Goal: Task Accomplishment & Management: Use online tool/utility

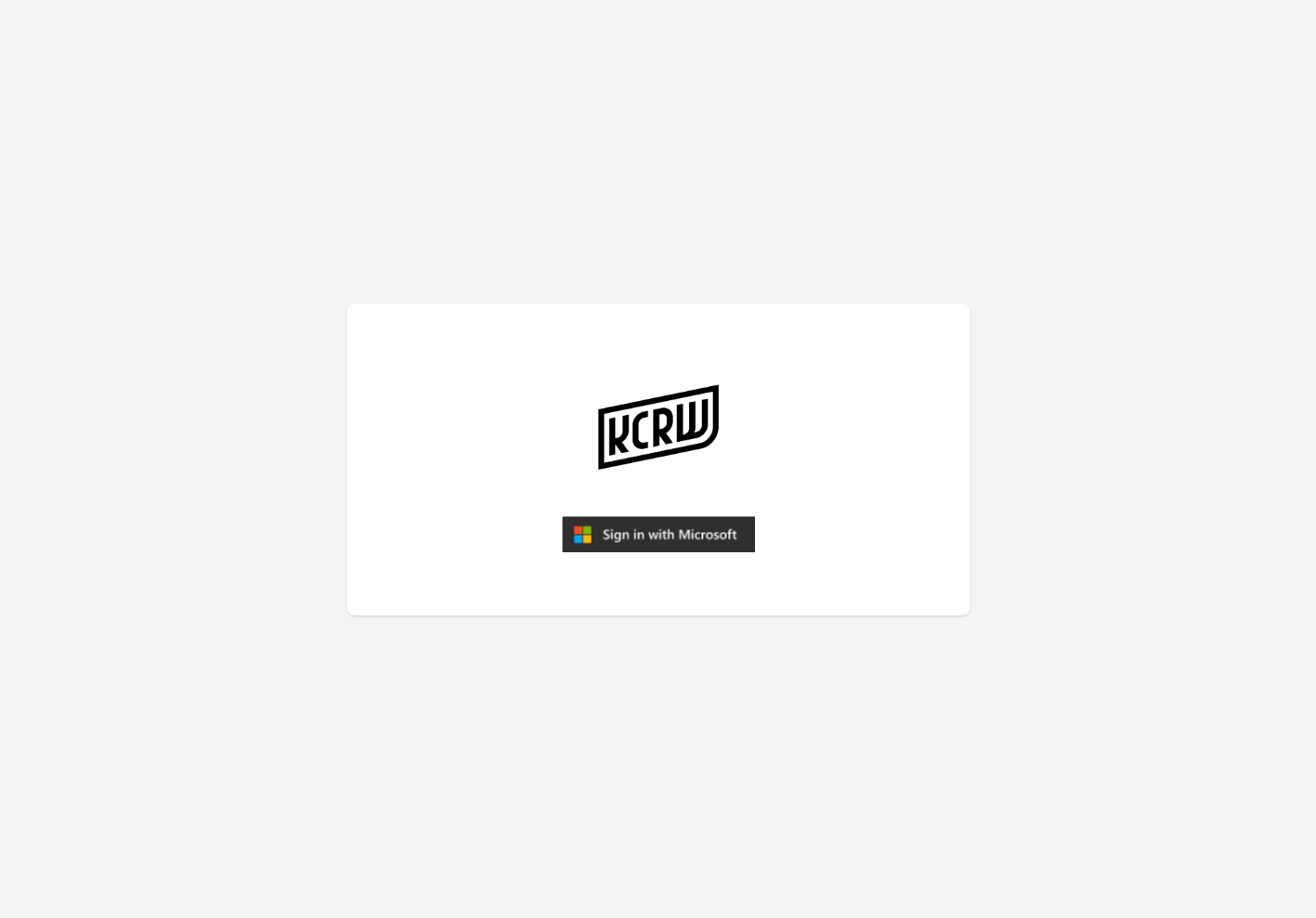
click at [651, 534] on img "submit" at bounding box center [658, 534] width 193 height 37
click at [665, 533] on img "submit" at bounding box center [658, 534] width 193 height 37
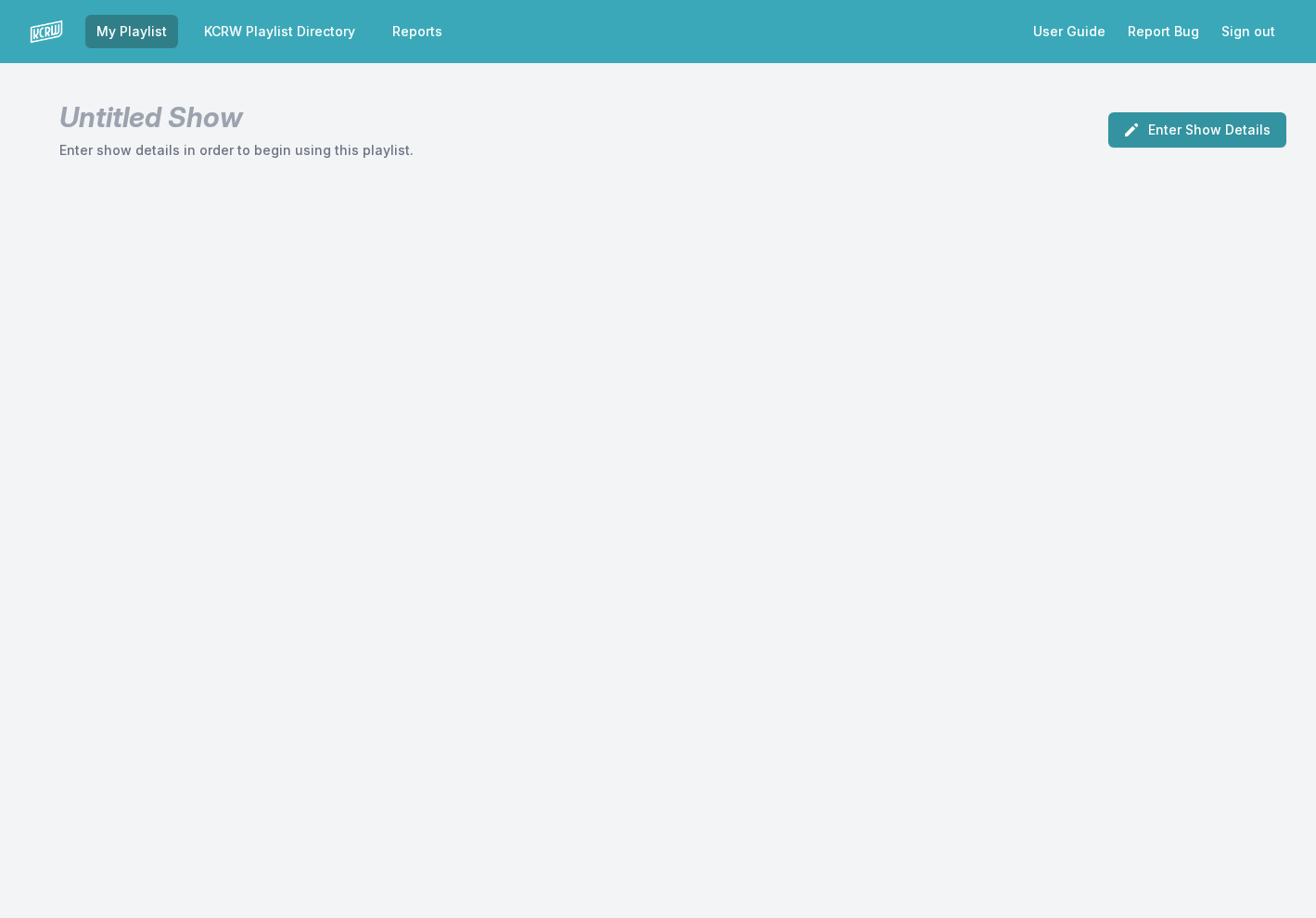
click at [1203, 129] on button "Enter Show Details" at bounding box center [1198, 130] width 179 height 36
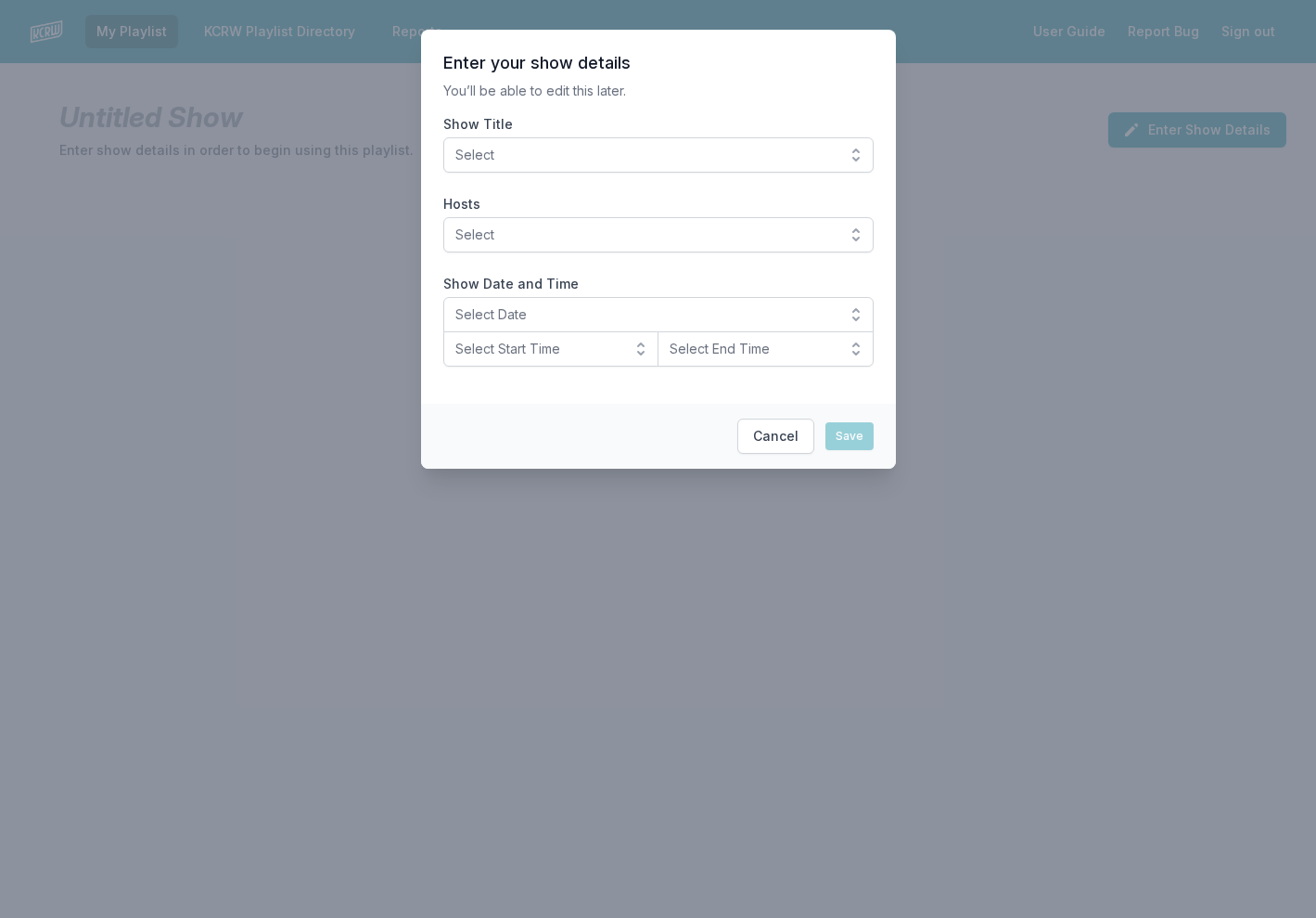
click at [816, 152] on span "Select" at bounding box center [645, 155] width 380 height 18
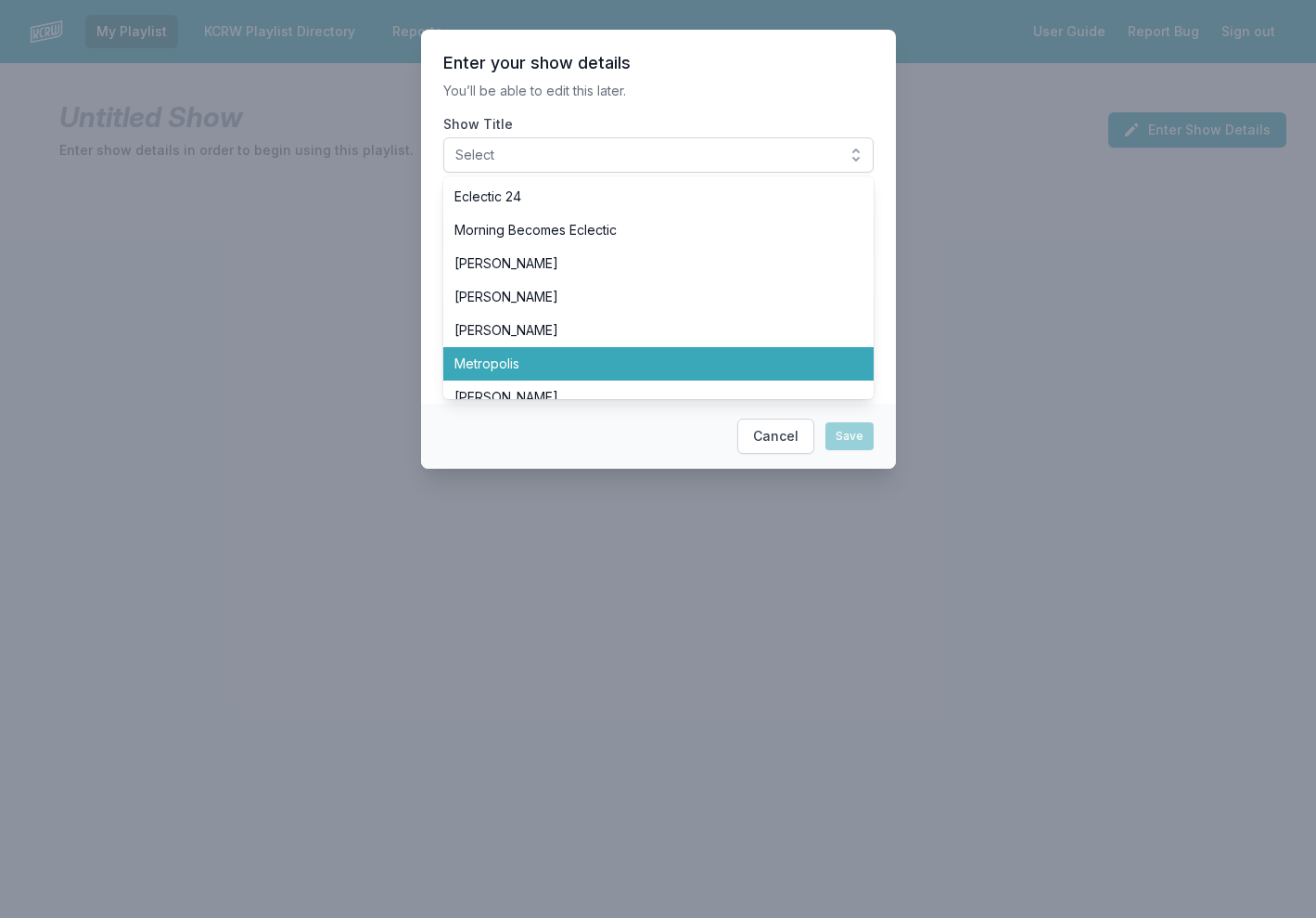
click at [639, 361] on span "Metropolis" at bounding box center [648, 363] width 386 height 18
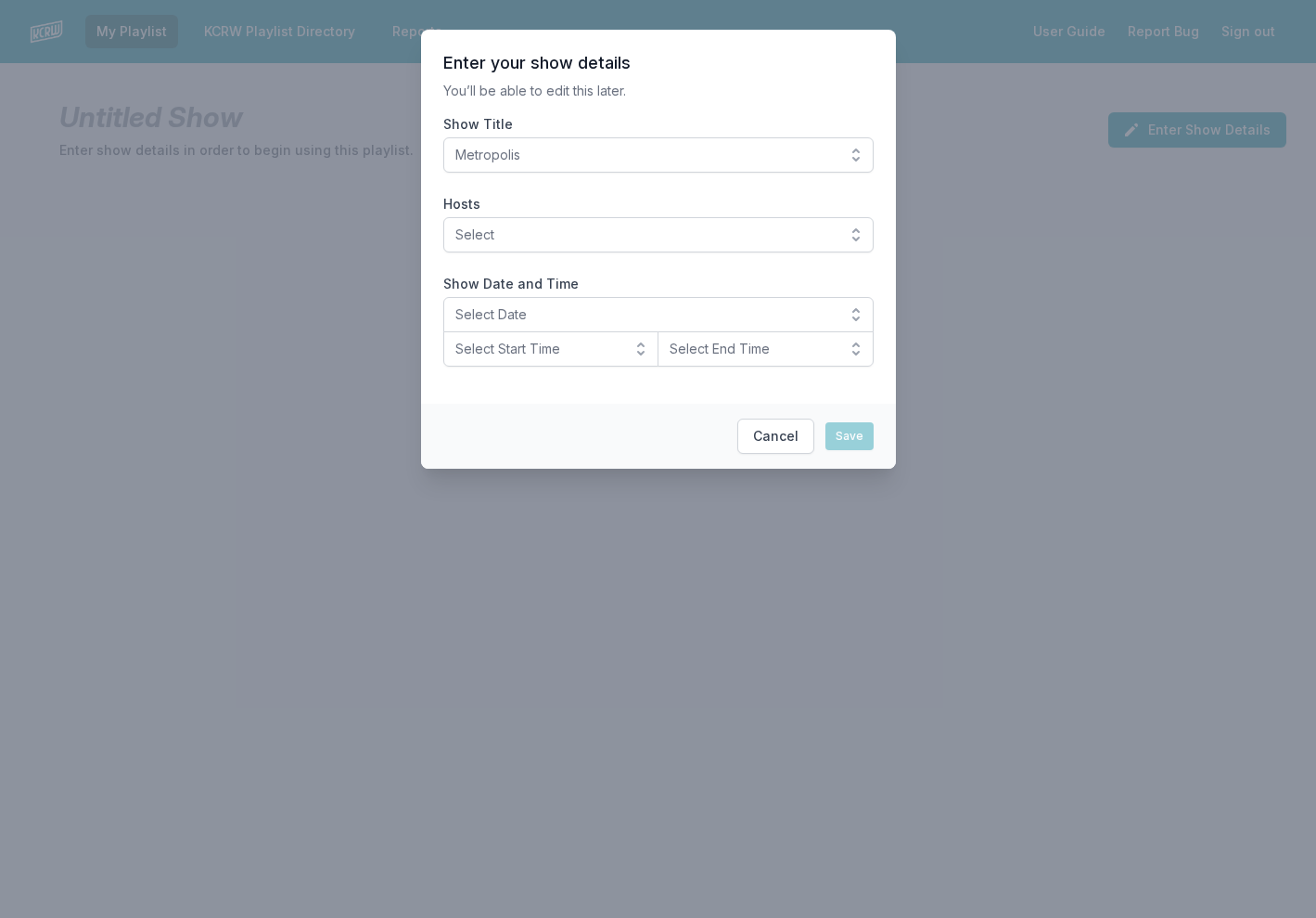
click at [614, 244] on button "Select" at bounding box center [658, 234] width 430 height 36
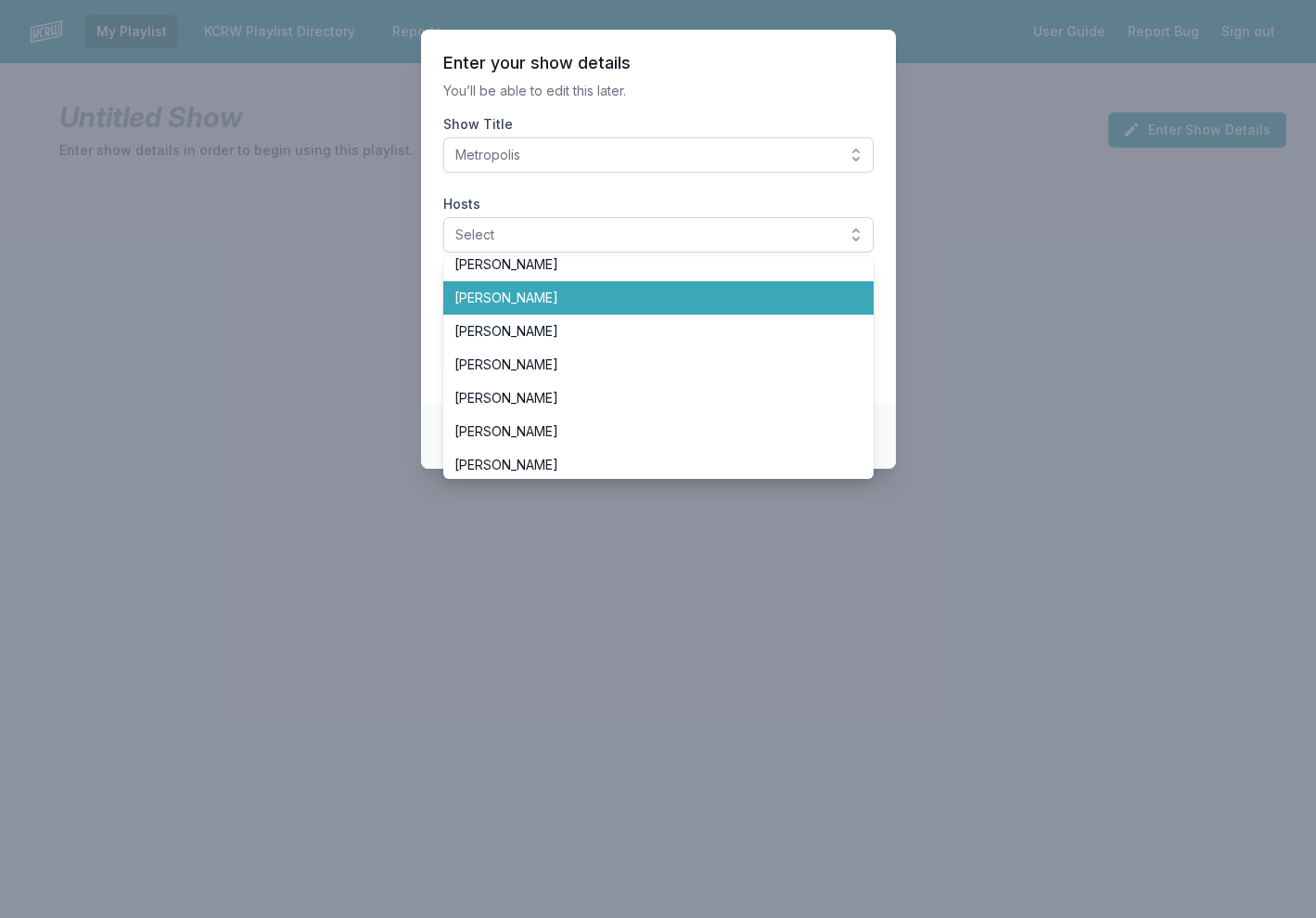
scroll to position [162, 0]
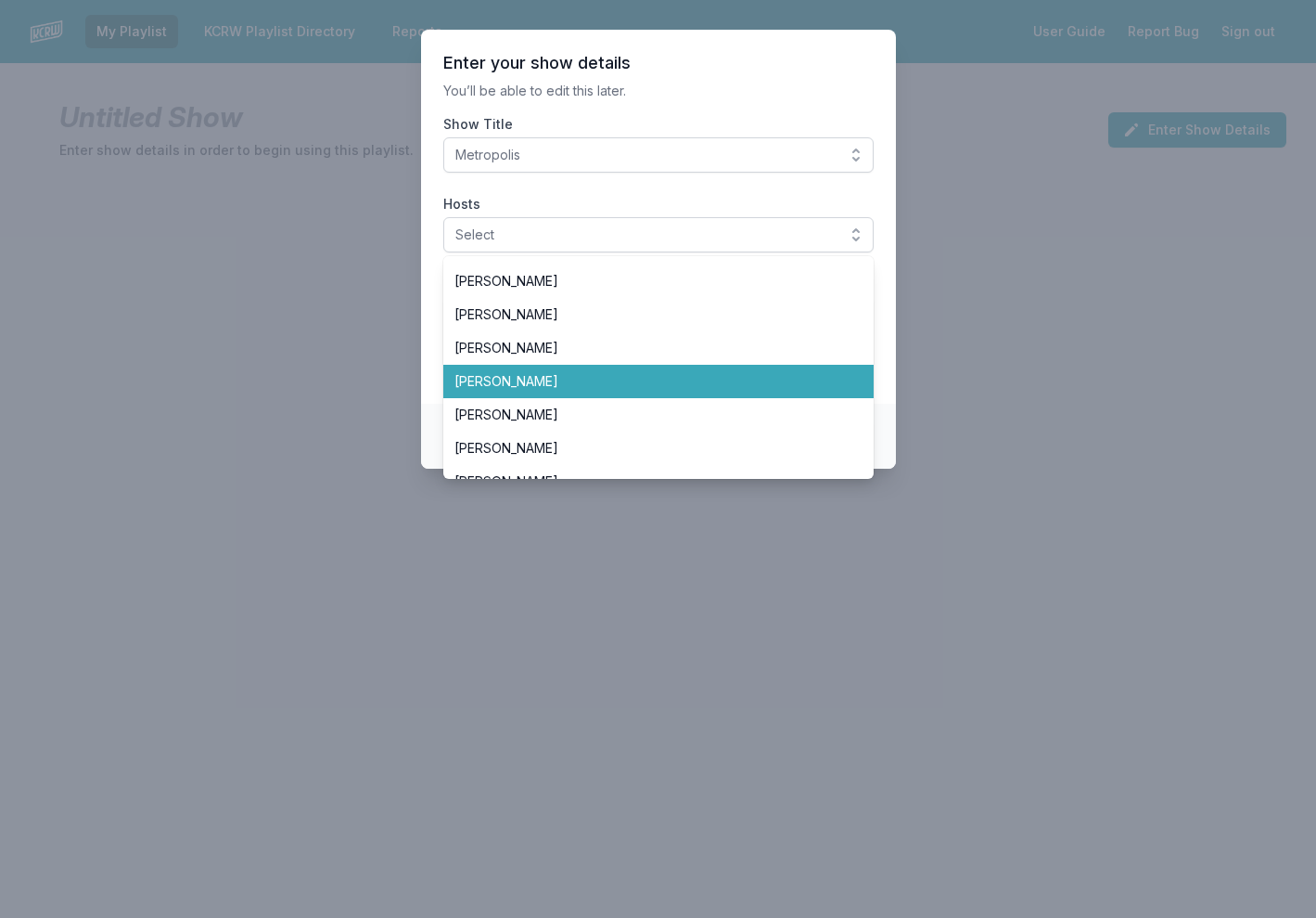
click at [606, 382] on span "[PERSON_NAME]" at bounding box center [648, 381] width 386 height 18
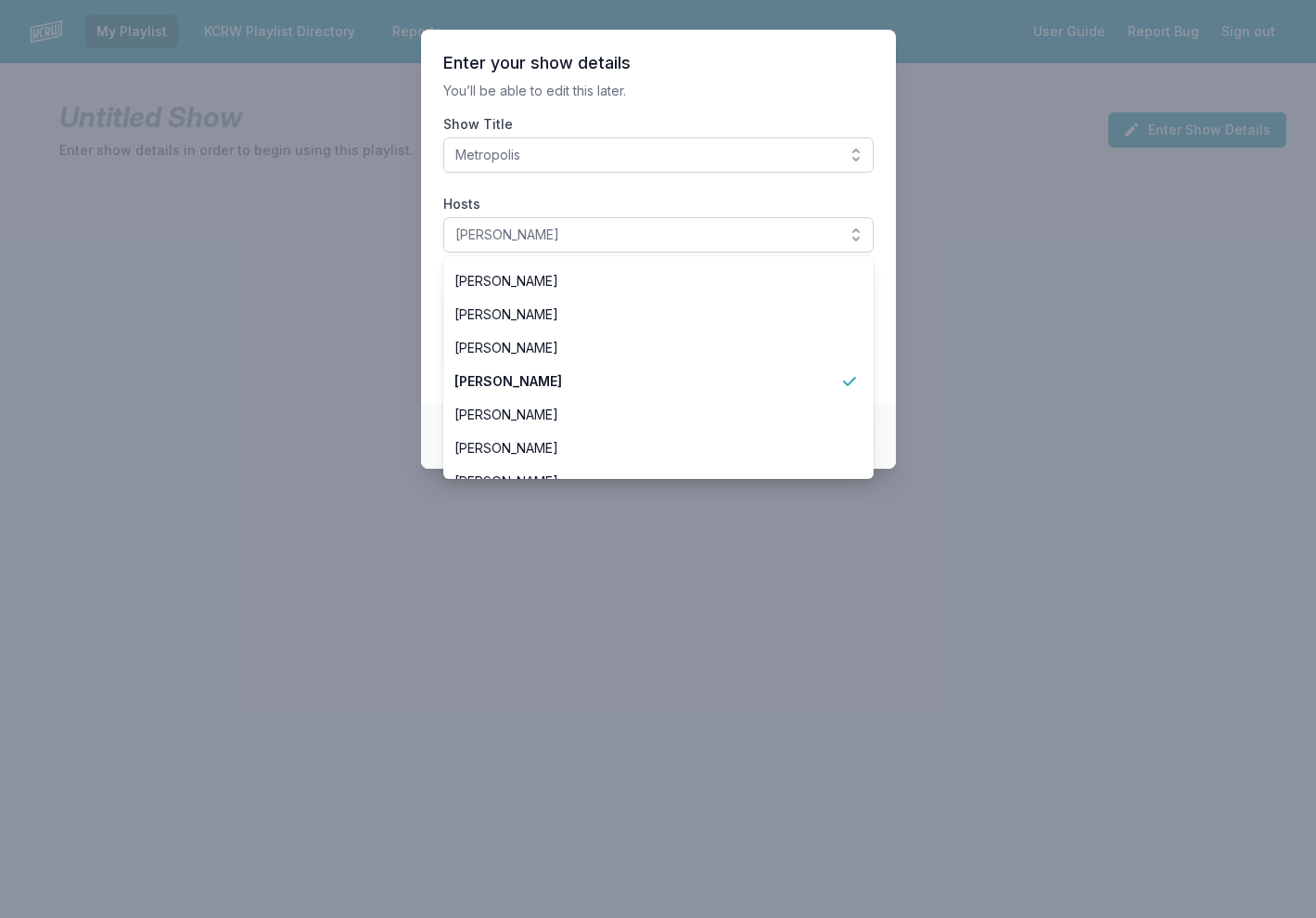
click at [741, 60] on header "Enter your show details" at bounding box center [658, 62] width 430 height 22
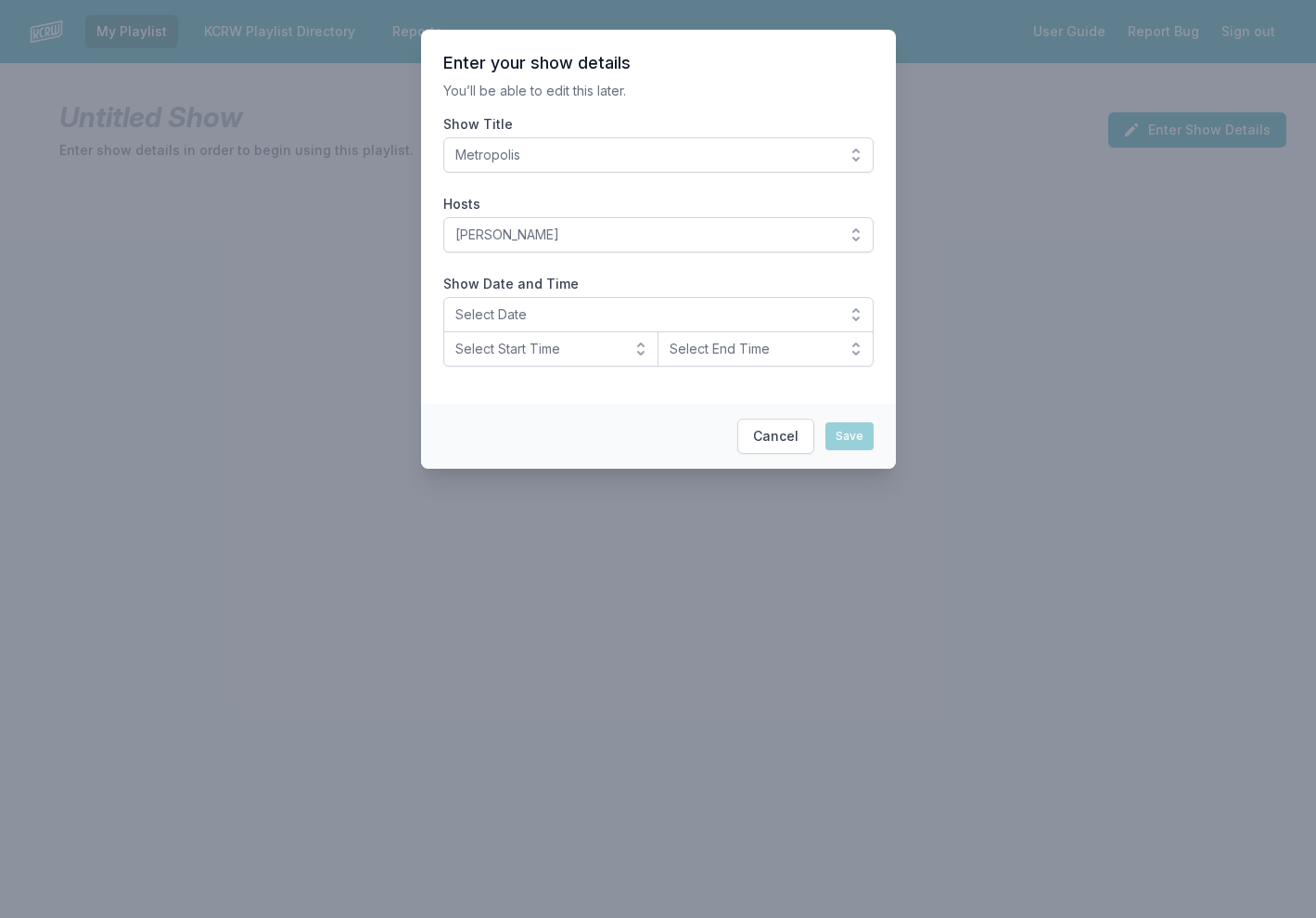
click at [601, 311] on span "Select Date" at bounding box center [645, 314] width 380 height 18
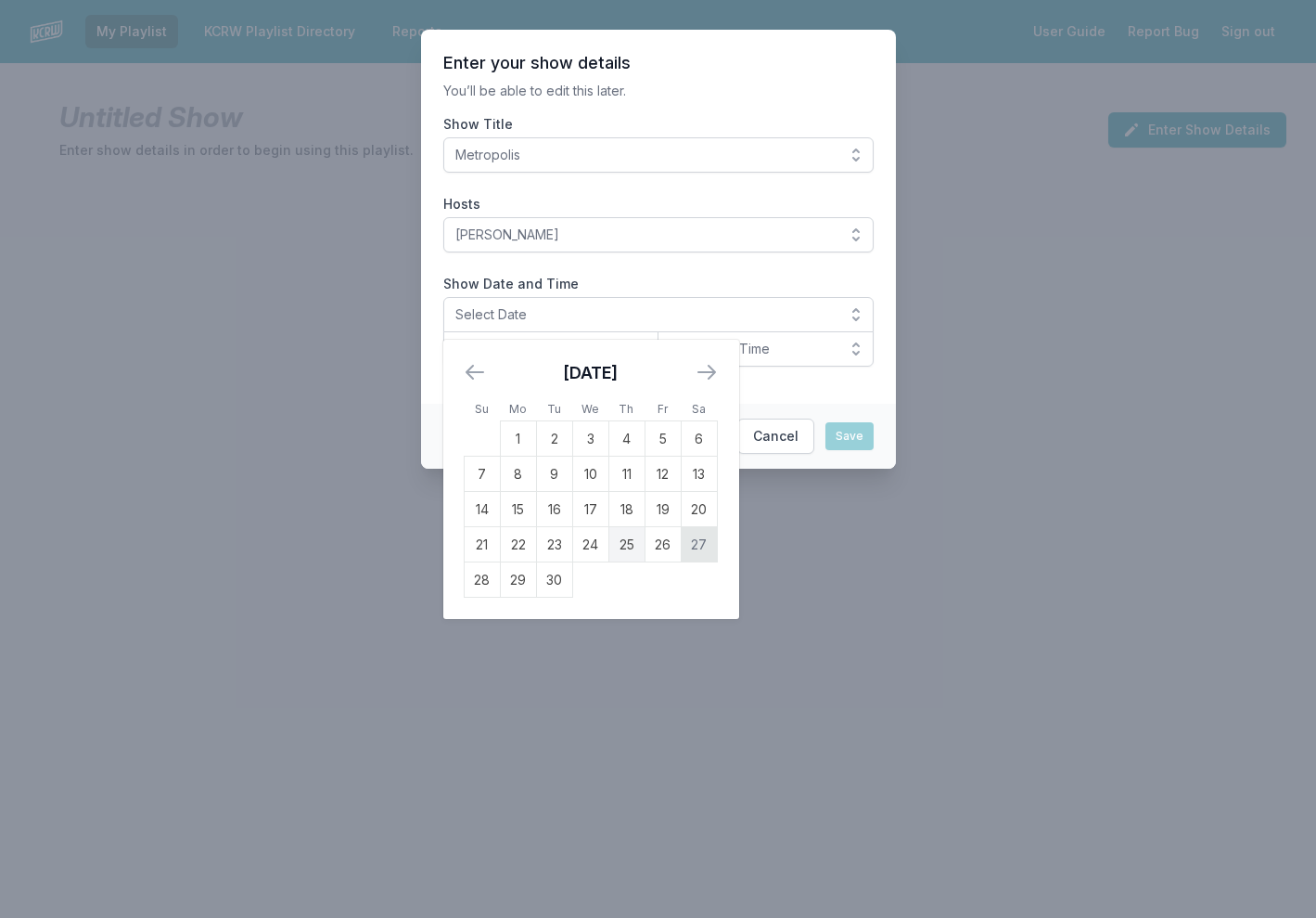
click at [697, 542] on td "27" at bounding box center [699, 544] width 36 height 36
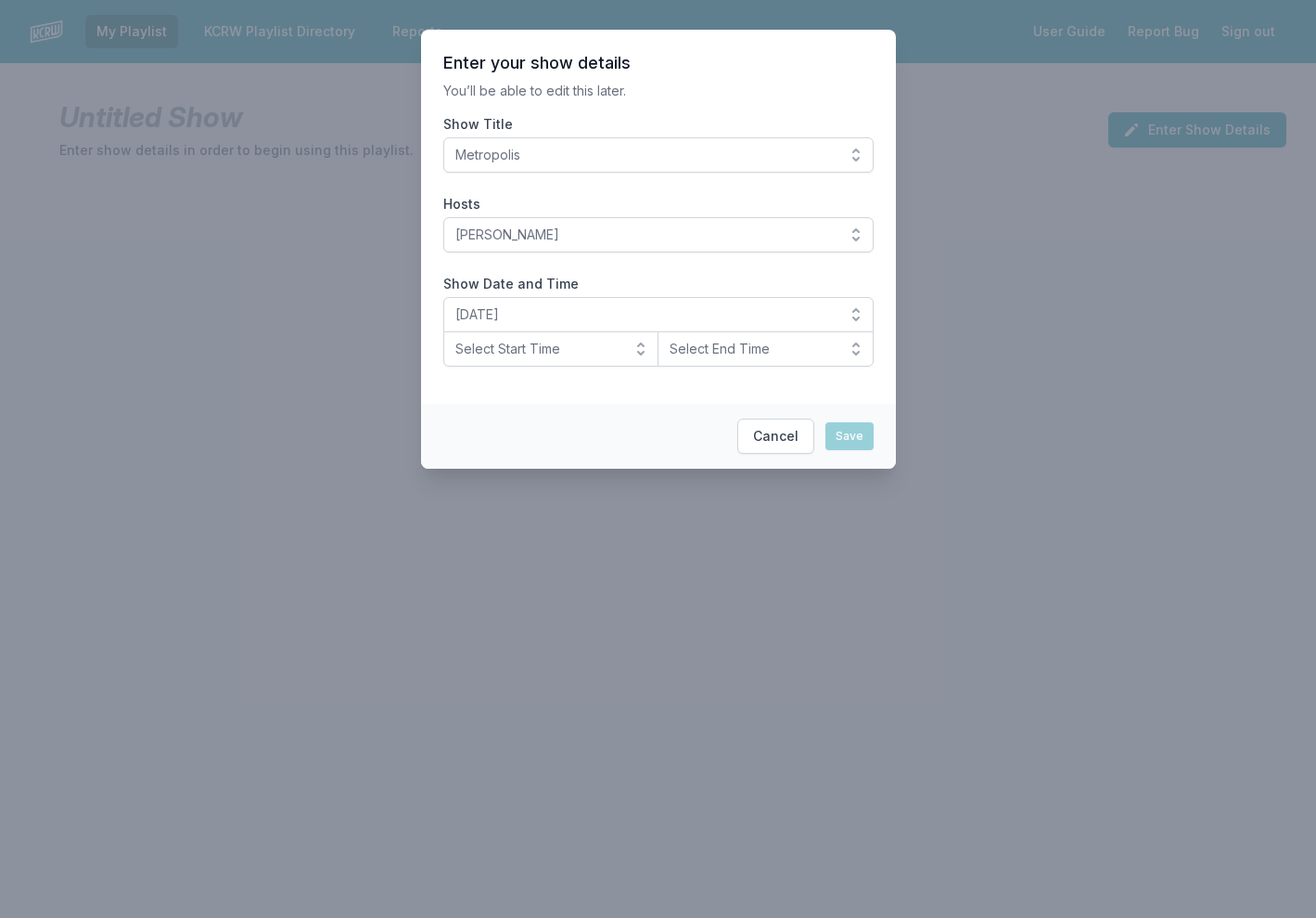
click at [642, 346] on button "Select Start Time" at bounding box center [551, 349] width 216 height 36
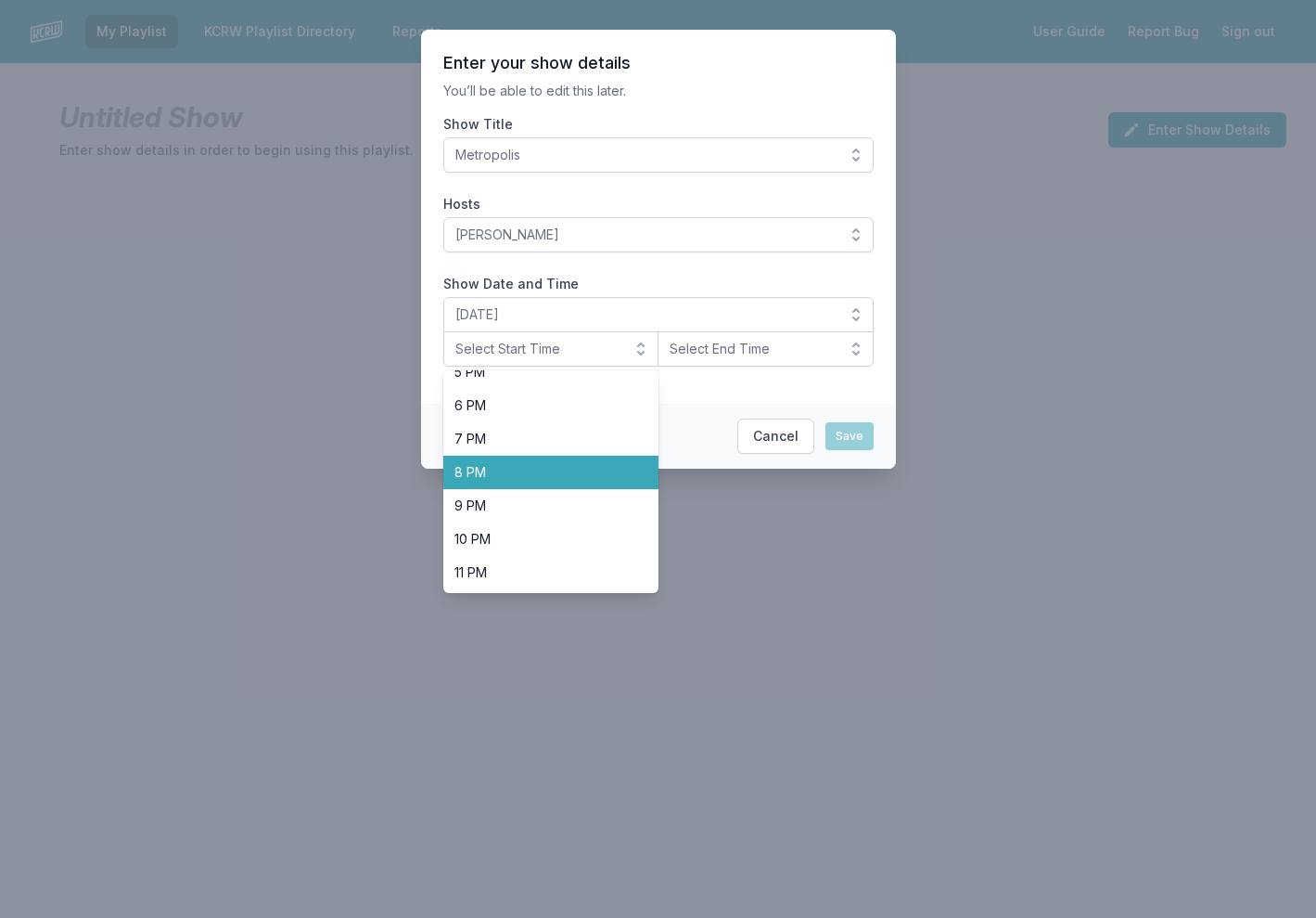
scroll to position [587, 0]
click at [555, 466] on span "8 PM" at bounding box center [540, 471] width 172 height 18
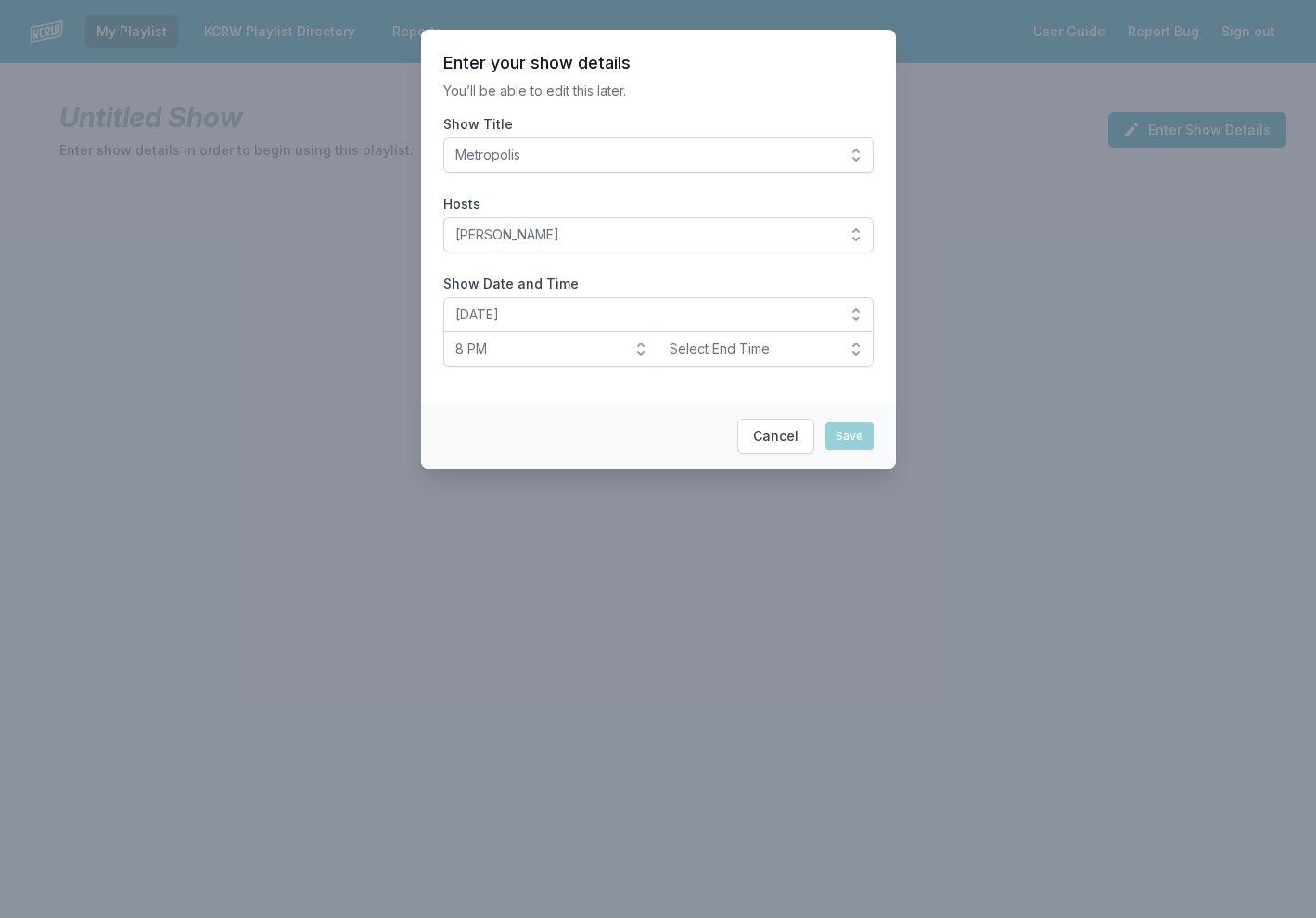
click at [853, 347] on button "Select End Time" at bounding box center [765, 349] width 216 height 36
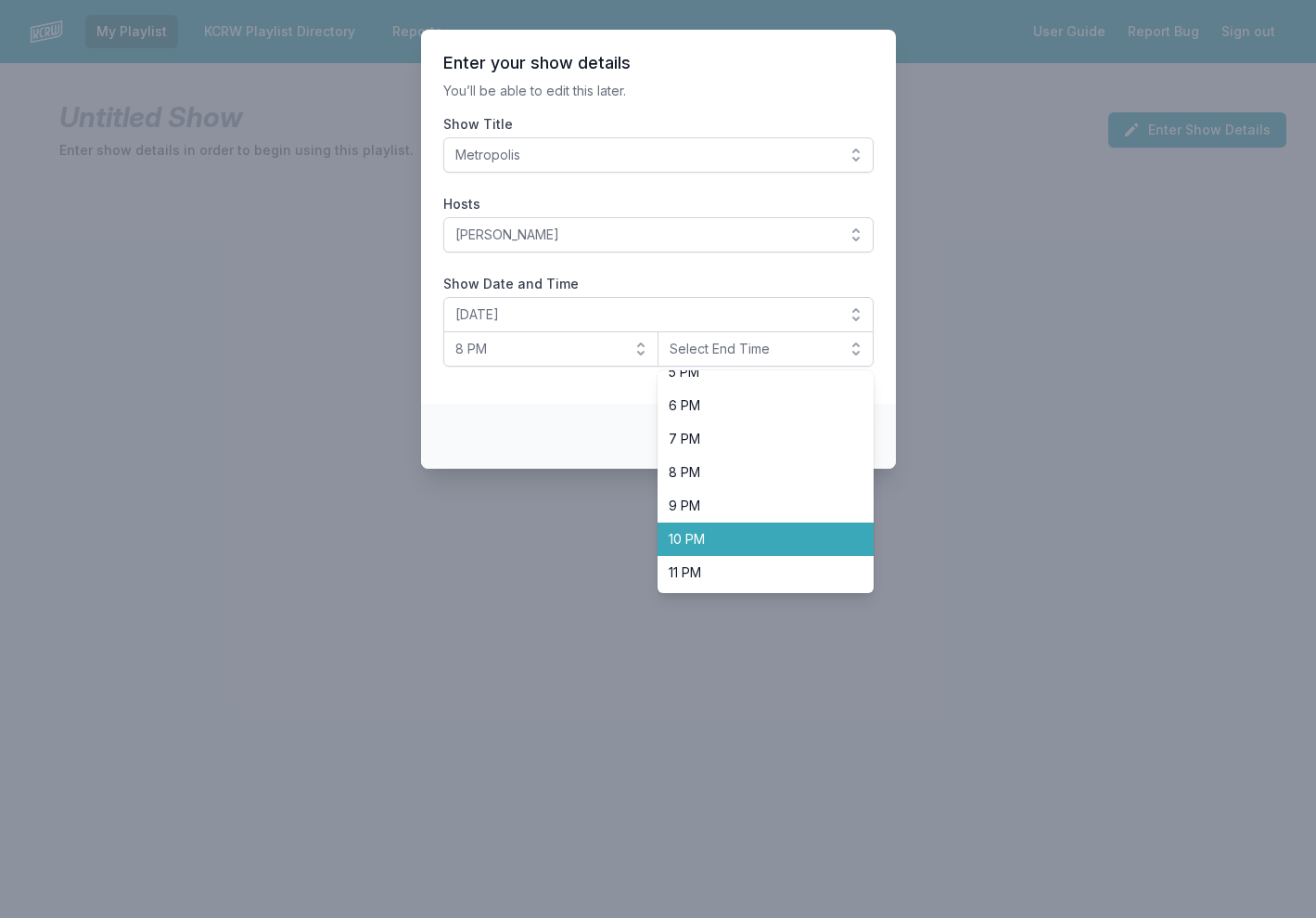
click at [754, 529] on li "10 PM" at bounding box center [765, 539] width 216 height 34
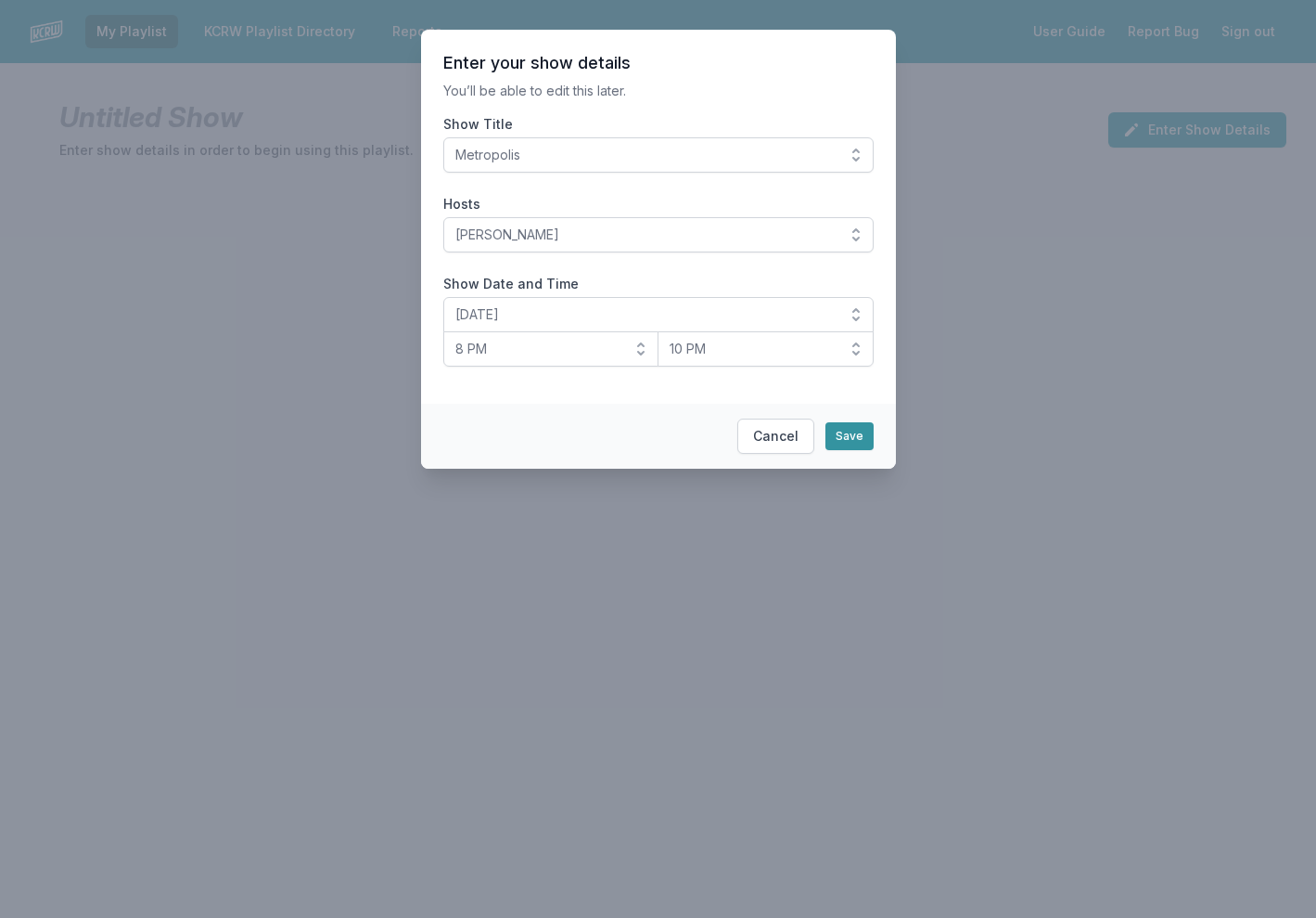
click at [852, 441] on button "Save" at bounding box center [849, 436] width 48 height 28
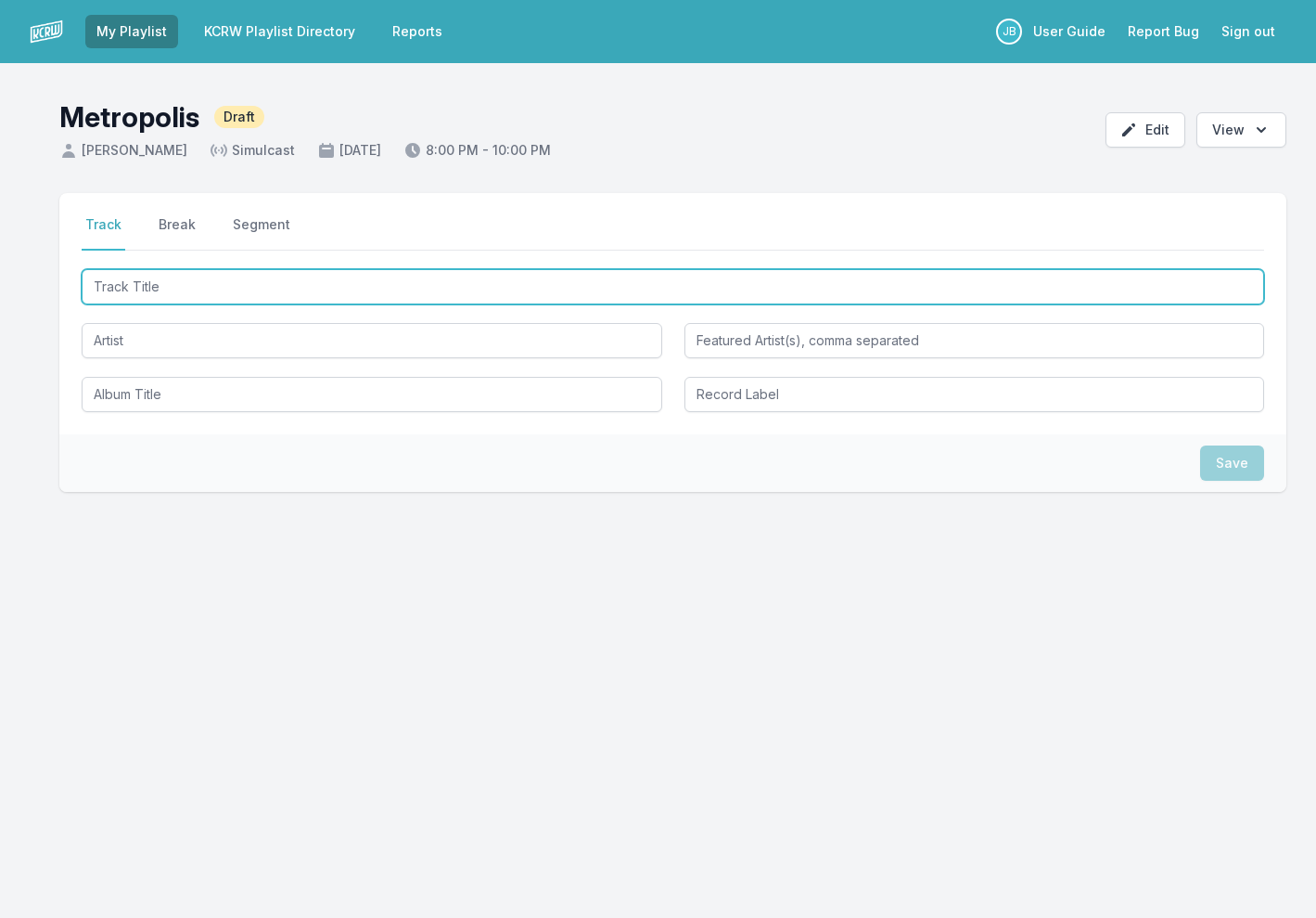
click at [313, 284] on input "Track Title" at bounding box center [673, 286] width 1183 height 36
click at [227, 289] on input "Track Title" at bounding box center [673, 286] width 1183 height 36
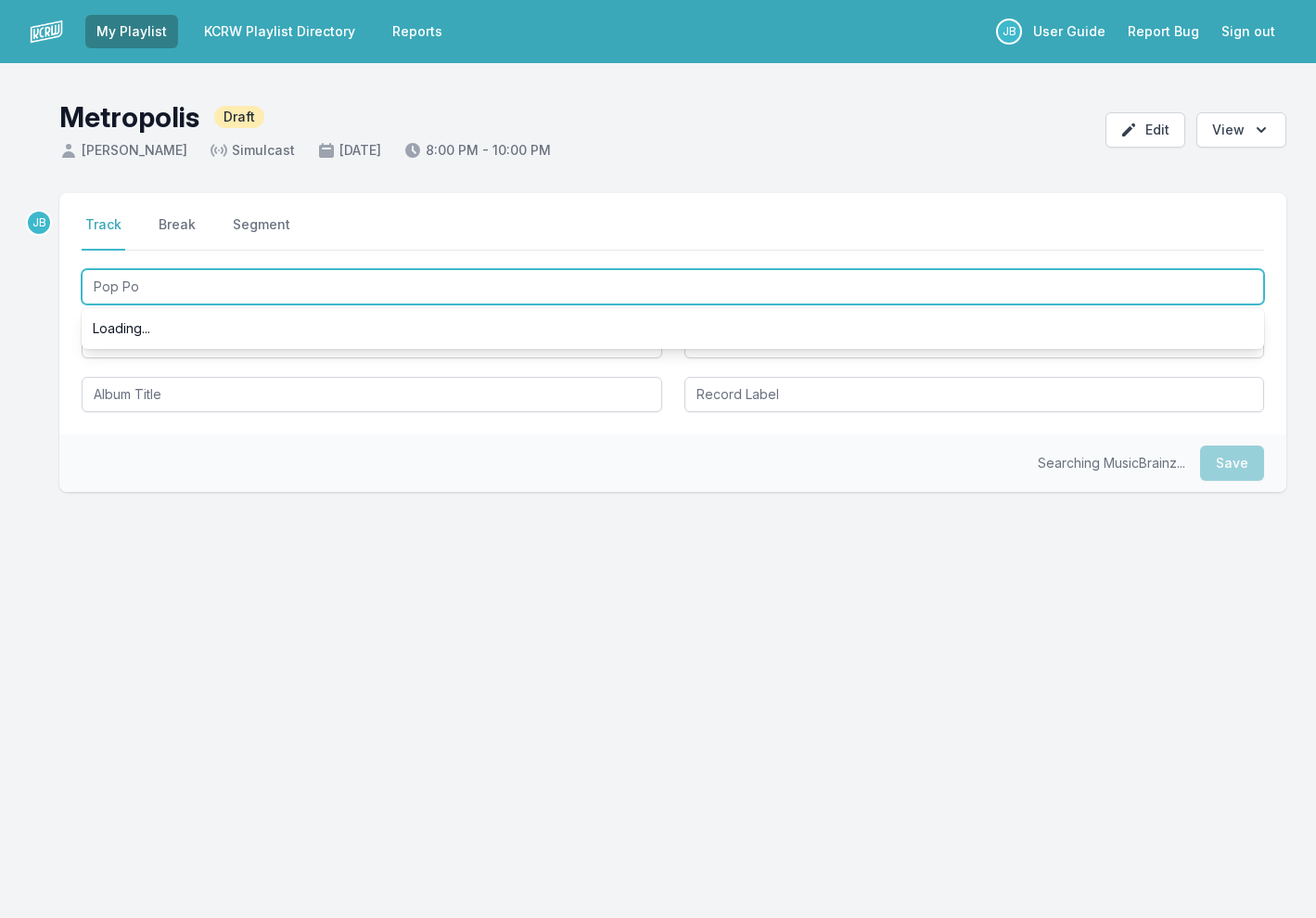
type input "Pop Pop"
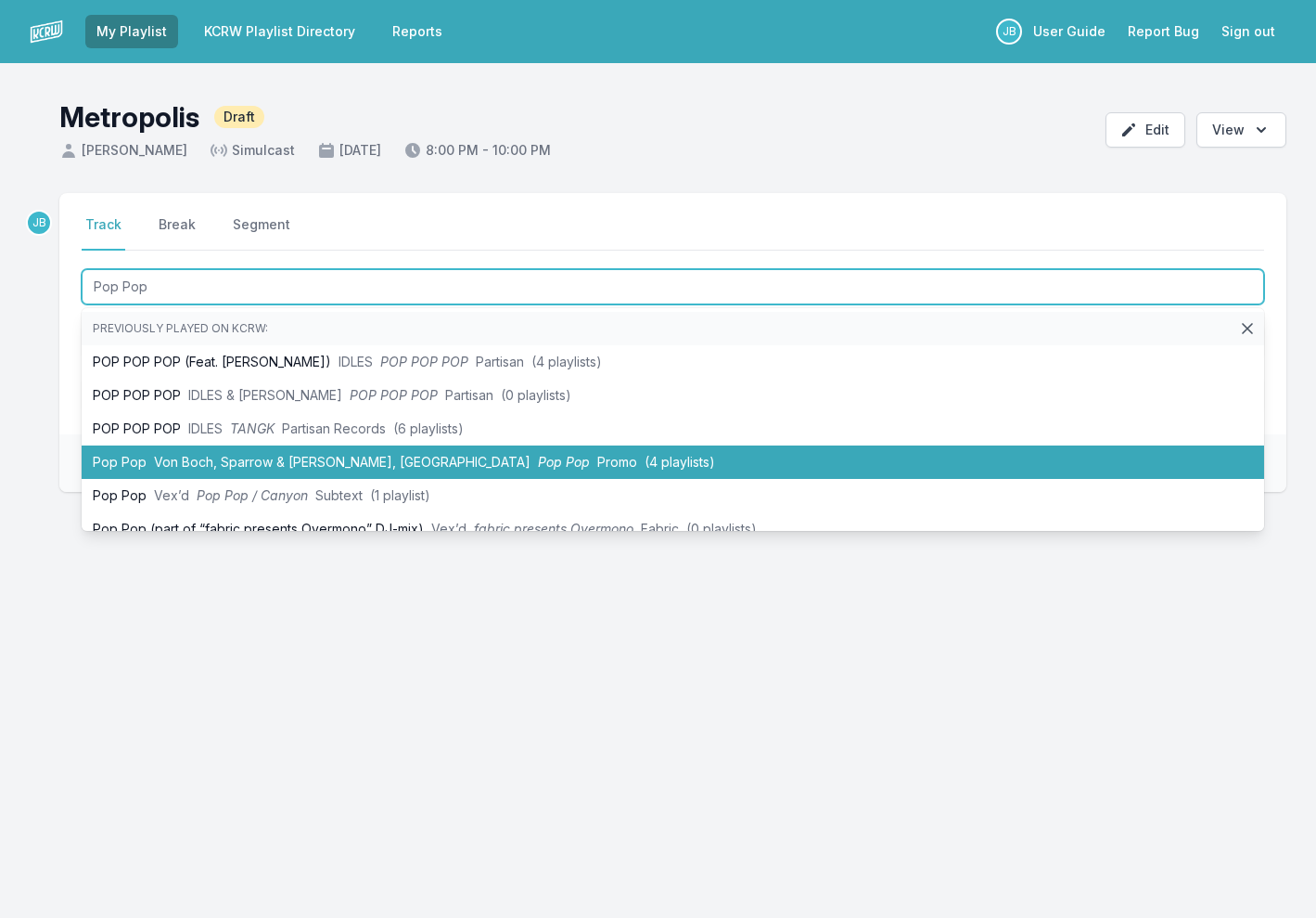
click at [285, 466] on span "Von Boch, Sparrow & [PERSON_NAME], [GEOGRAPHIC_DATA]" at bounding box center [342, 462] width 376 height 15
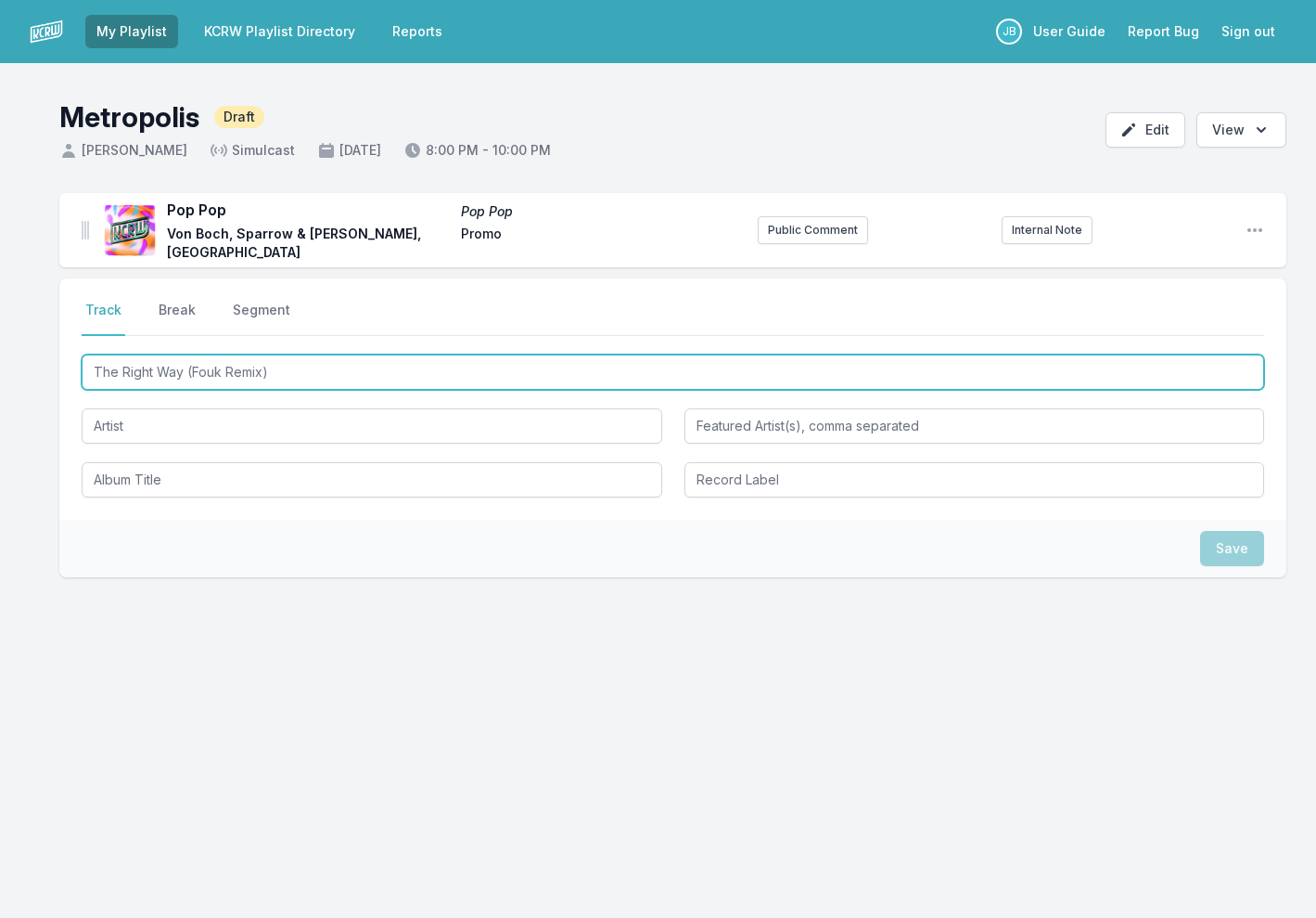
type input "The Right Way (Fouk Remix)"
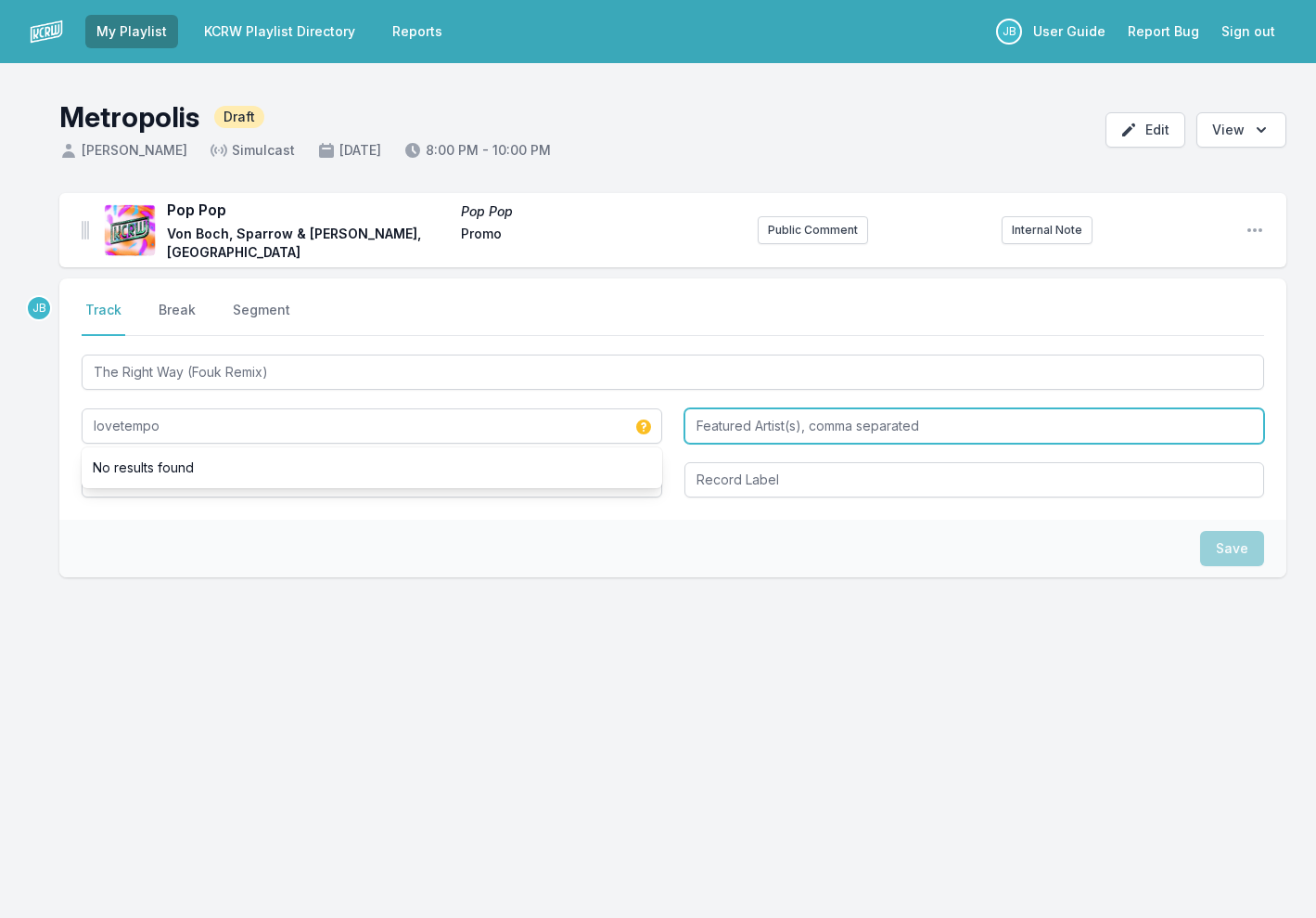
type input "lovetempo"
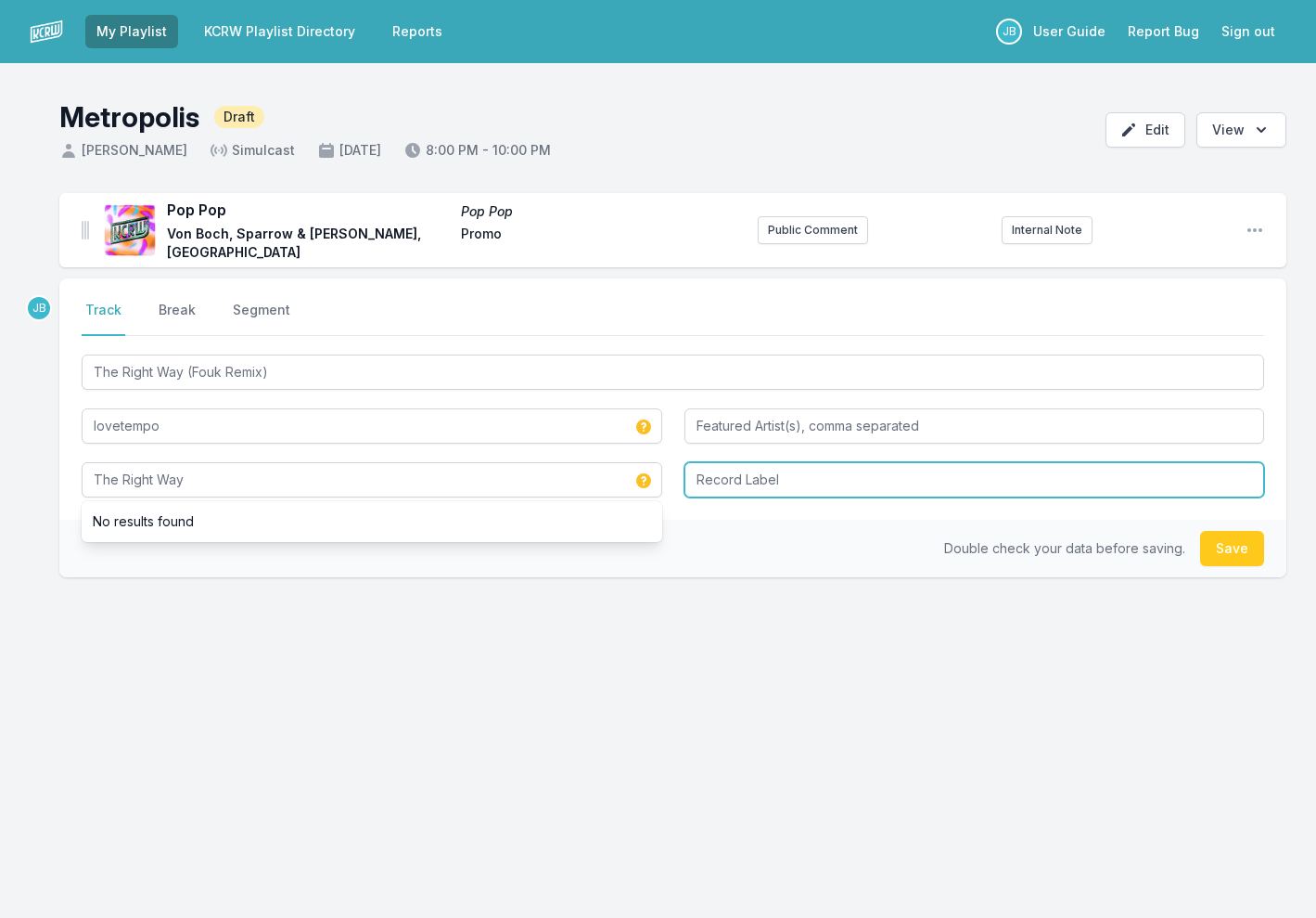
type input "The Right Way"
type input "Promo"
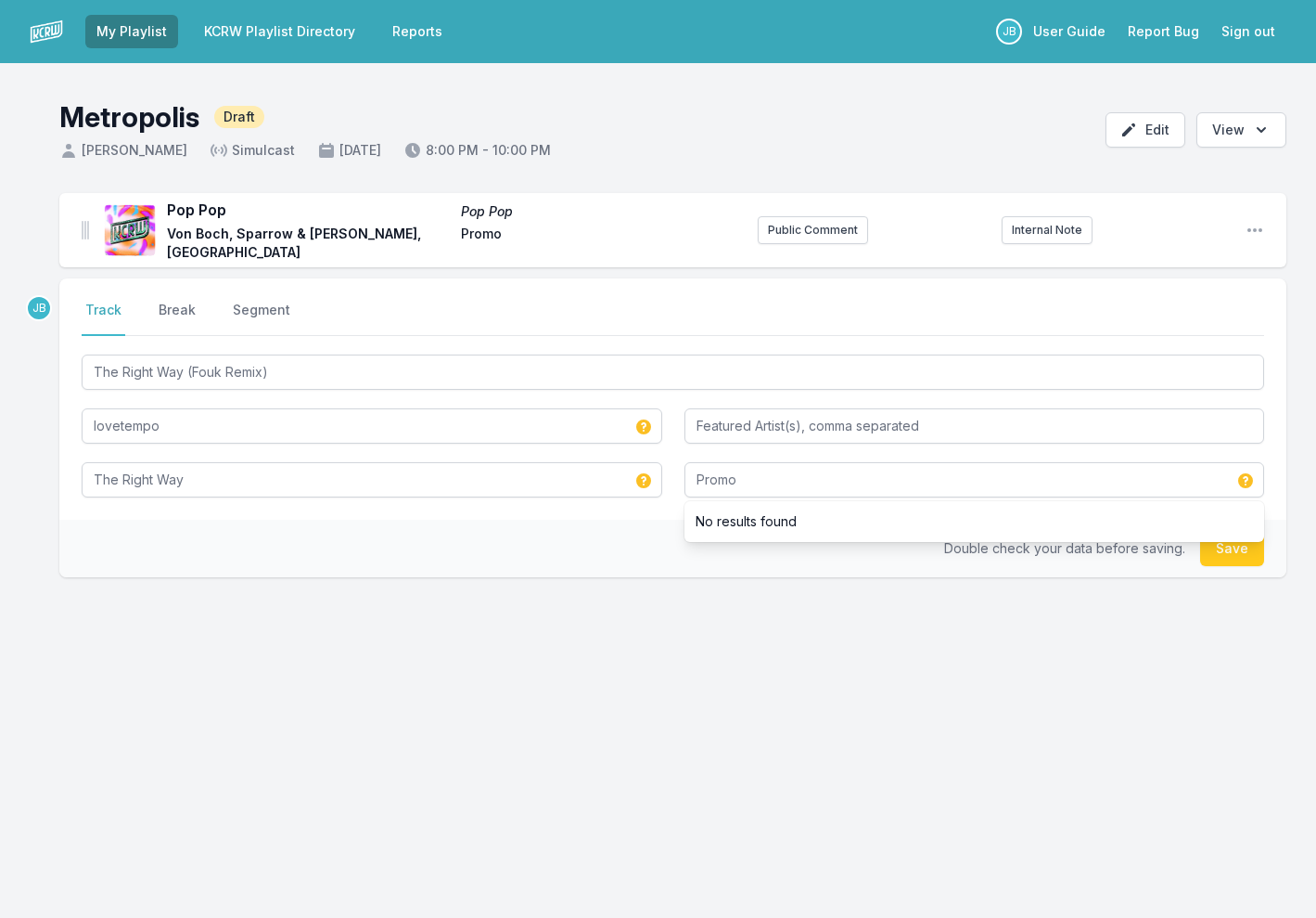
click at [1235, 552] on button "Save" at bounding box center [1232, 548] width 64 height 36
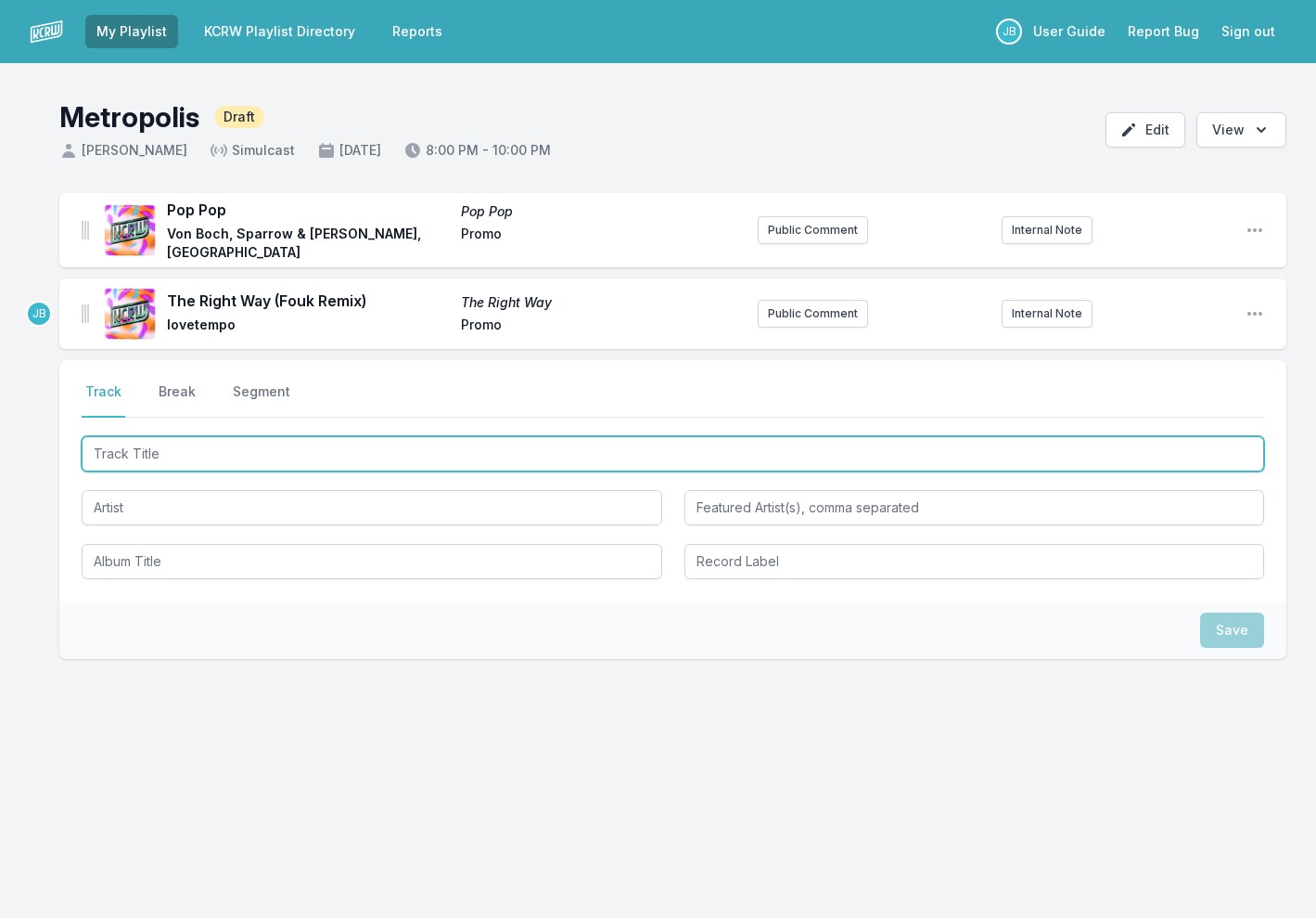
click at [198, 456] on input "Track Title" at bounding box center [673, 453] width 1183 height 36
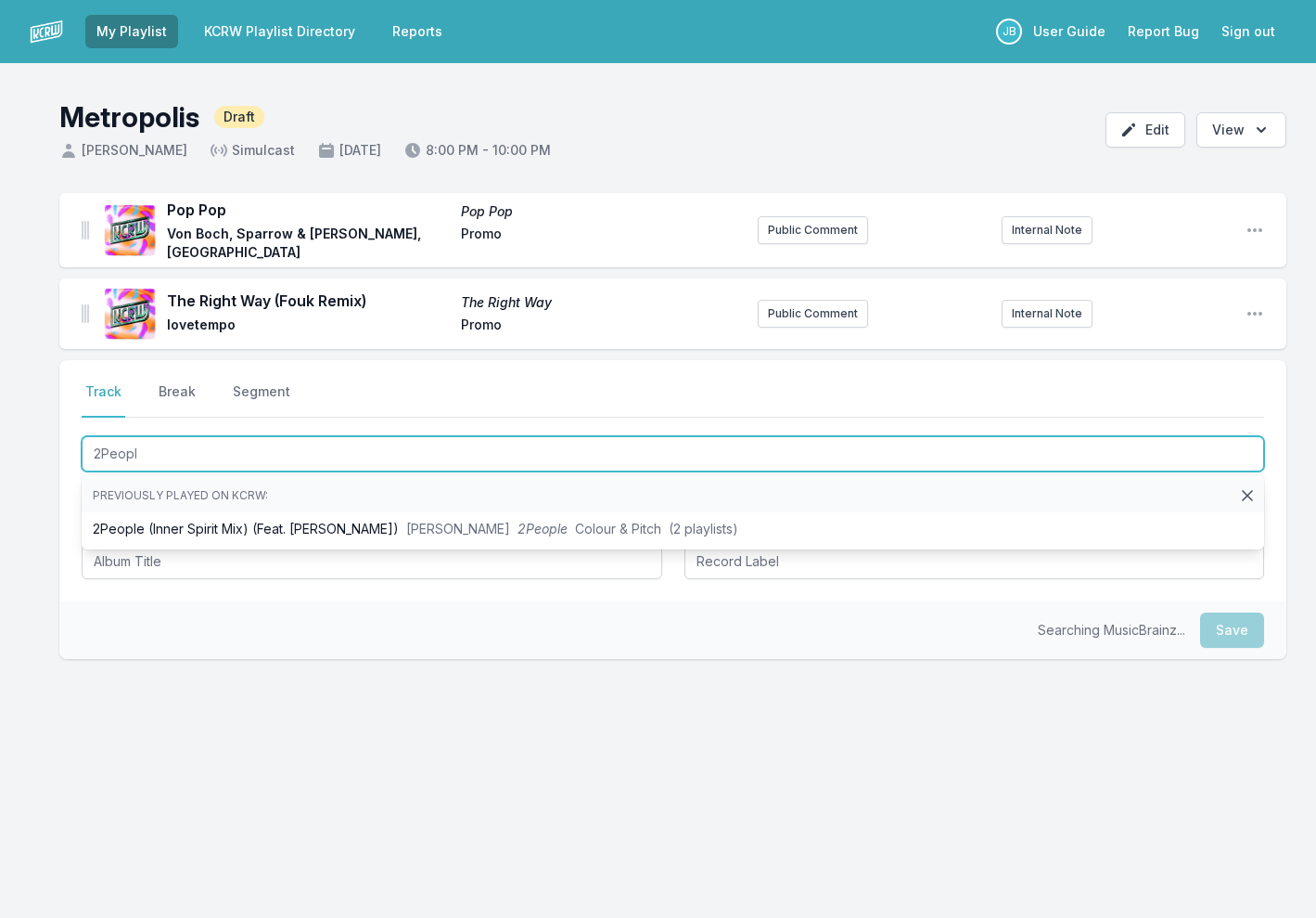
type input "2People"
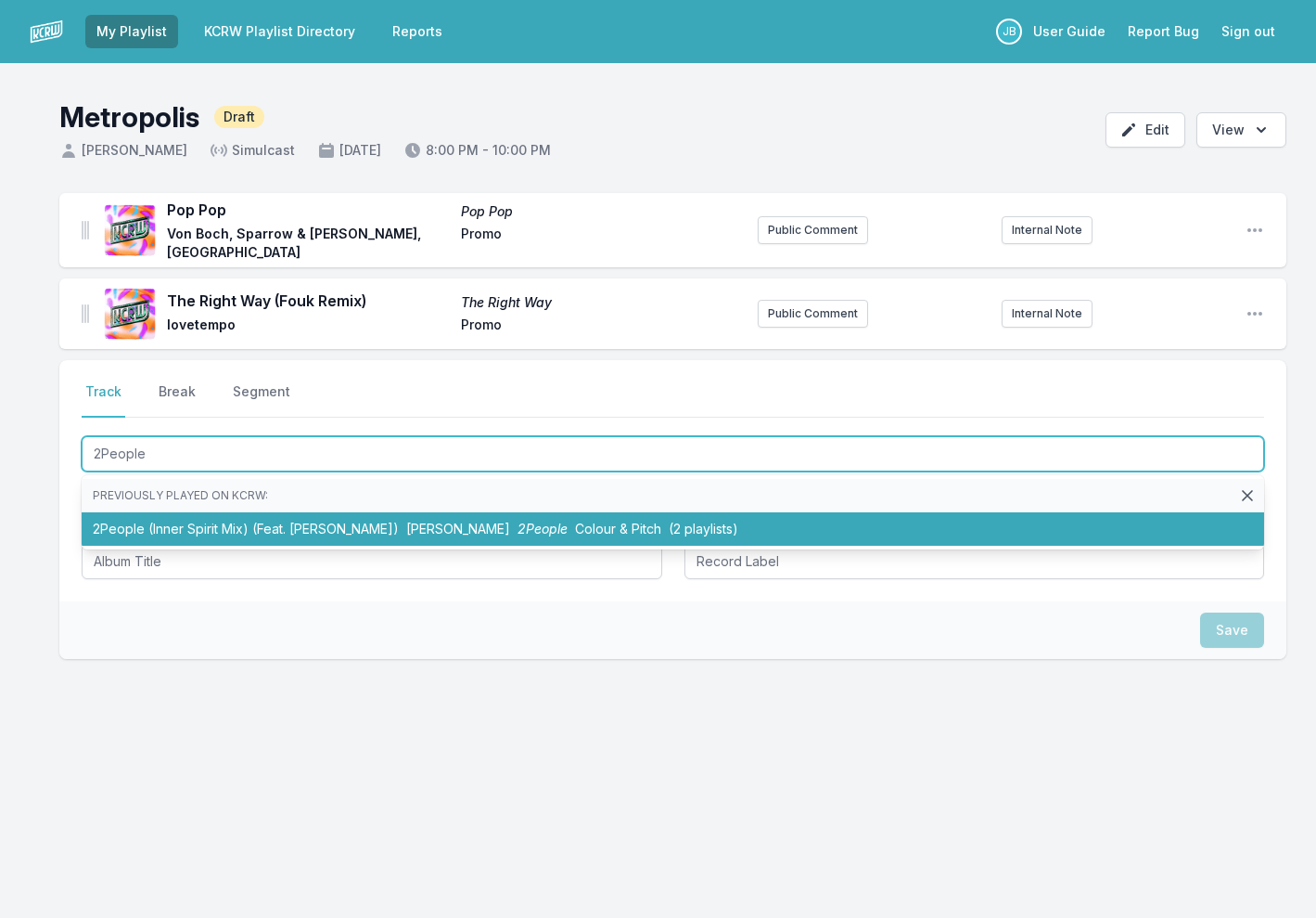
click at [212, 520] on li "2People (Inner Spirit Mix) (Feat. [PERSON_NAME]) [PERSON_NAME] 2People Colour &…" at bounding box center [673, 528] width 1183 height 34
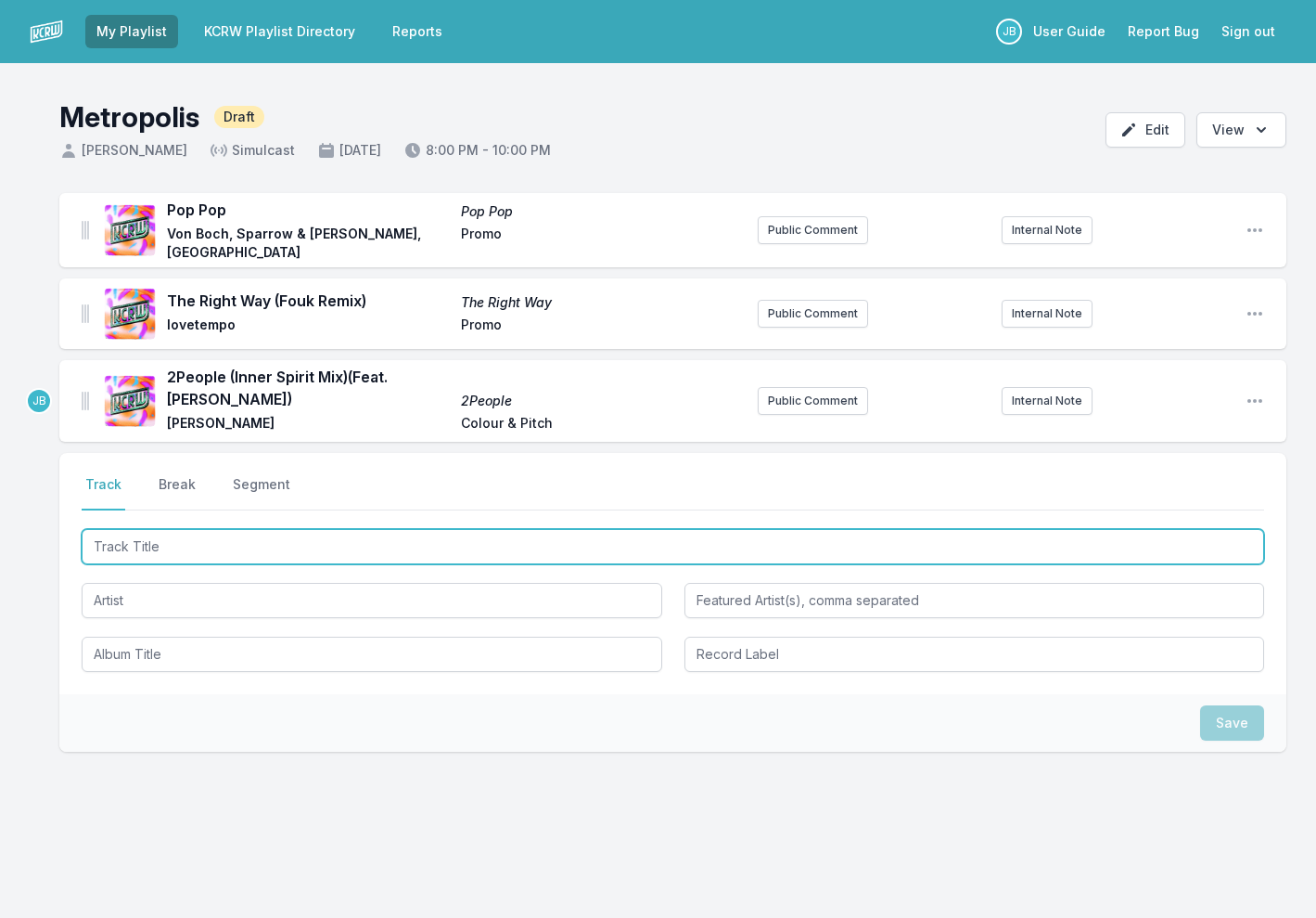
click at [298, 547] on input "Track Title" at bounding box center [673, 546] width 1183 height 36
type input "The Bay (Purple [PERSON_NAME] Remix)"
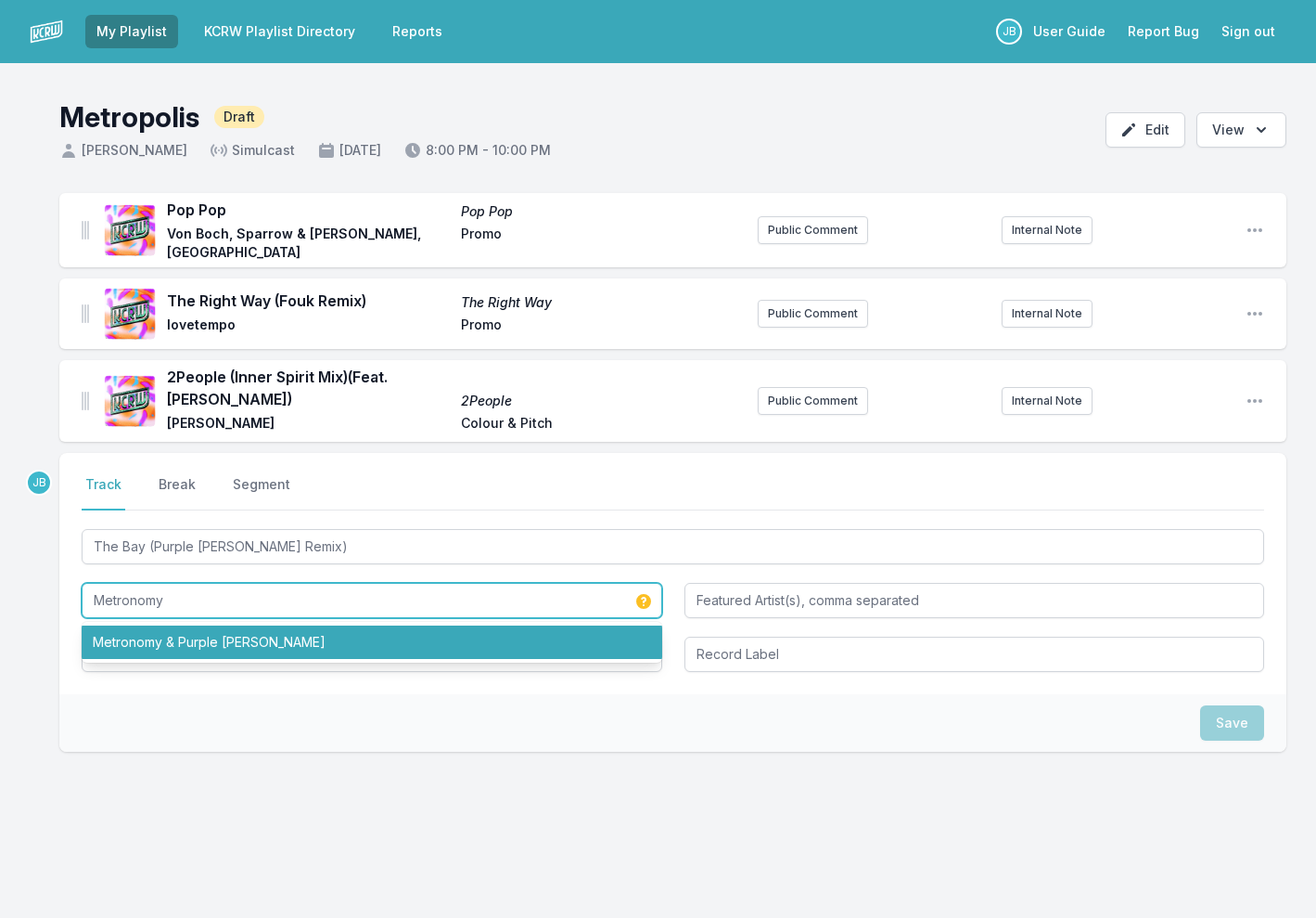
click at [289, 640] on li "Metronomy & Purple [PERSON_NAME]" at bounding box center [371, 641] width 581 height 34
type input "Metronomy & Purple [PERSON_NAME]"
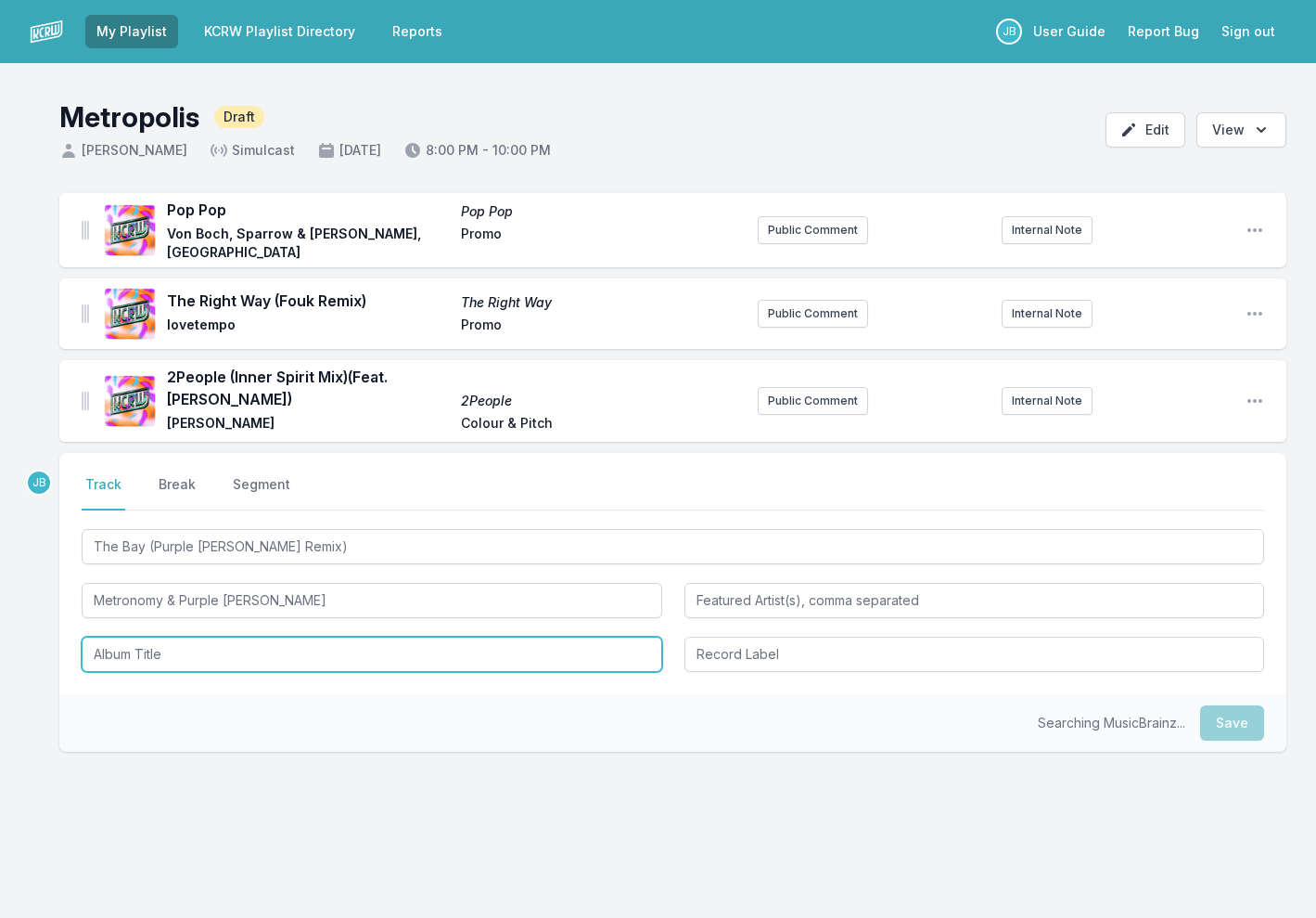
click at [273, 654] on input "Album Title" at bounding box center [371, 654] width 581 height 36
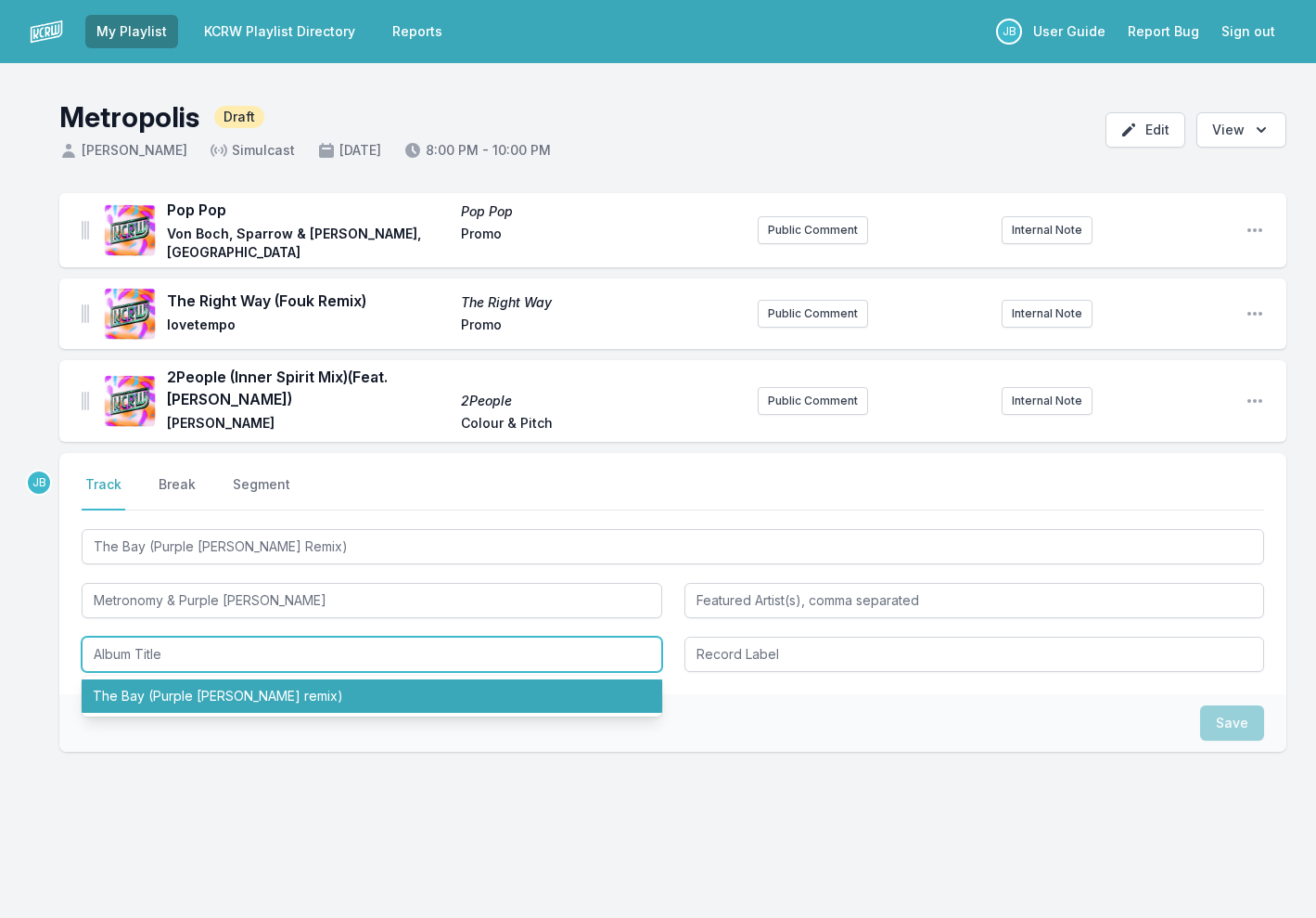
click at [271, 688] on li "The Bay (Purple [PERSON_NAME] remix)" at bounding box center [371, 695] width 581 height 34
type input "The Bay (Purple [PERSON_NAME] remix)"
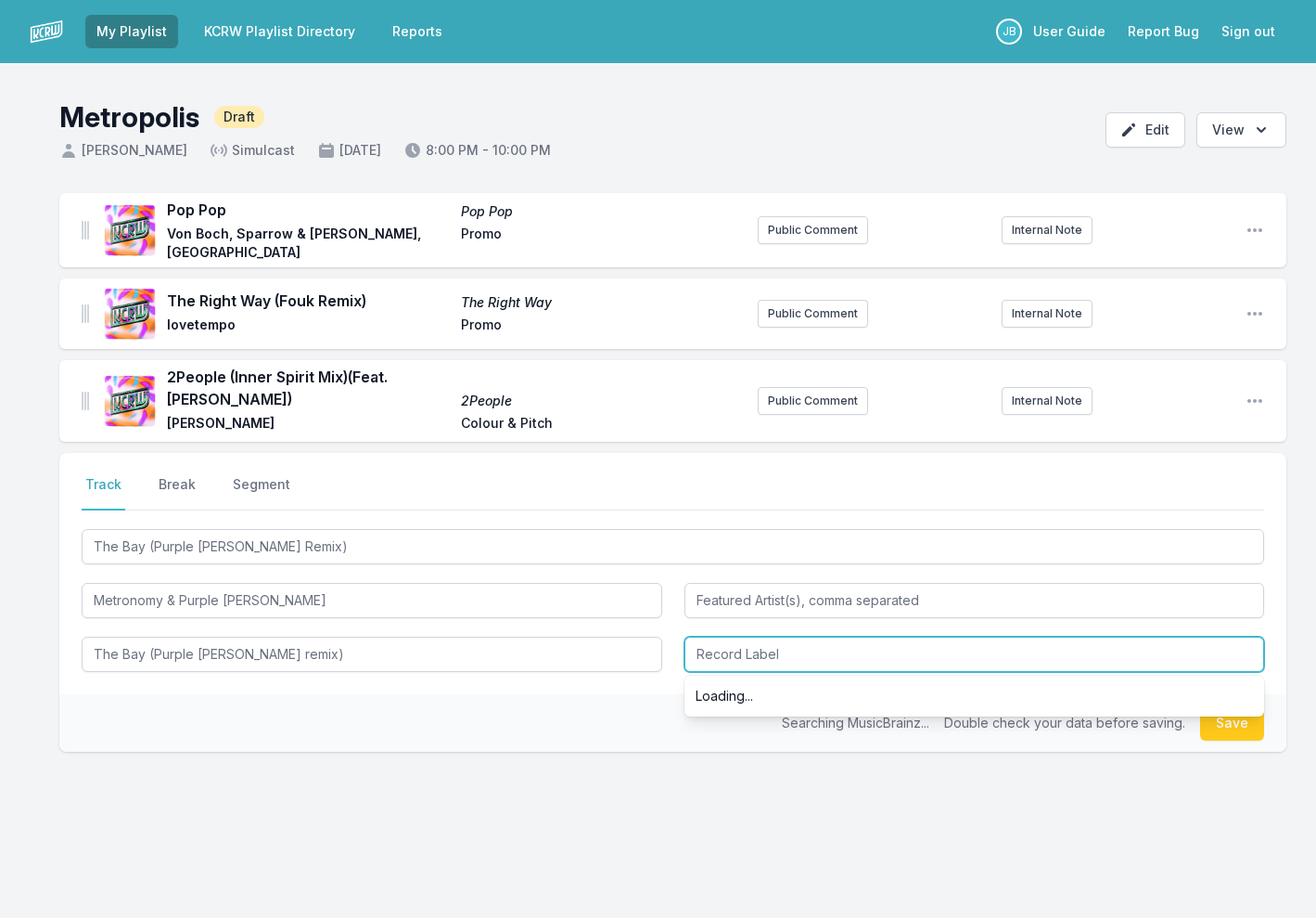
click at [717, 658] on input "Record Label" at bounding box center [974, 654] width 581 height 36
type input "P"
type input "Because"
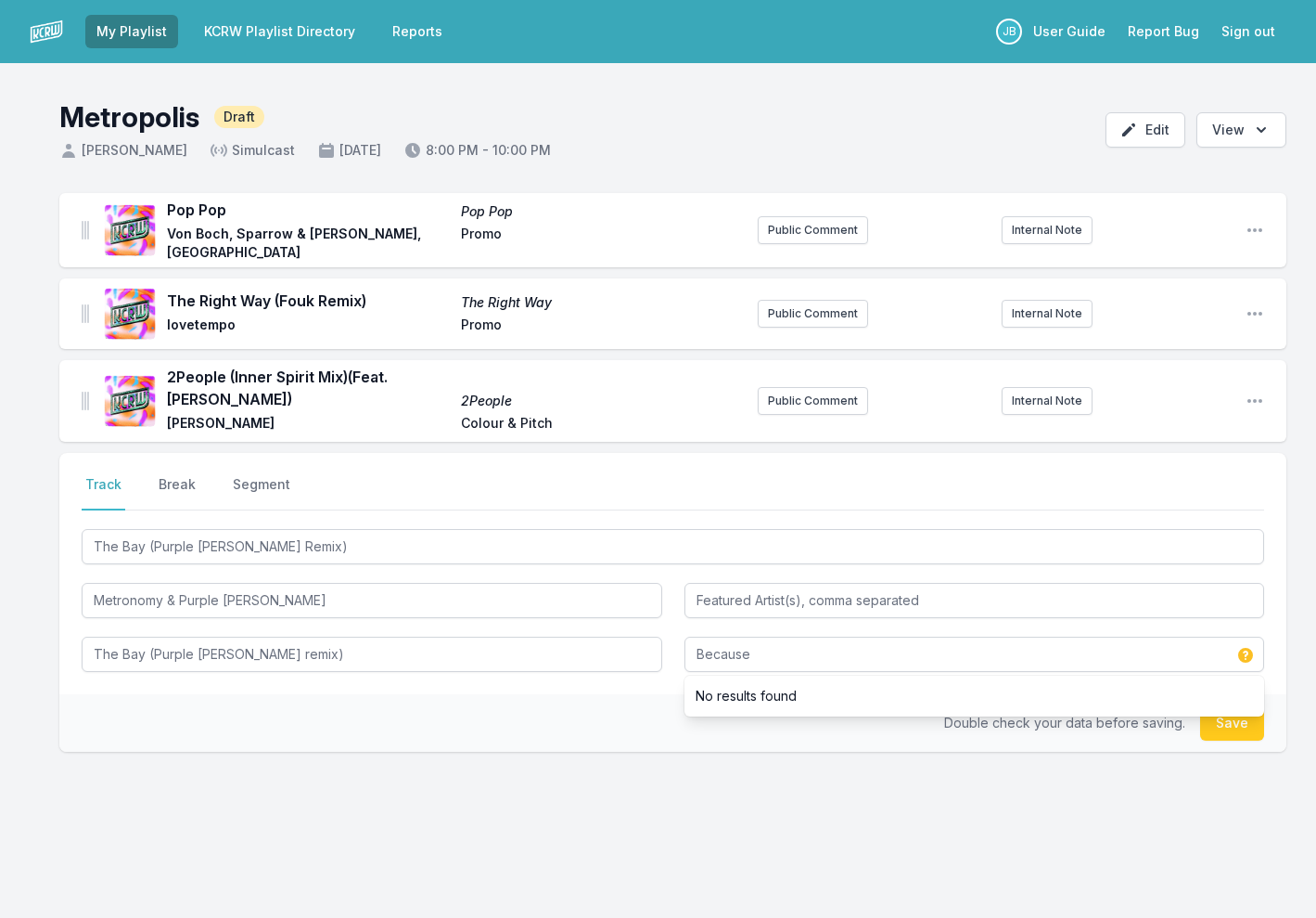
drag, startPoint x: 1240, startPoint y: 718, endPoint x: 1270, endPoint y: 746, distance: 41.0
click at [1240, 719] on button "Save" at bounding box center [1232, 722] width 64 height 36
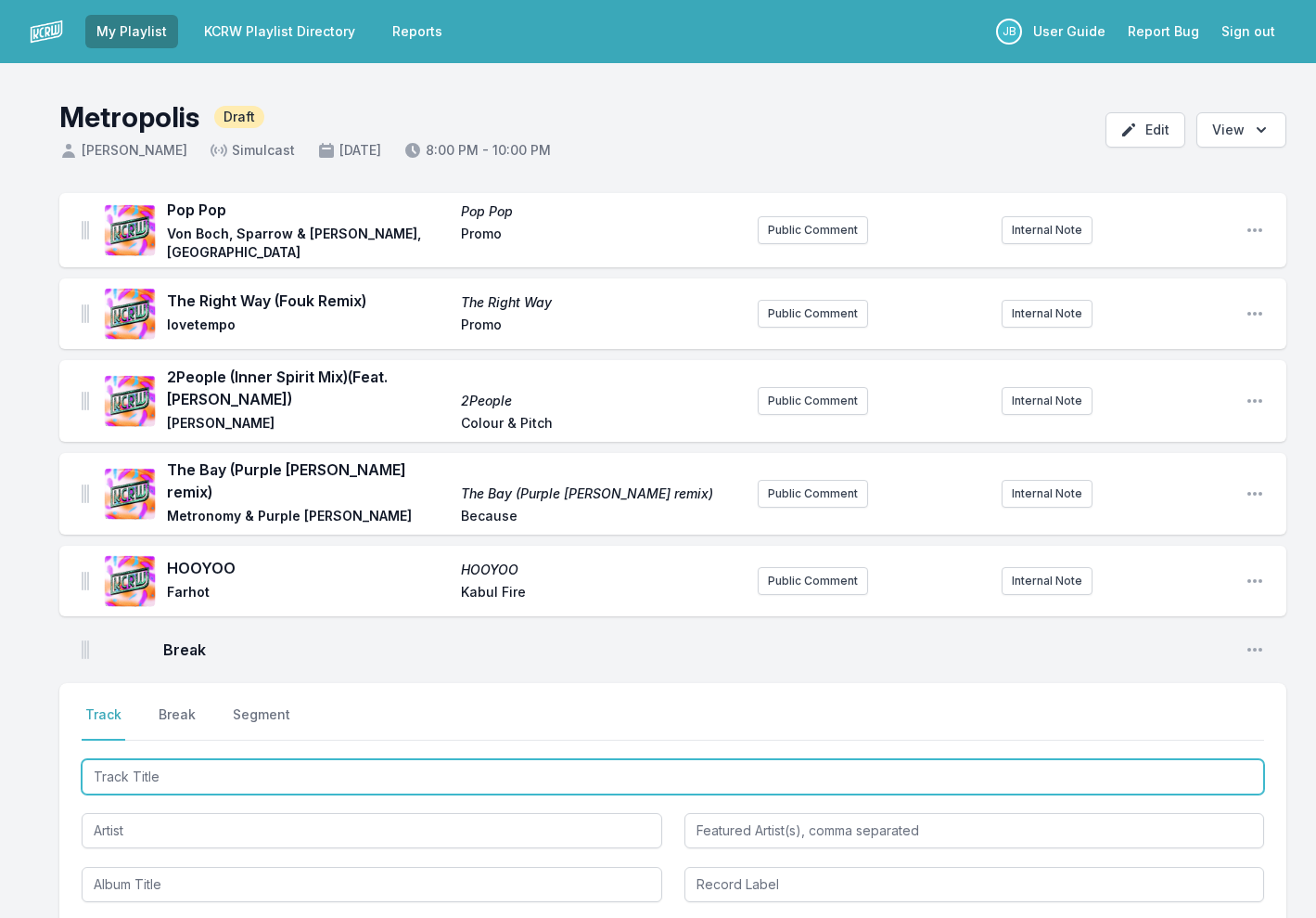
click at [207, 761] on input "Track Title" at bounding box center [673, 776] width 1183 height 36
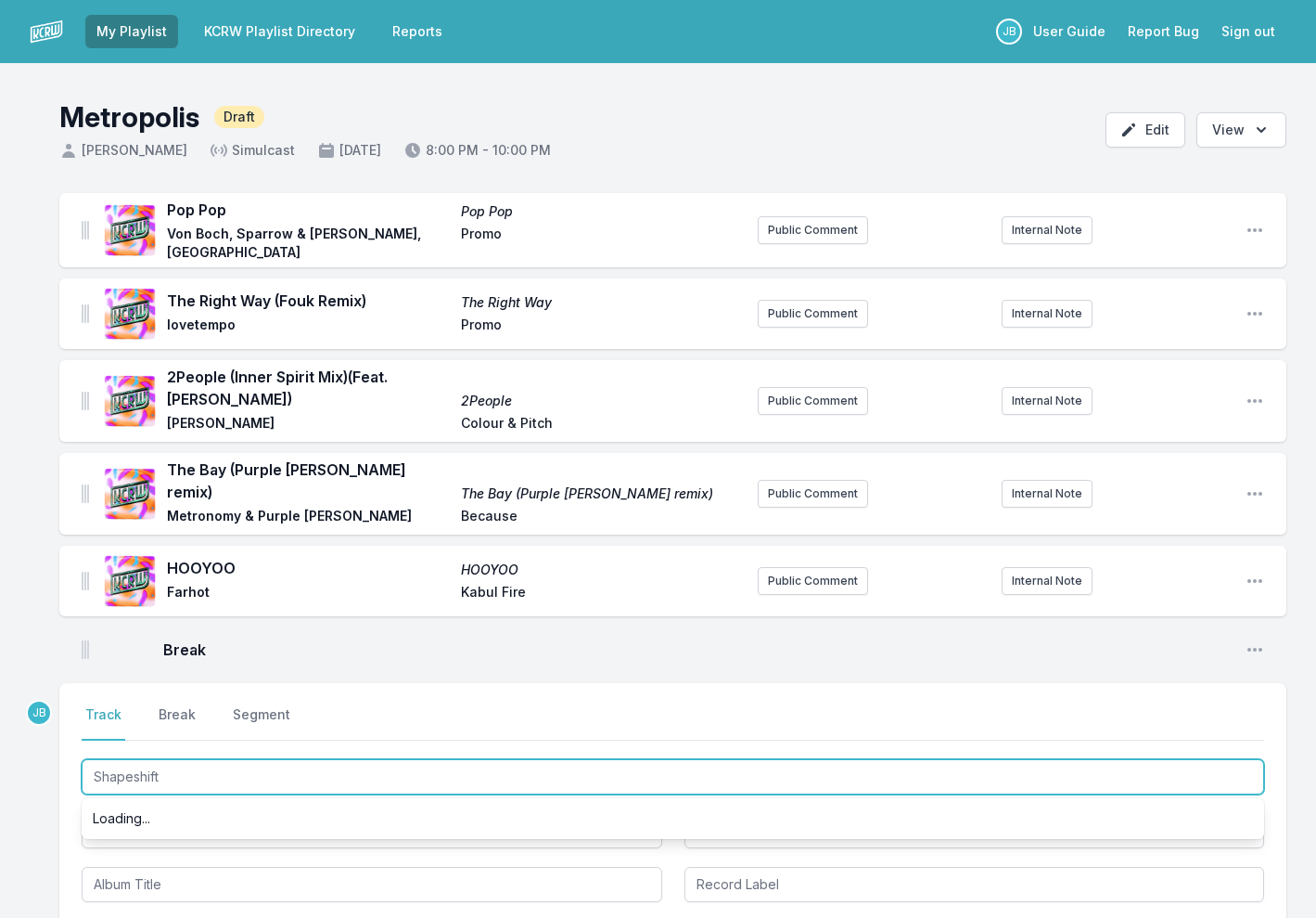
type input "Shapeshift"
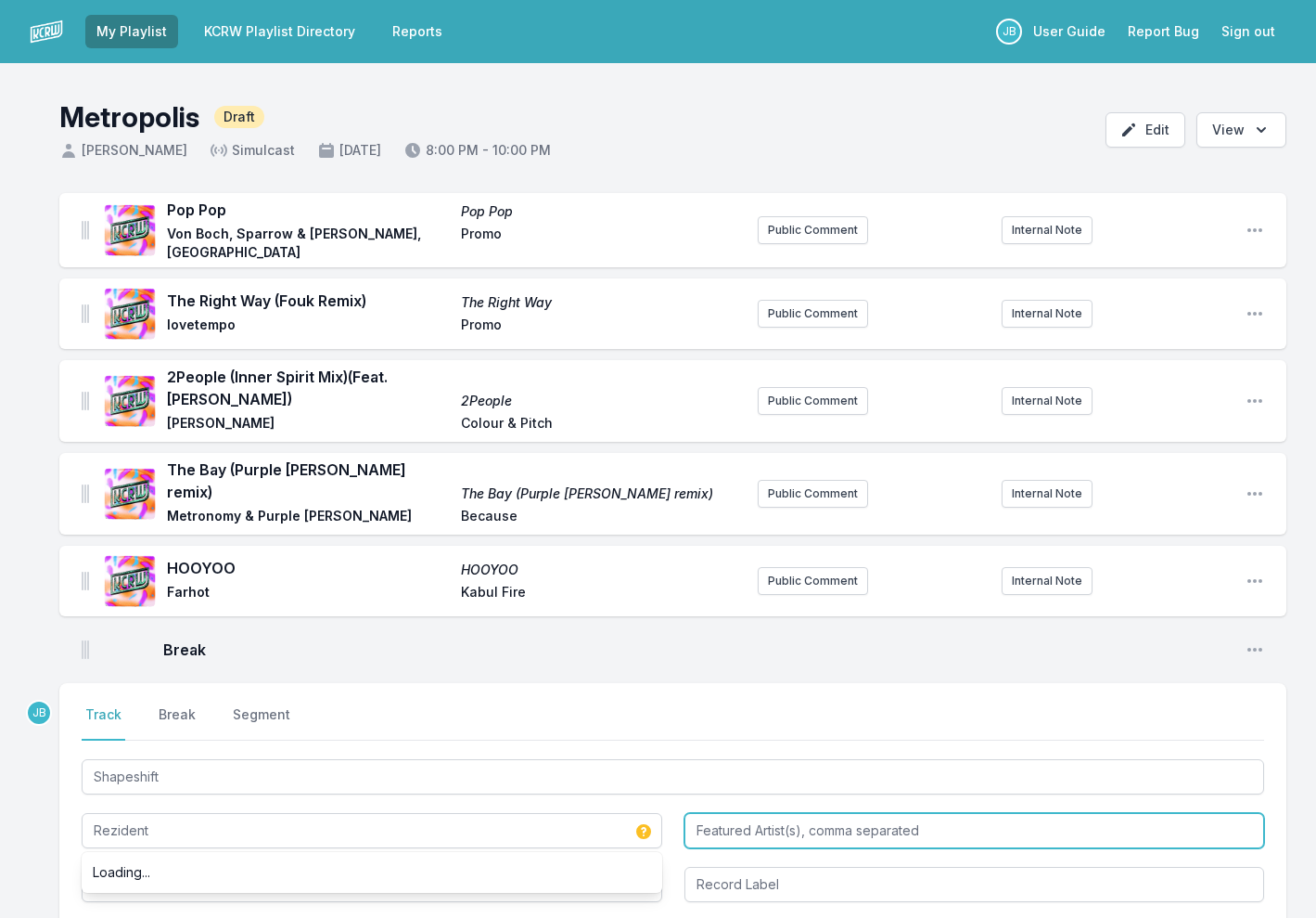
type input "Rezident"
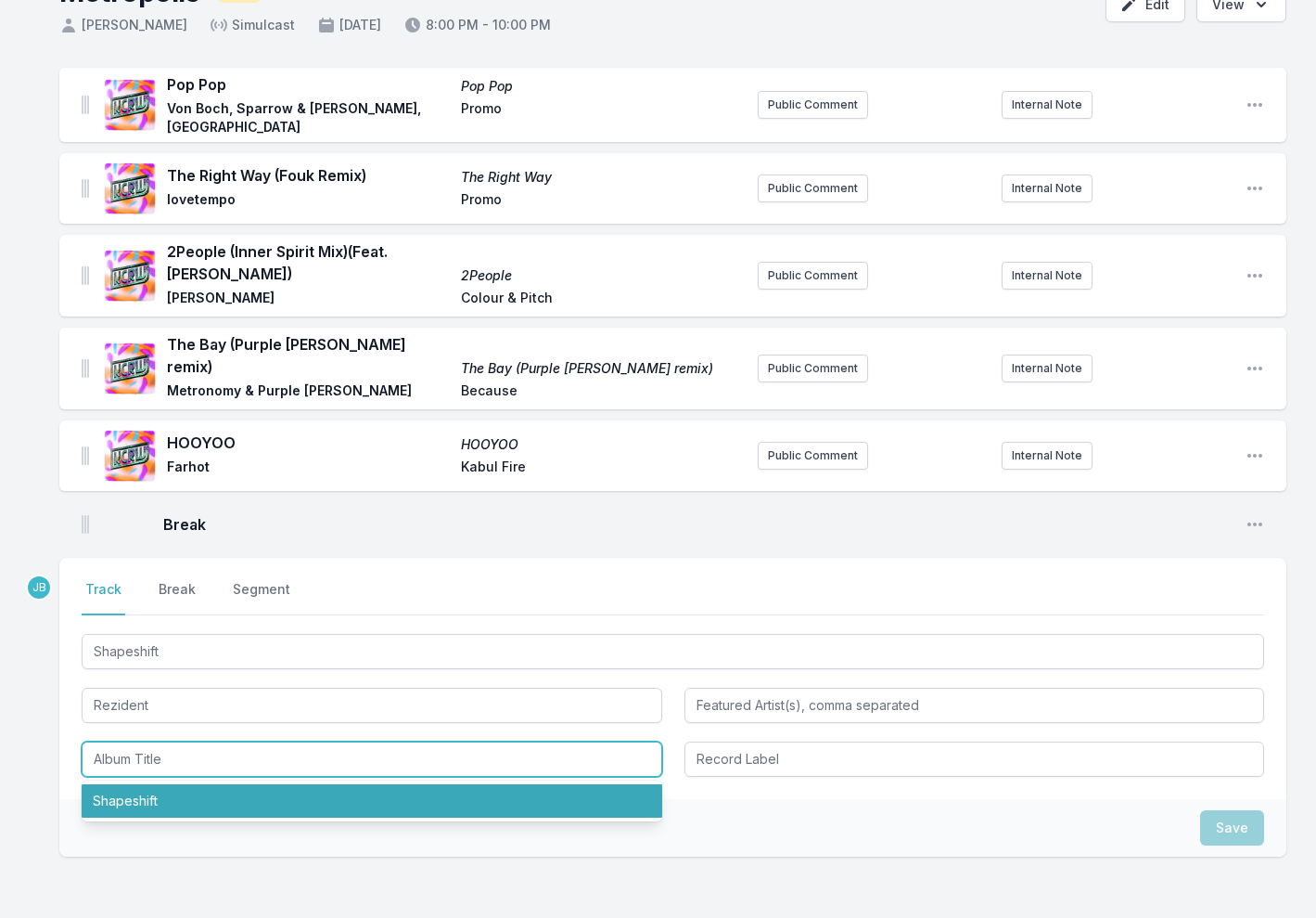
scroll to position [125, 0]
click at [192, 785] on li "Shapeshift" at bounding box center [371, 801] width 581 height 34
type input "Shapeshift"
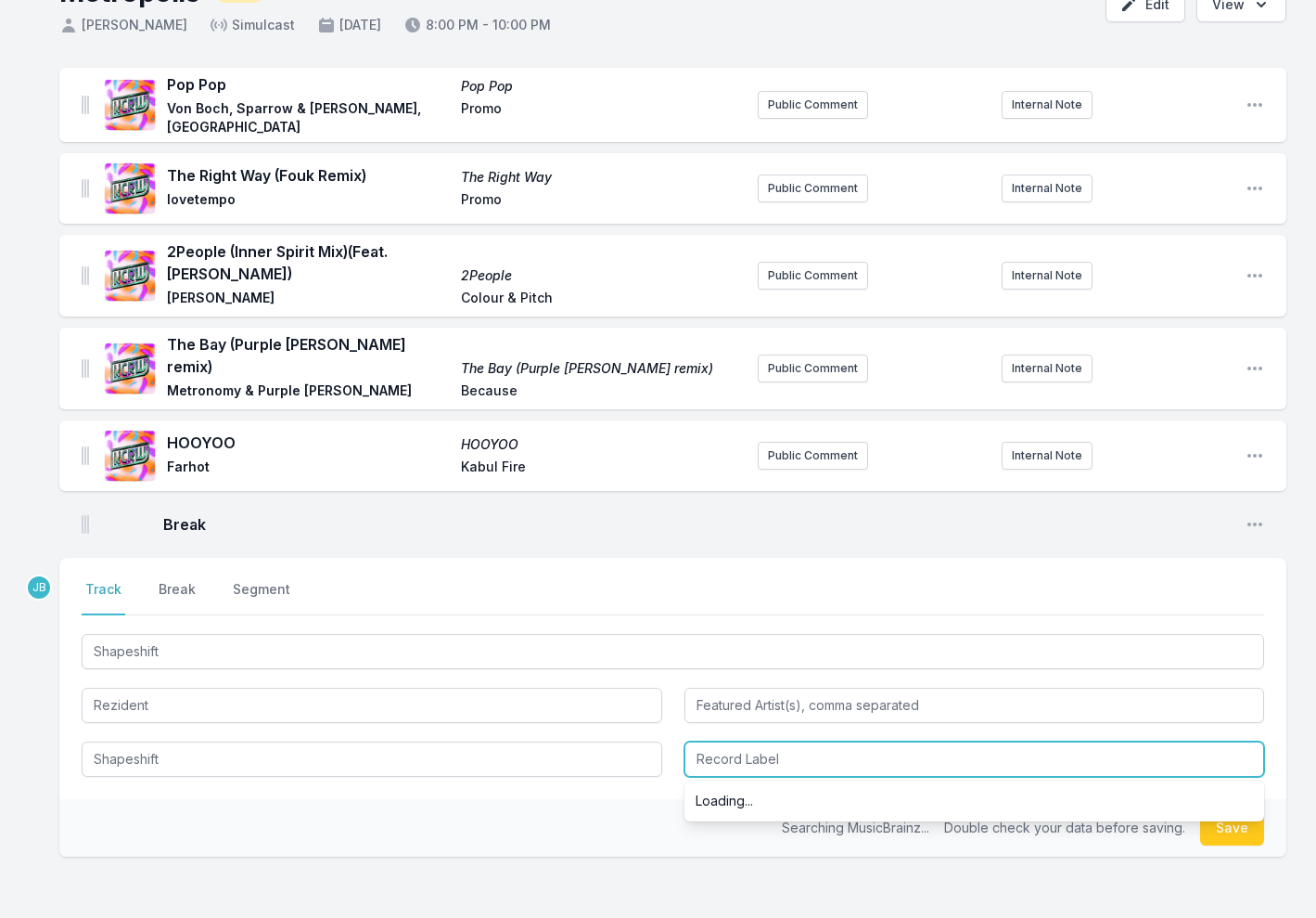
click at [728, 741] on input "Record Label" at bounding box center [974, 759] width 581 height 36
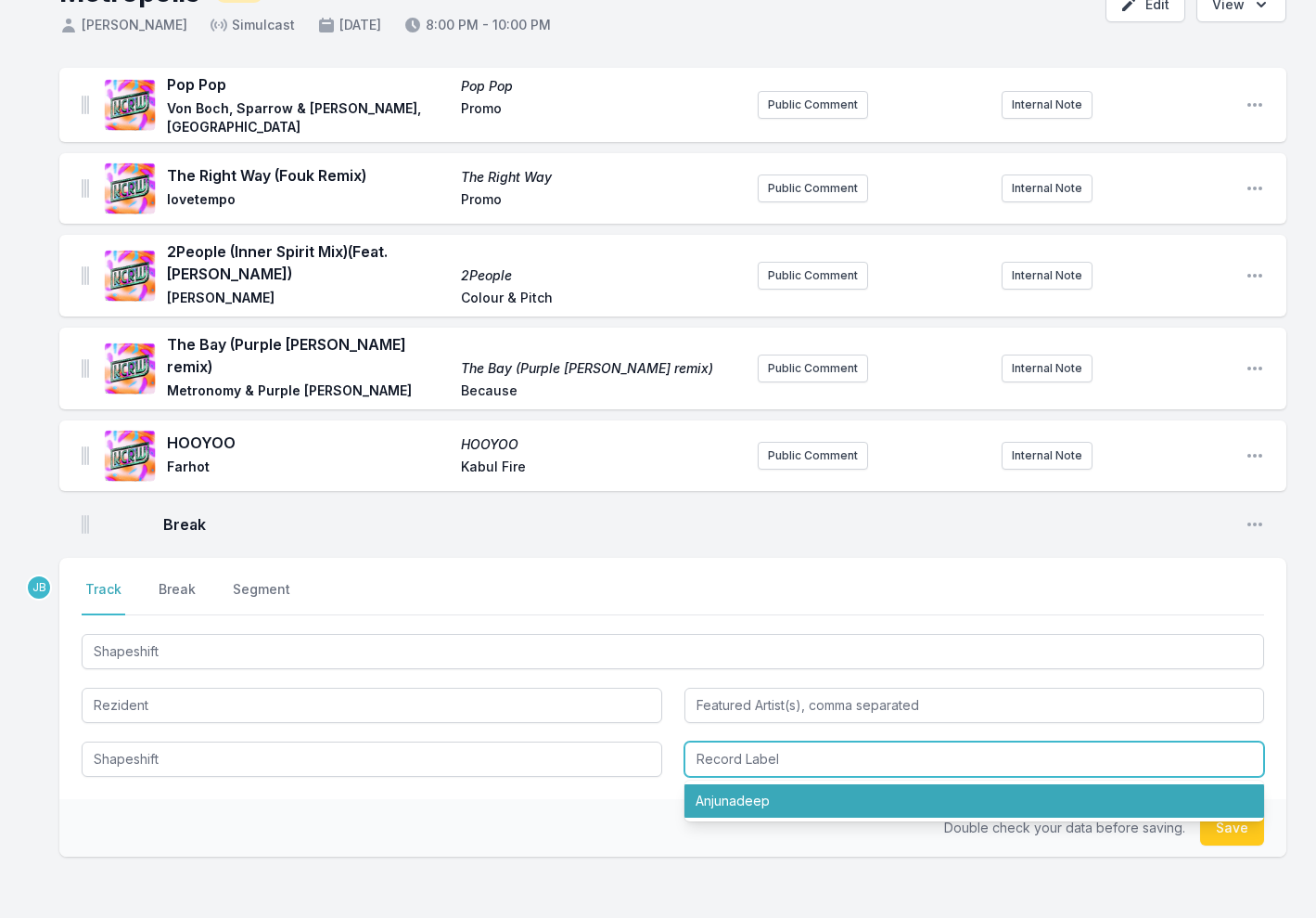
click at [731, 799] on li "Anjunadeep" at bounding box center [974, 801] width 581 height 34
type input "Anjunadeep"
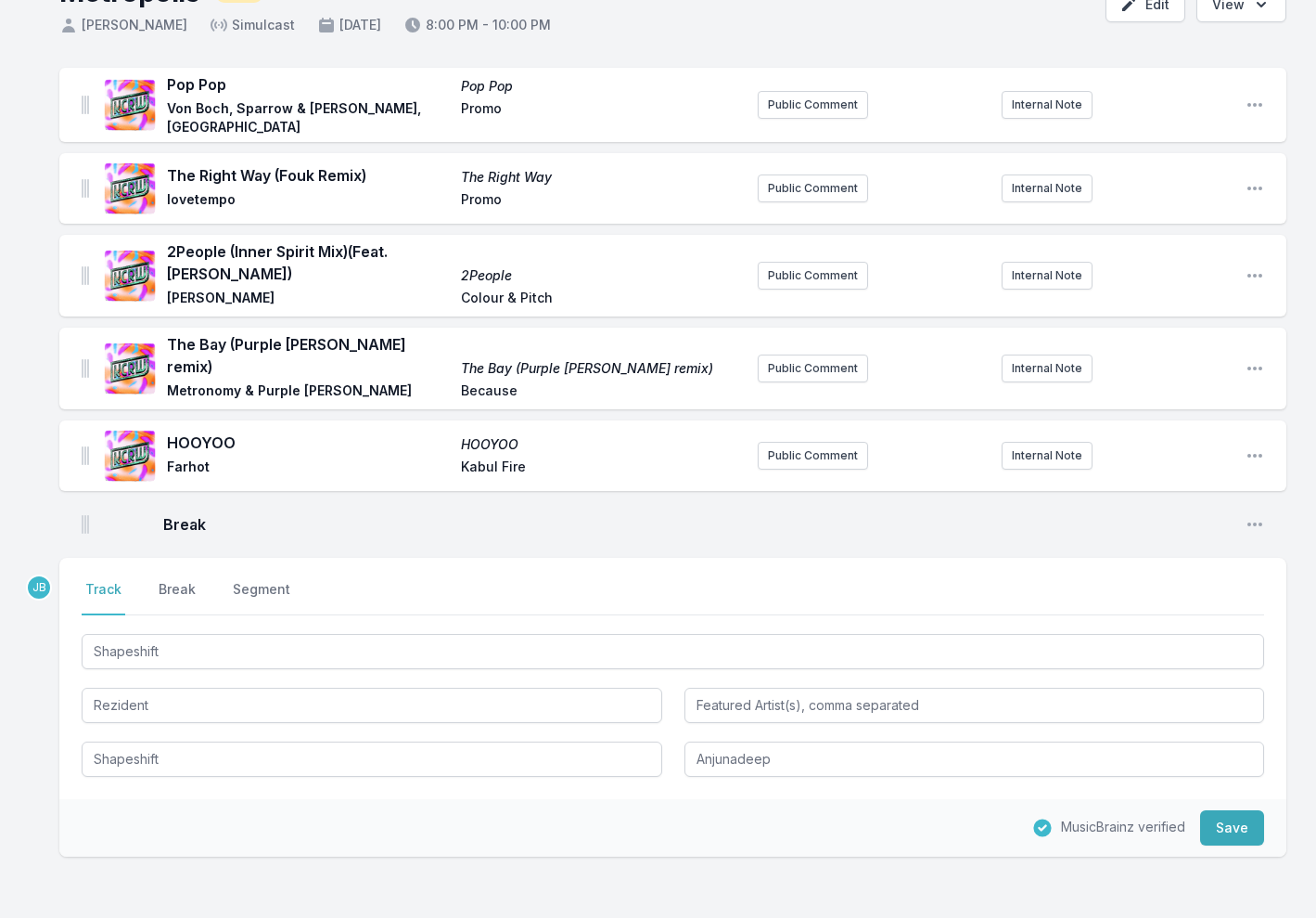
drag, startPoint x: 1234, startPoint y: 811, endPoint x: 1263, endPoint y: 829, distance: 34.1
click at [1234, 811] on button "Save" at bounding box center [1232, 828] width 64 height 36
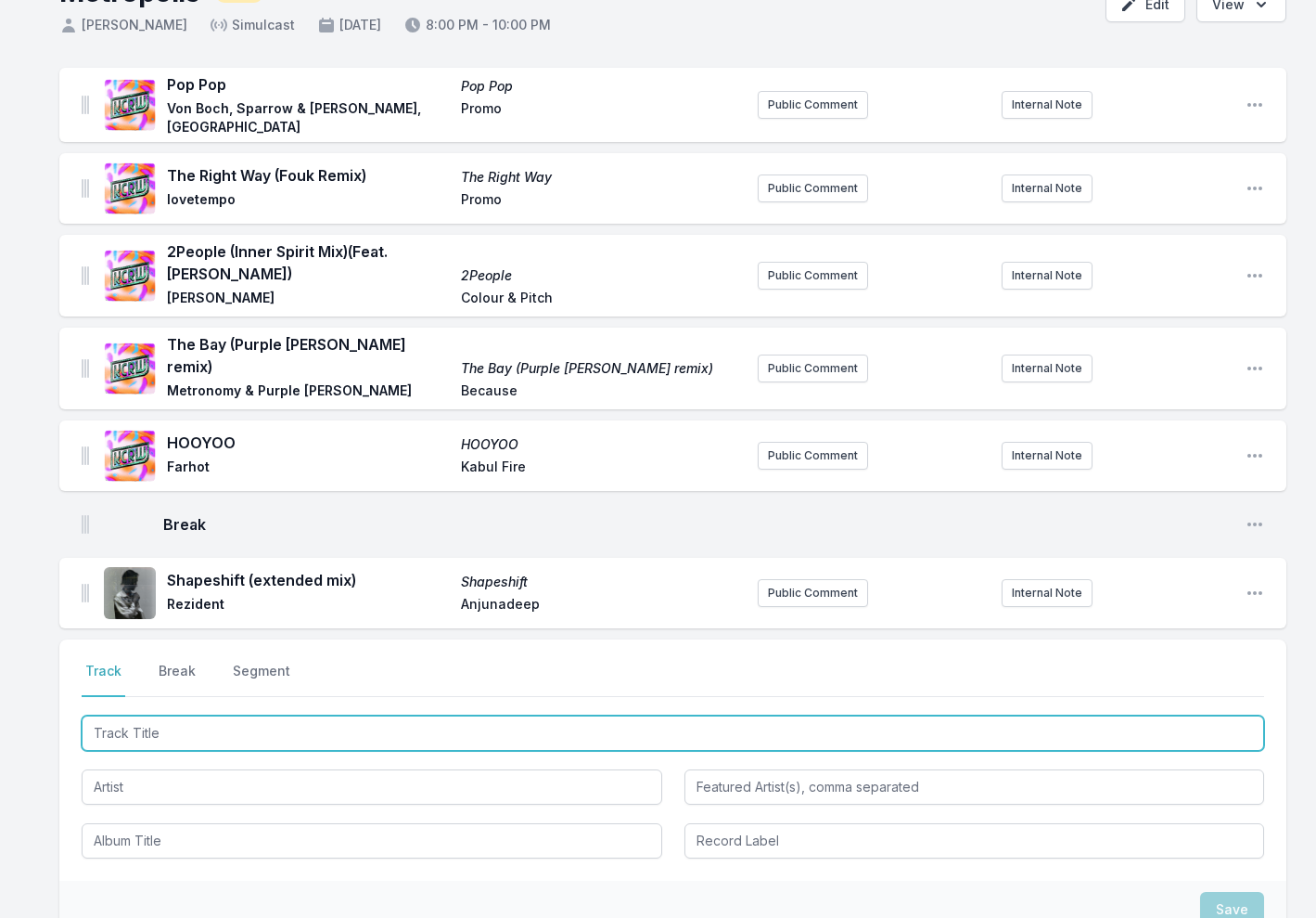
click at [179, 715] on input "Track Title" at bounding box center [673, 733] width 1183 height 36
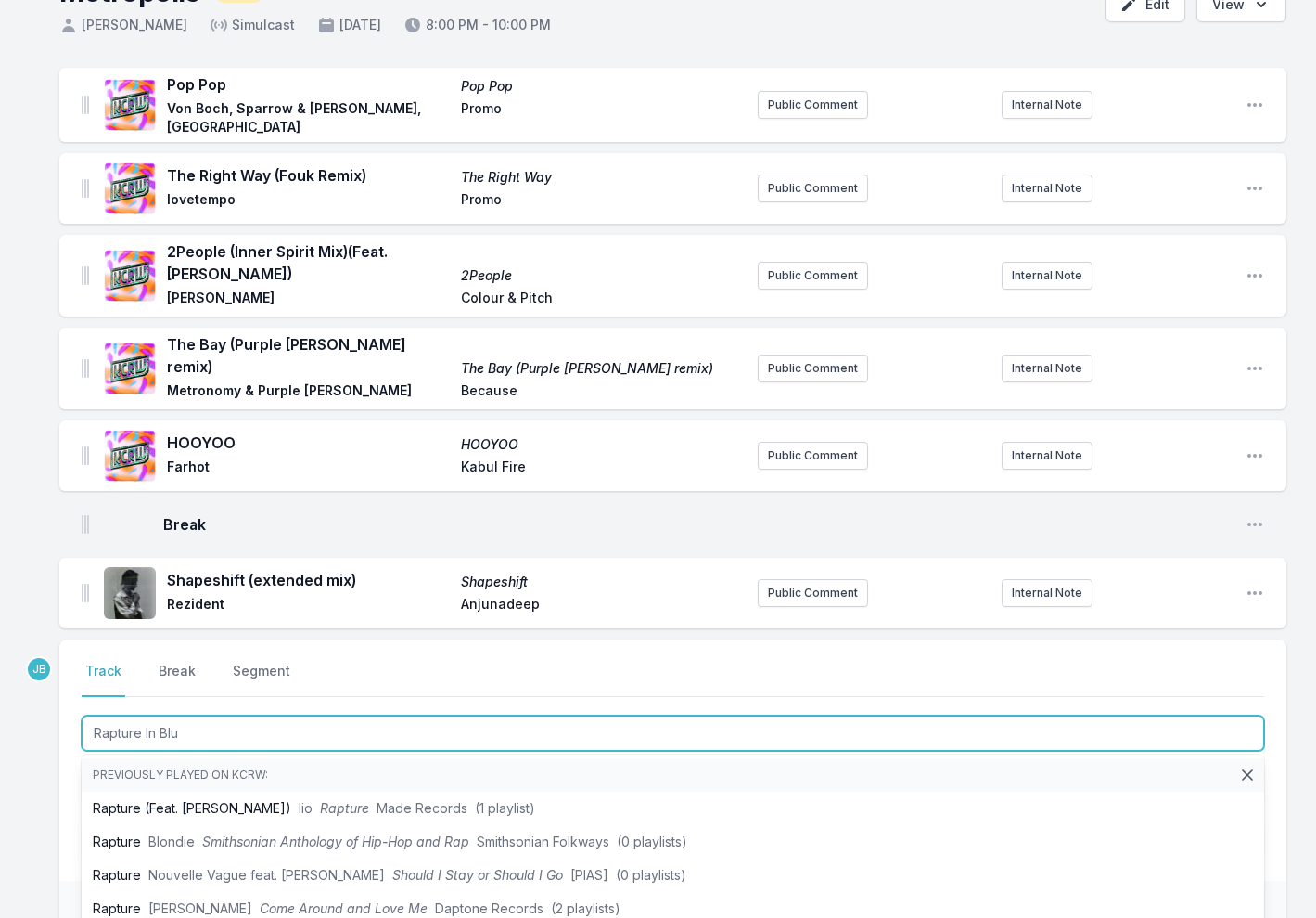
type input "Rapture In Blue"
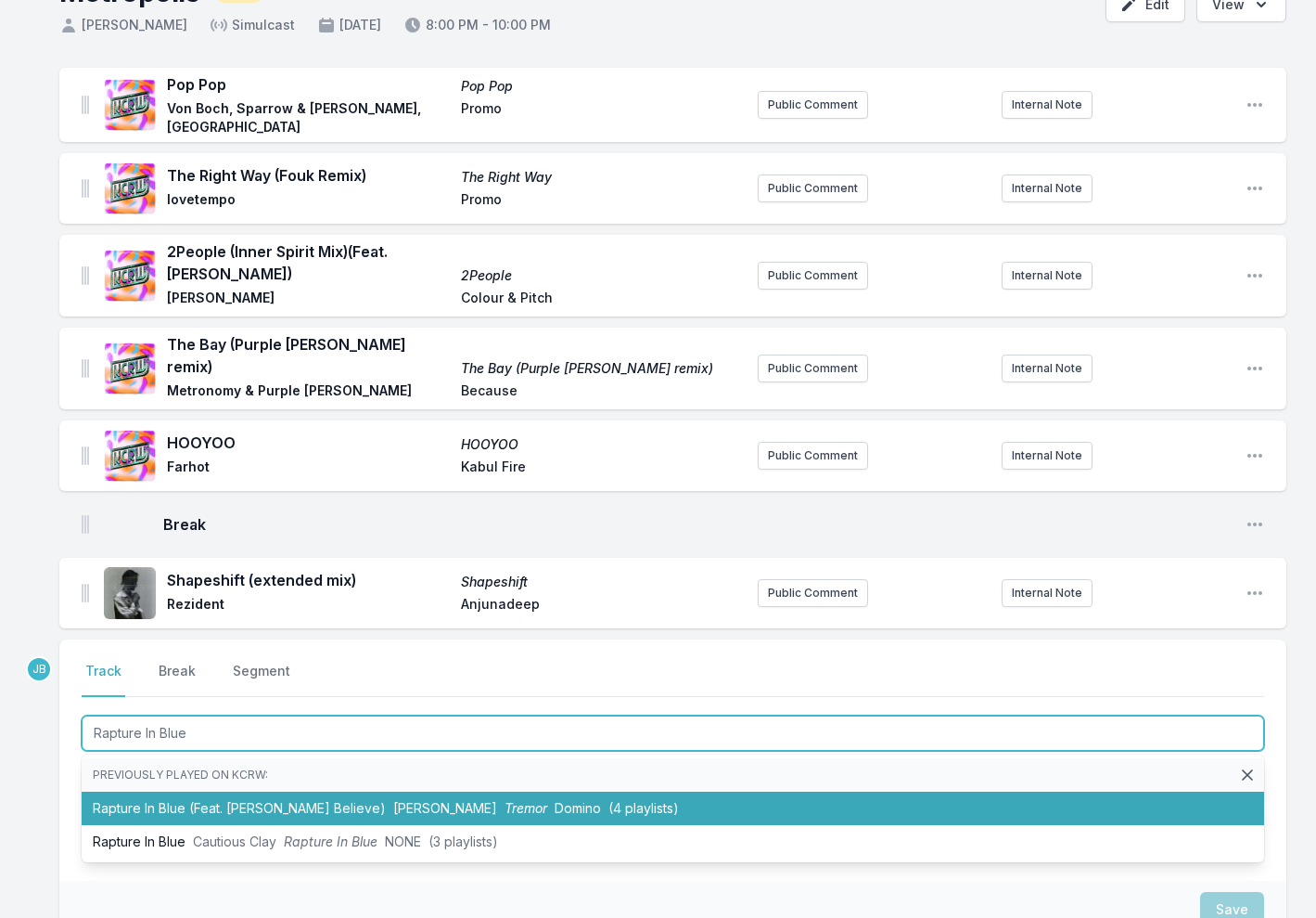
click at [117, 791] on li "Rapture In Blue (Feat. [PERSON_NAME] Believe) [PERSON_NAME] (4 playlists)" at bounding box center [673, 808] width 1183 height 34
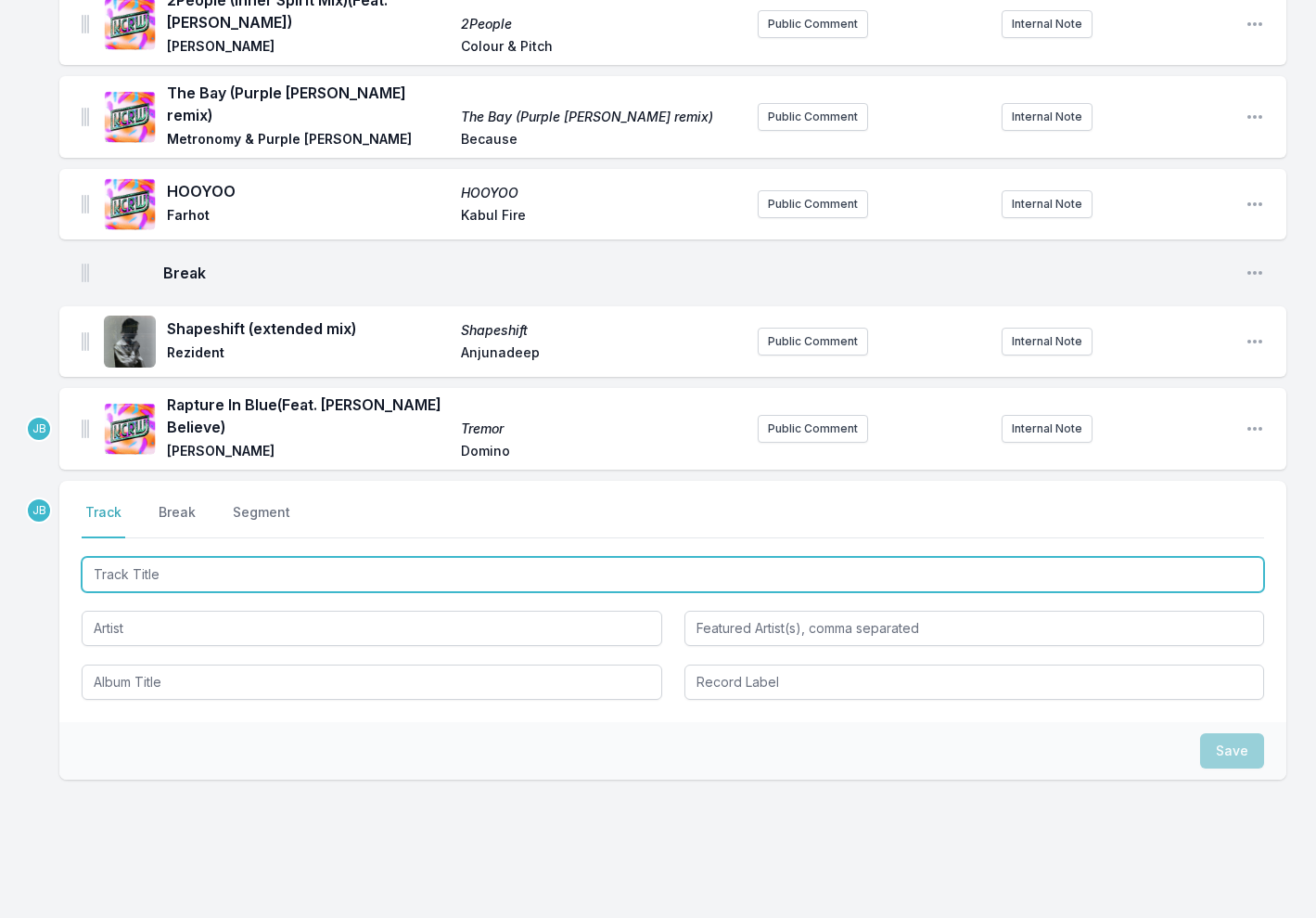
scroll to position [380, 0]
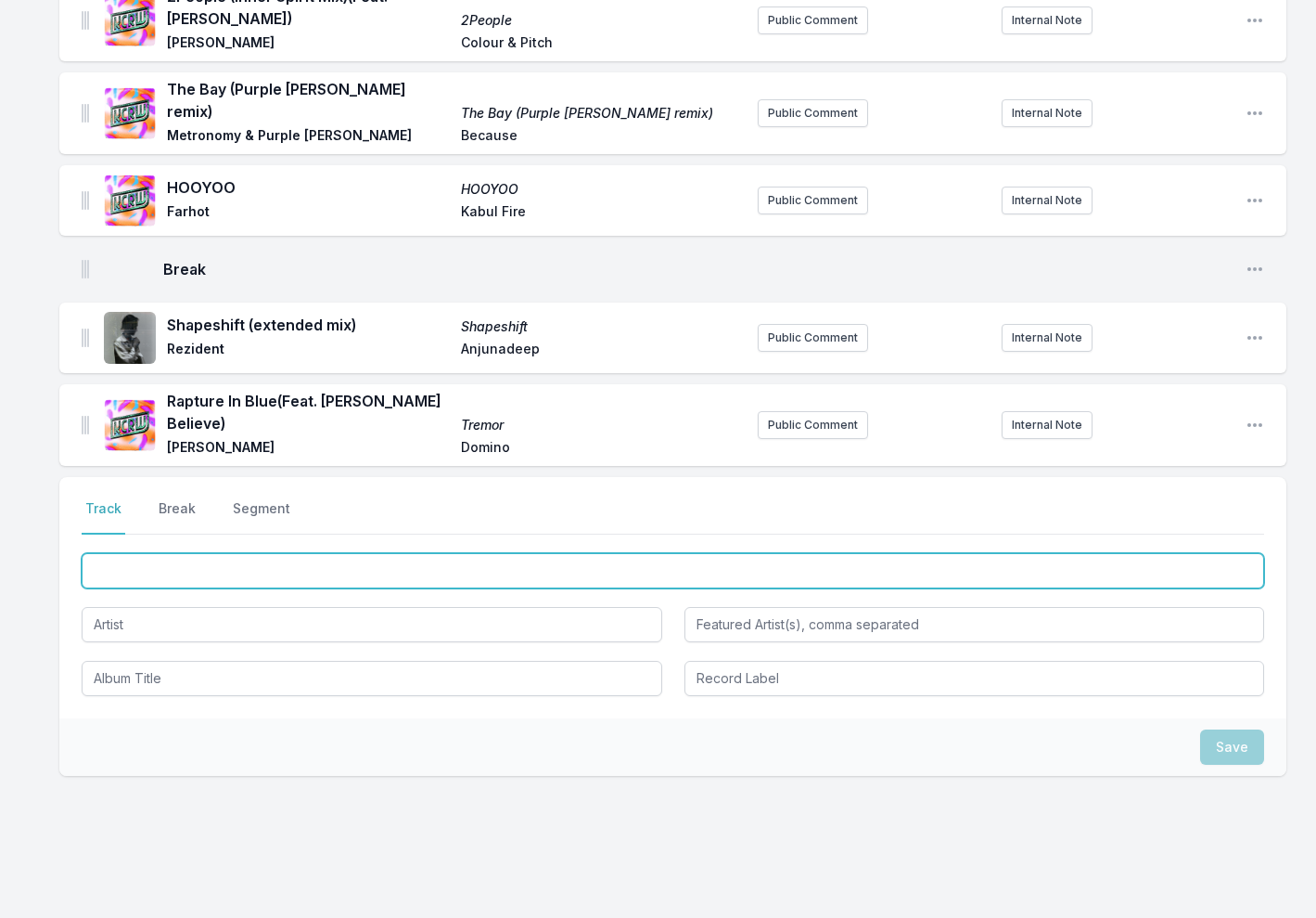
paste input "[PERSON_NAME] (ROKAR Edit)"
type input "[PERSON_NAME] (ROKAR Edit)"
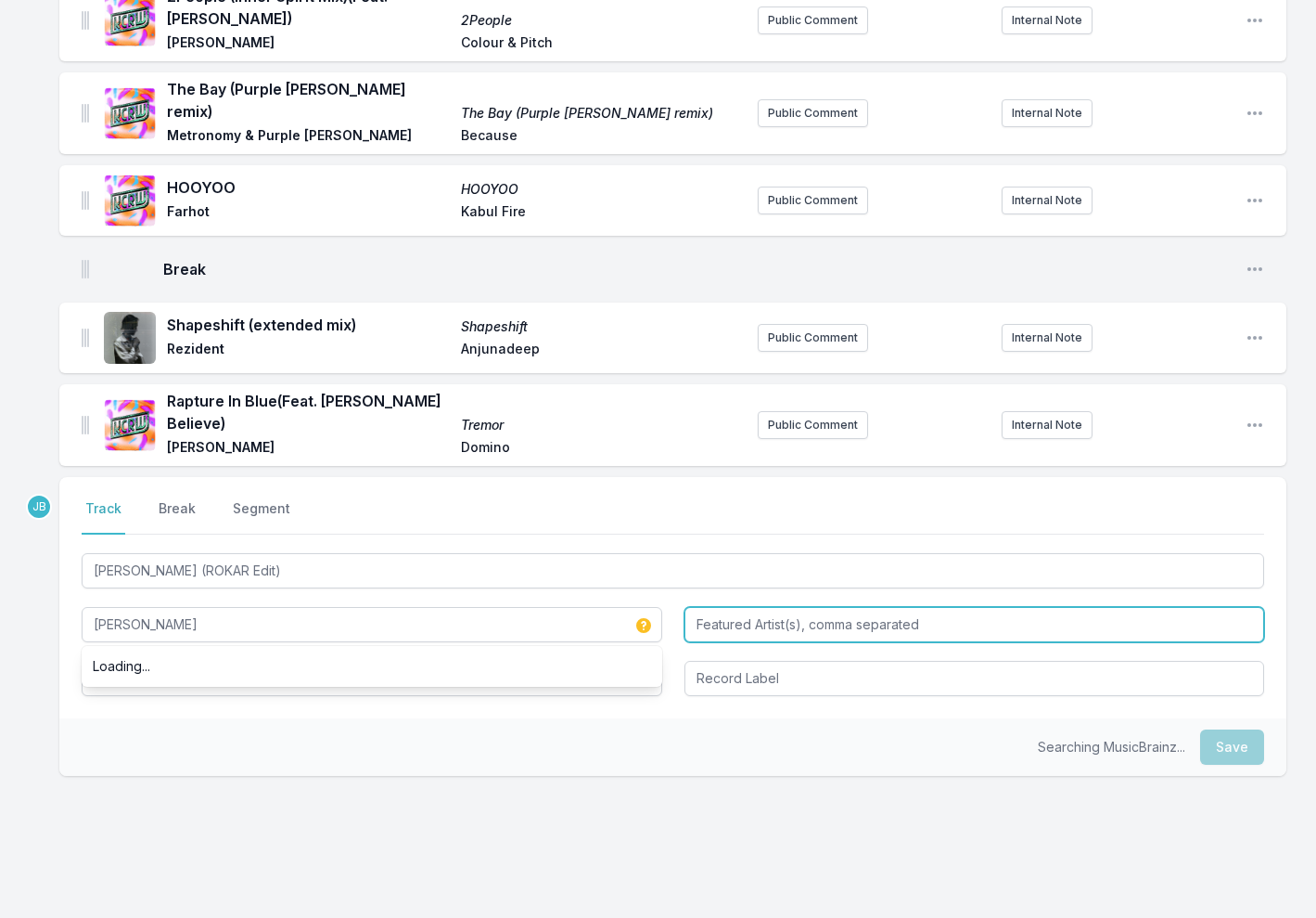
type input "[PERSON_NAME]"
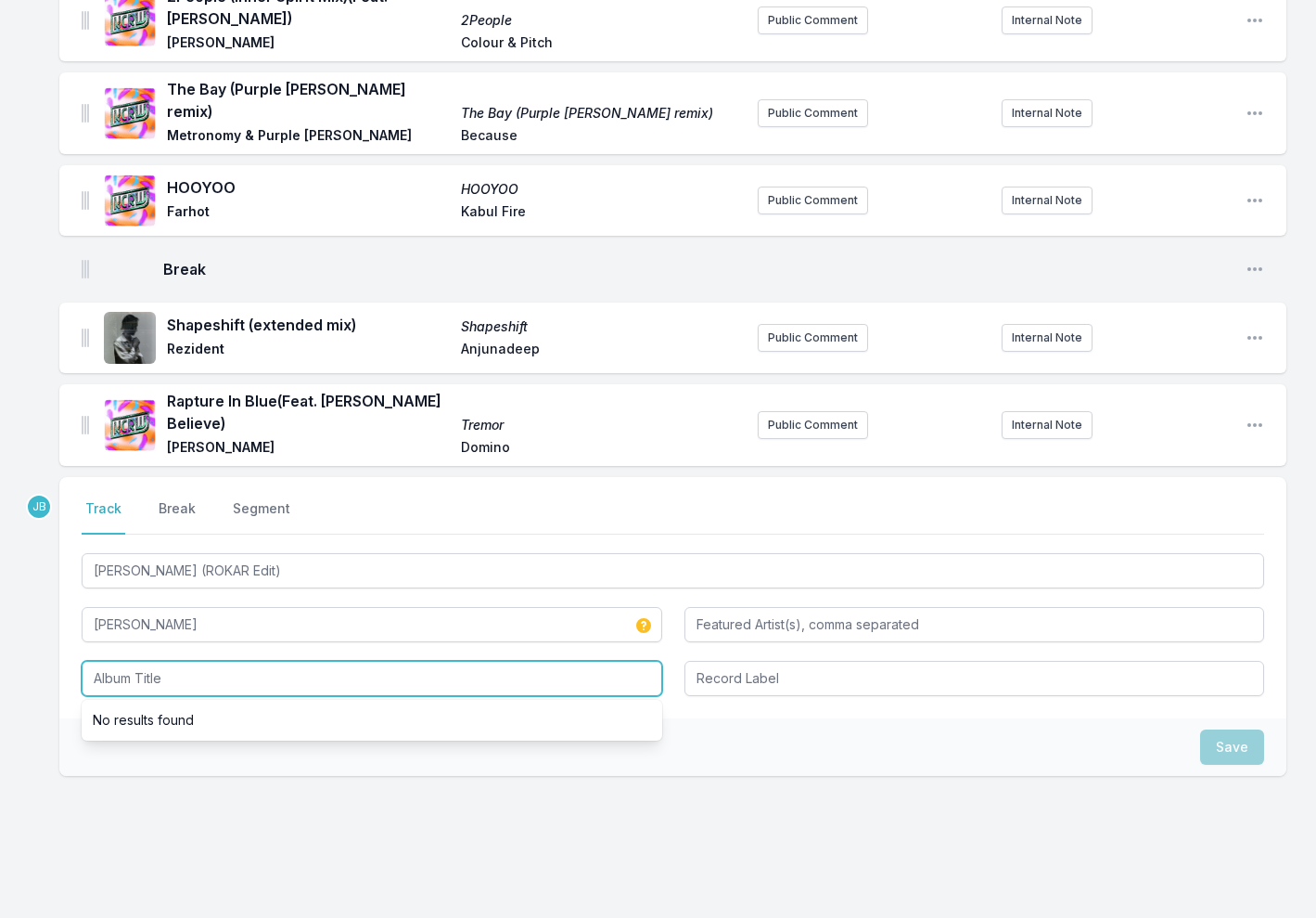
paste input "[PERSON_NAME] (ROKAR Edit)"
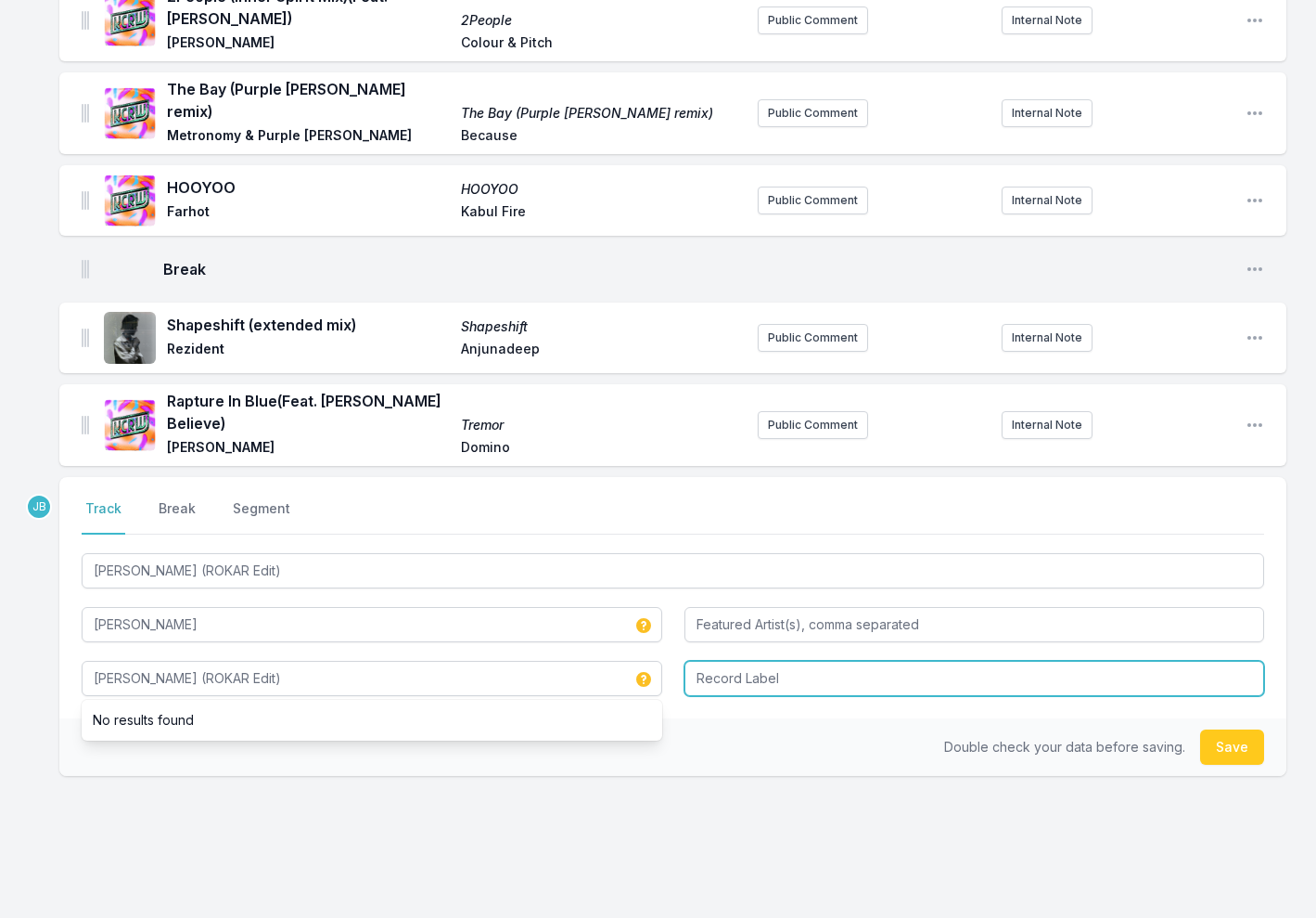
type input "[PERSON_NAME] (ROKAR Edit)"
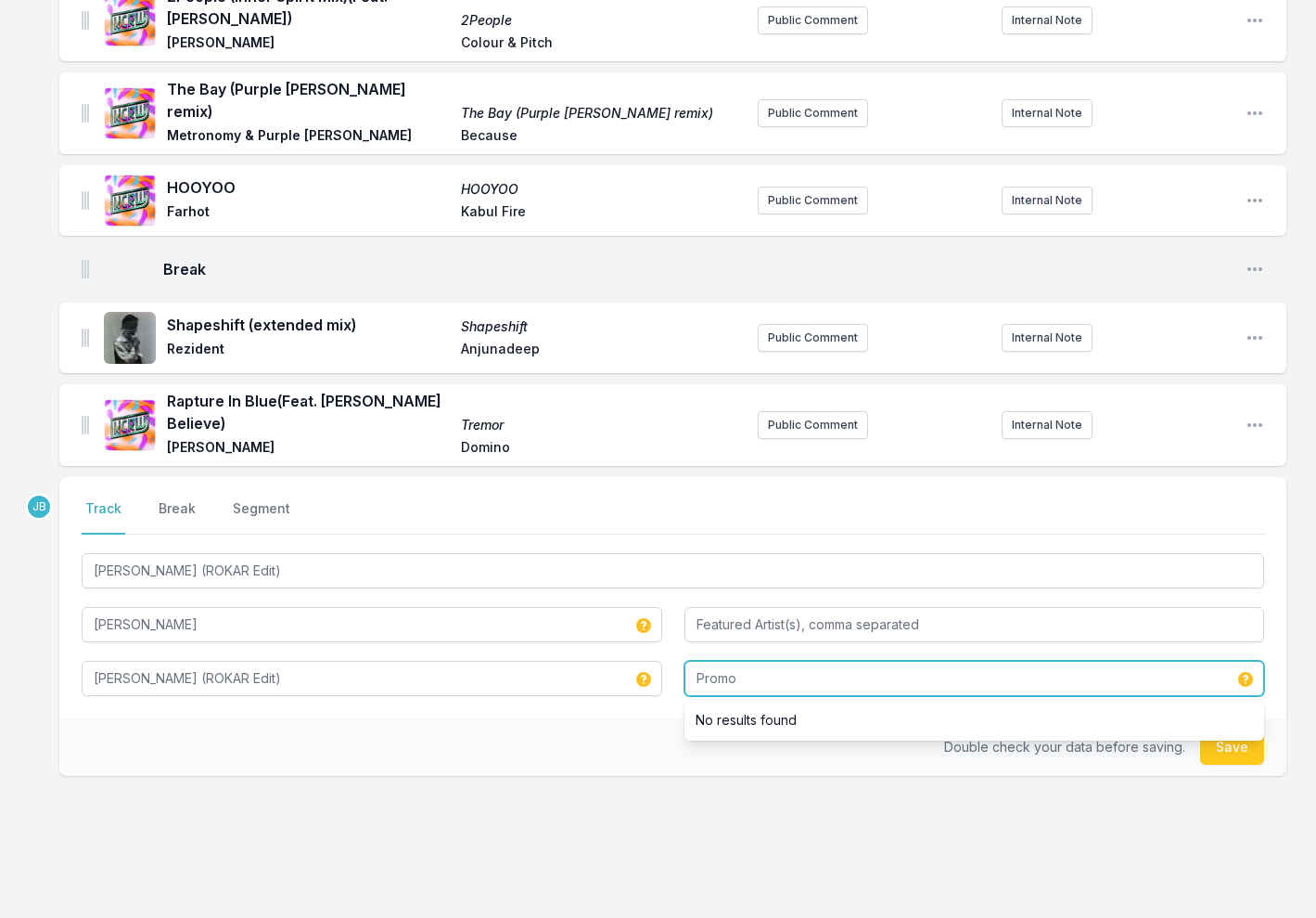
type input "Promo"
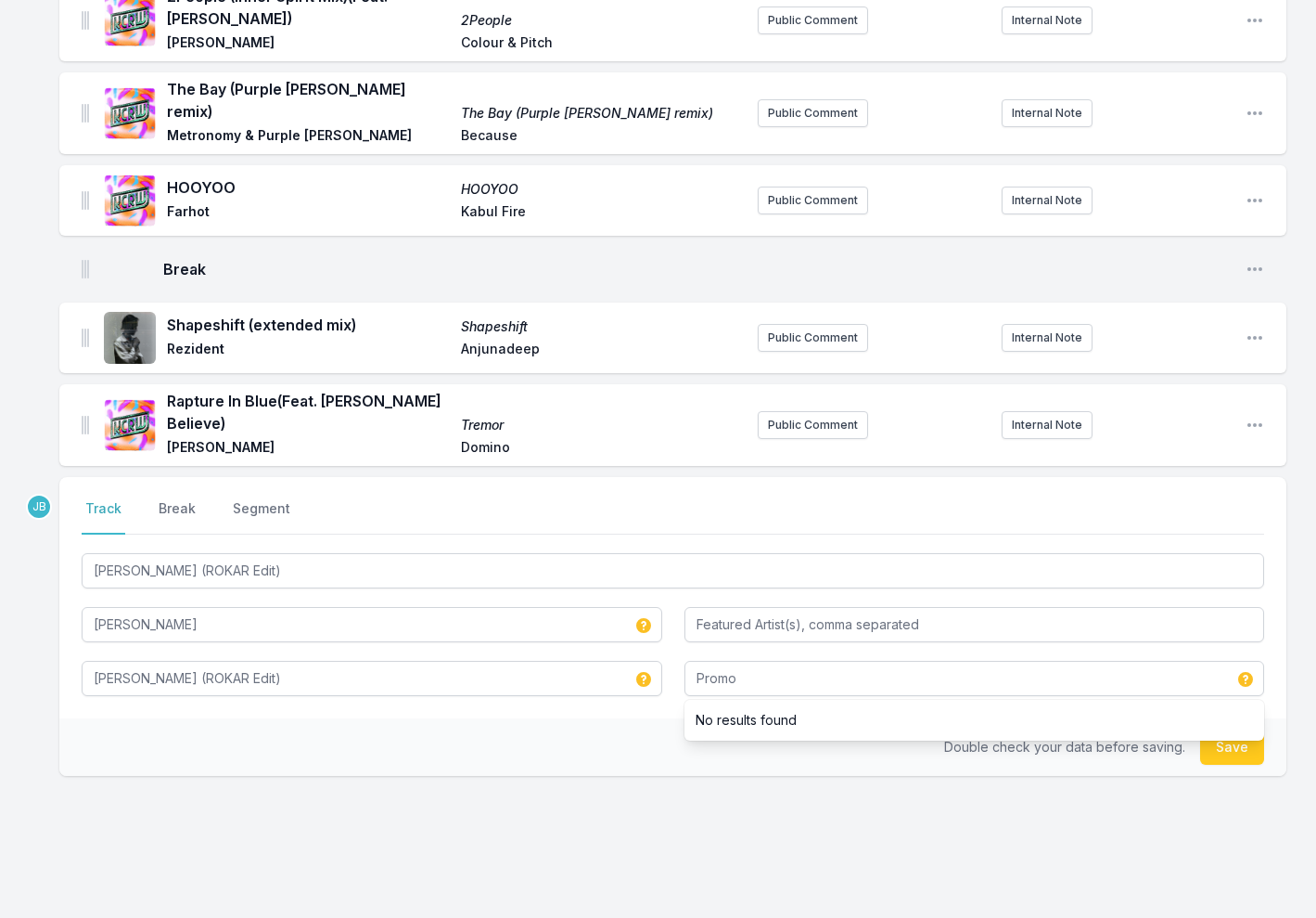
click at [1241, 730] on button "Save" at bounding box center [1232, 747] width 64 height 36
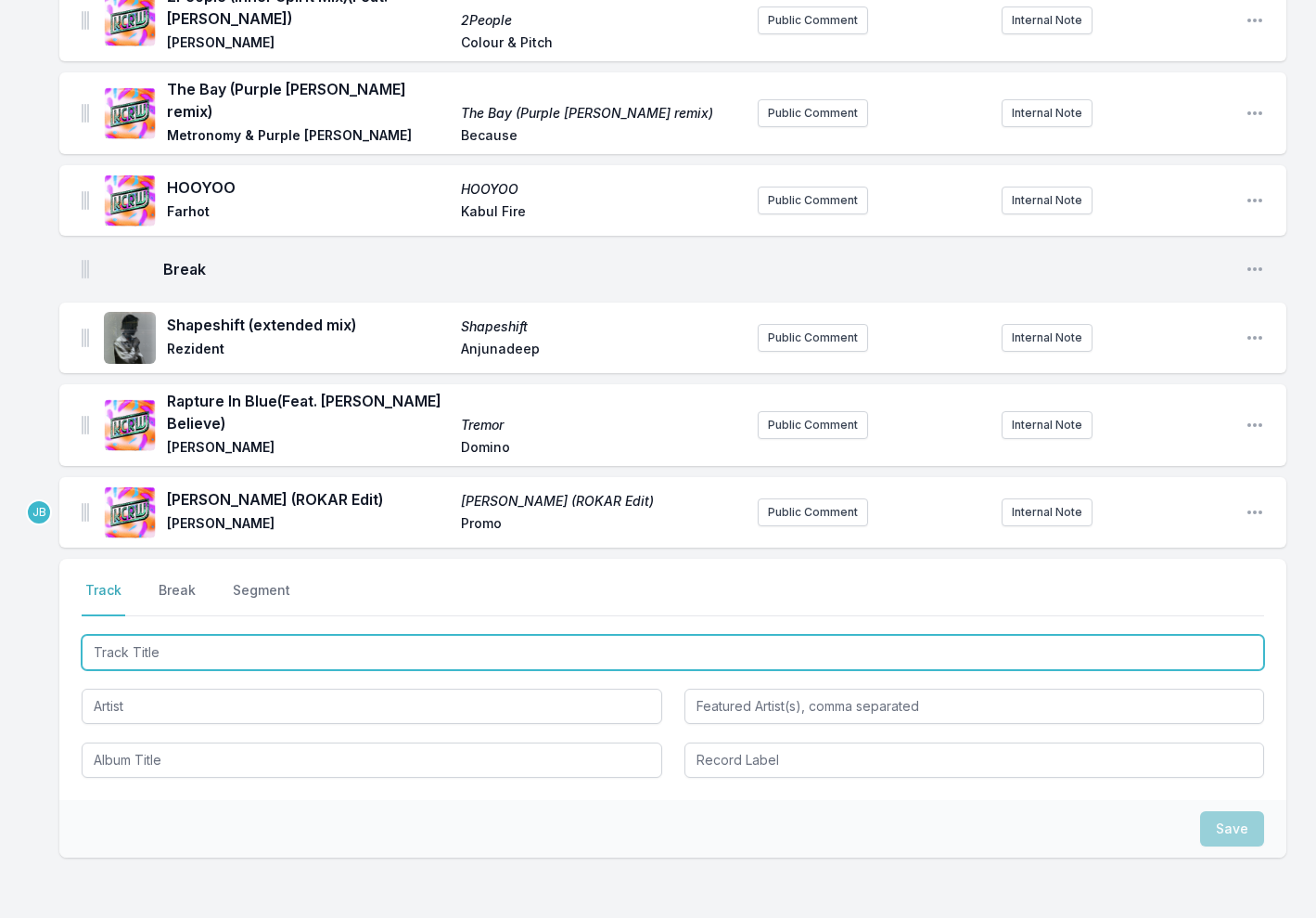
click at [183, 635] on input "Track Title" at bounding box center [673, 652] width 1183 height 36
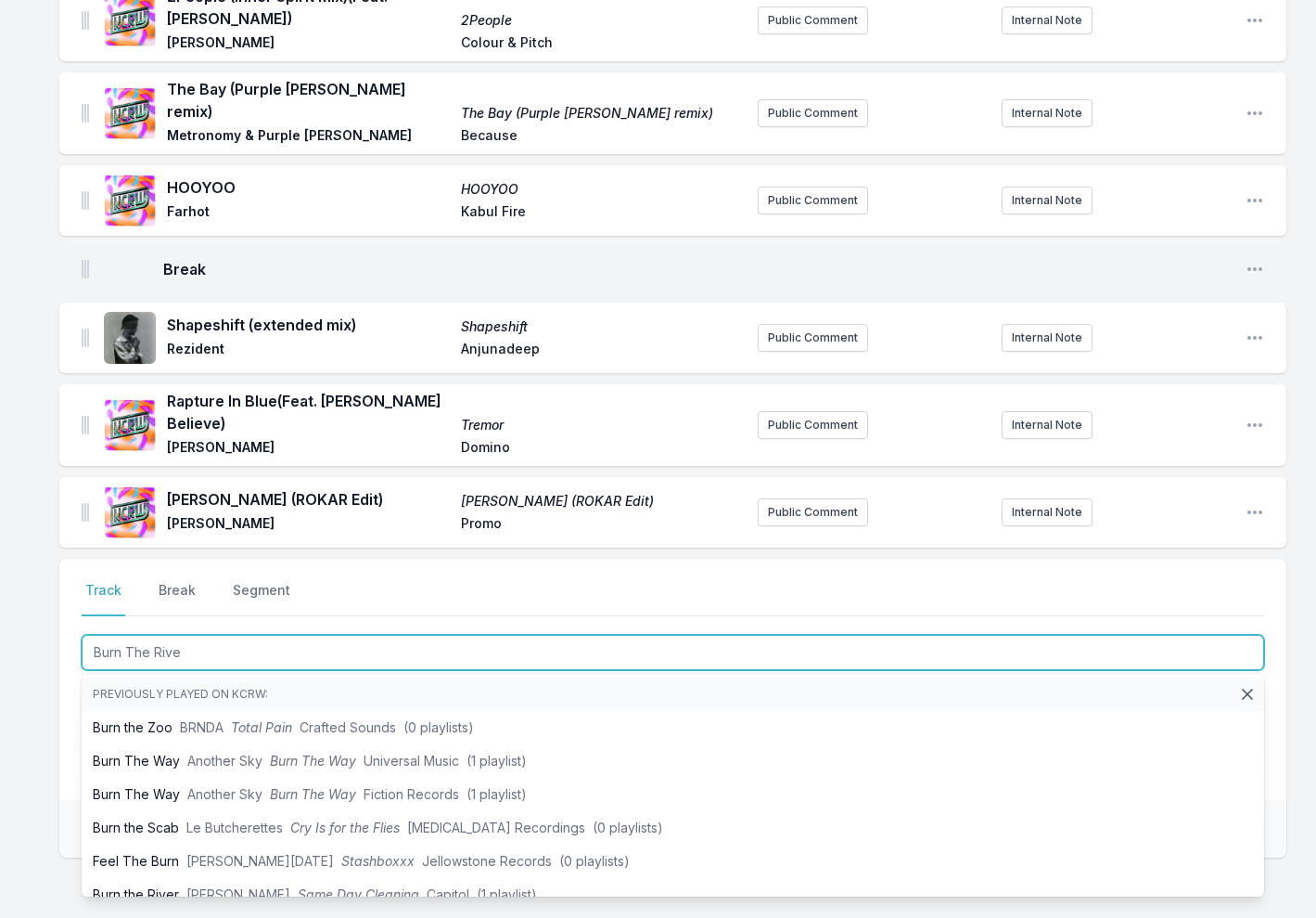
type input "Burn The River"
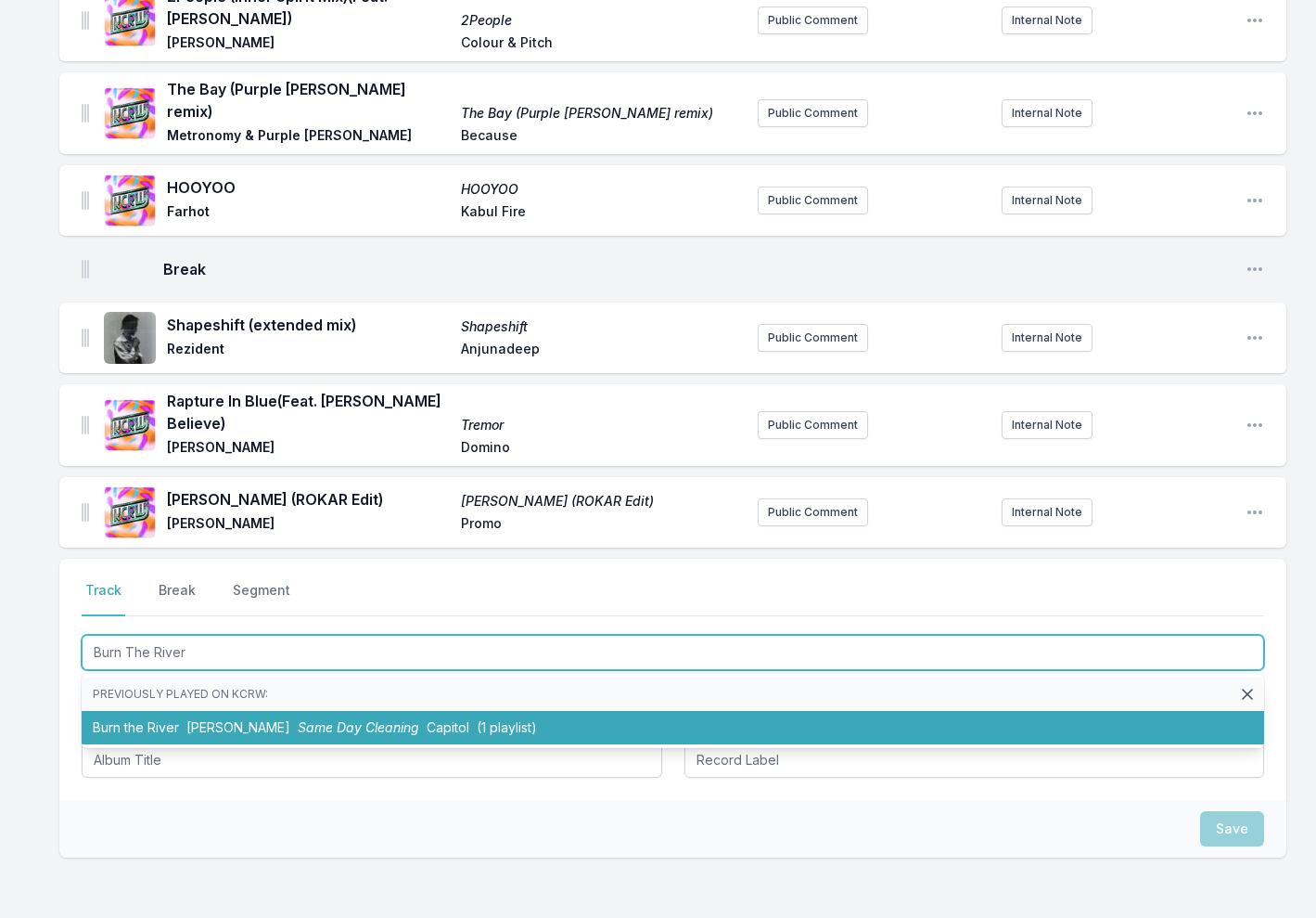
click at [352, 719] on span "Same Day Cleaning" at bounding box center [358, 727] width 122 height 15
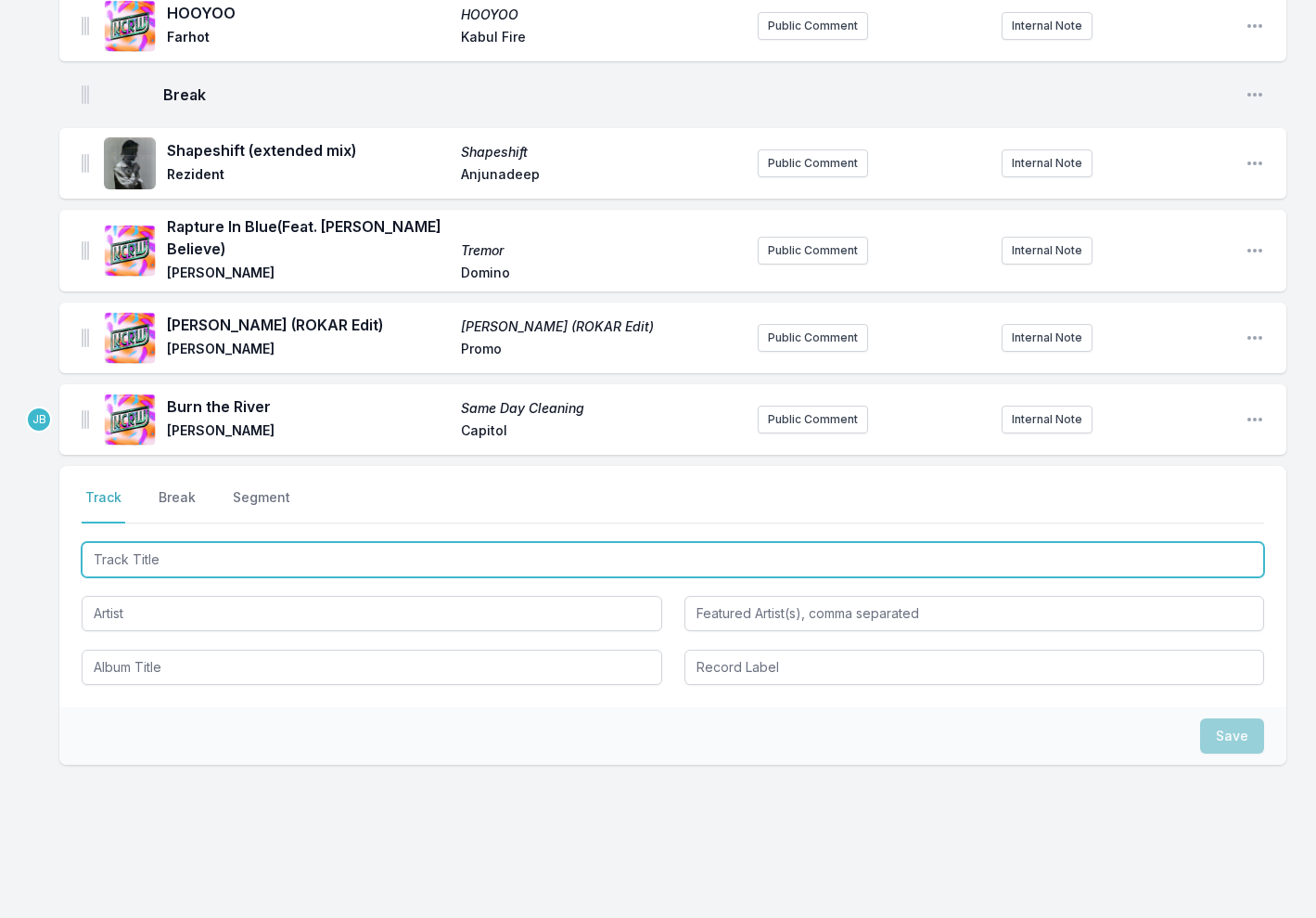
scroll to position [554, 0]
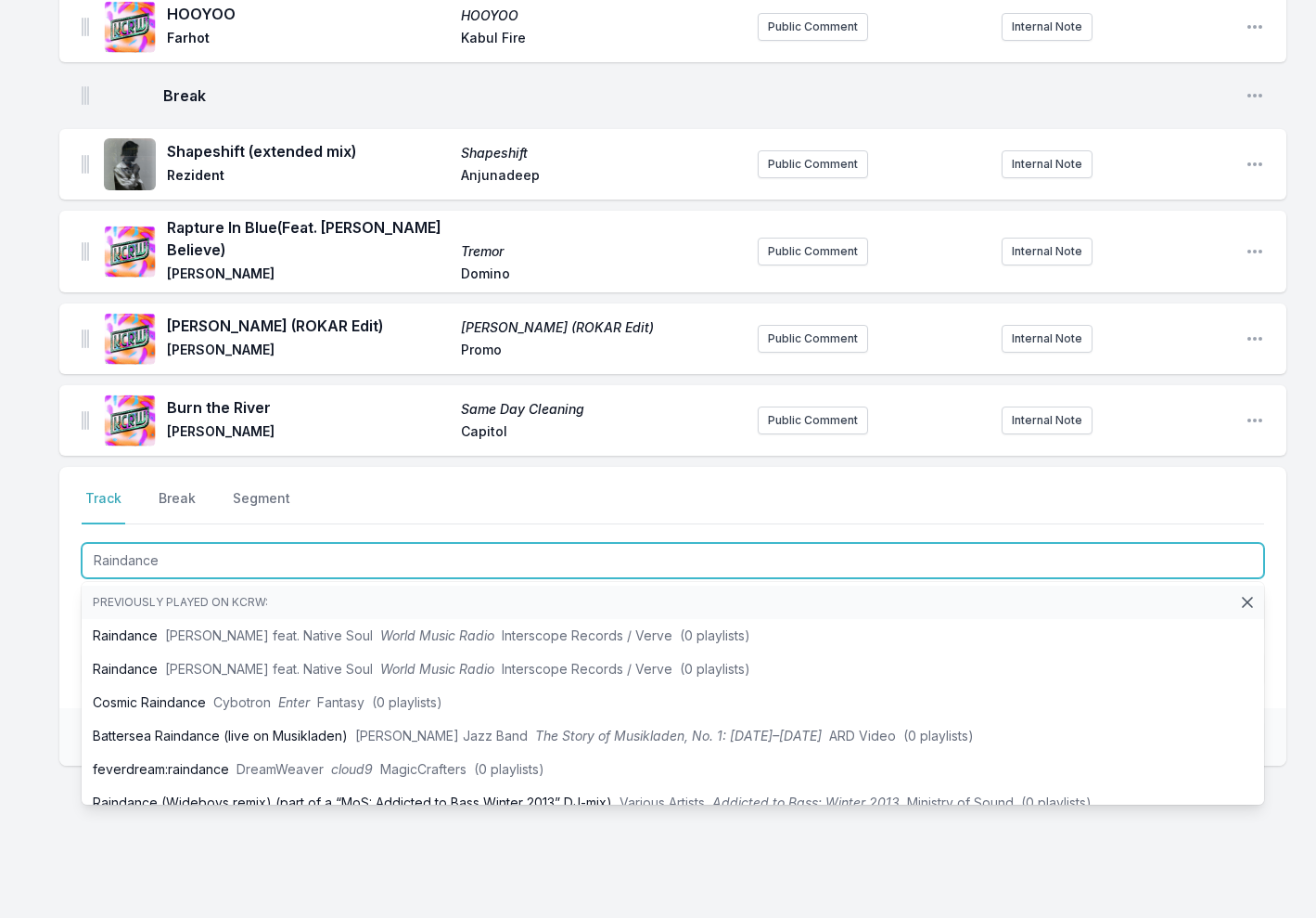
type input "Raindance"
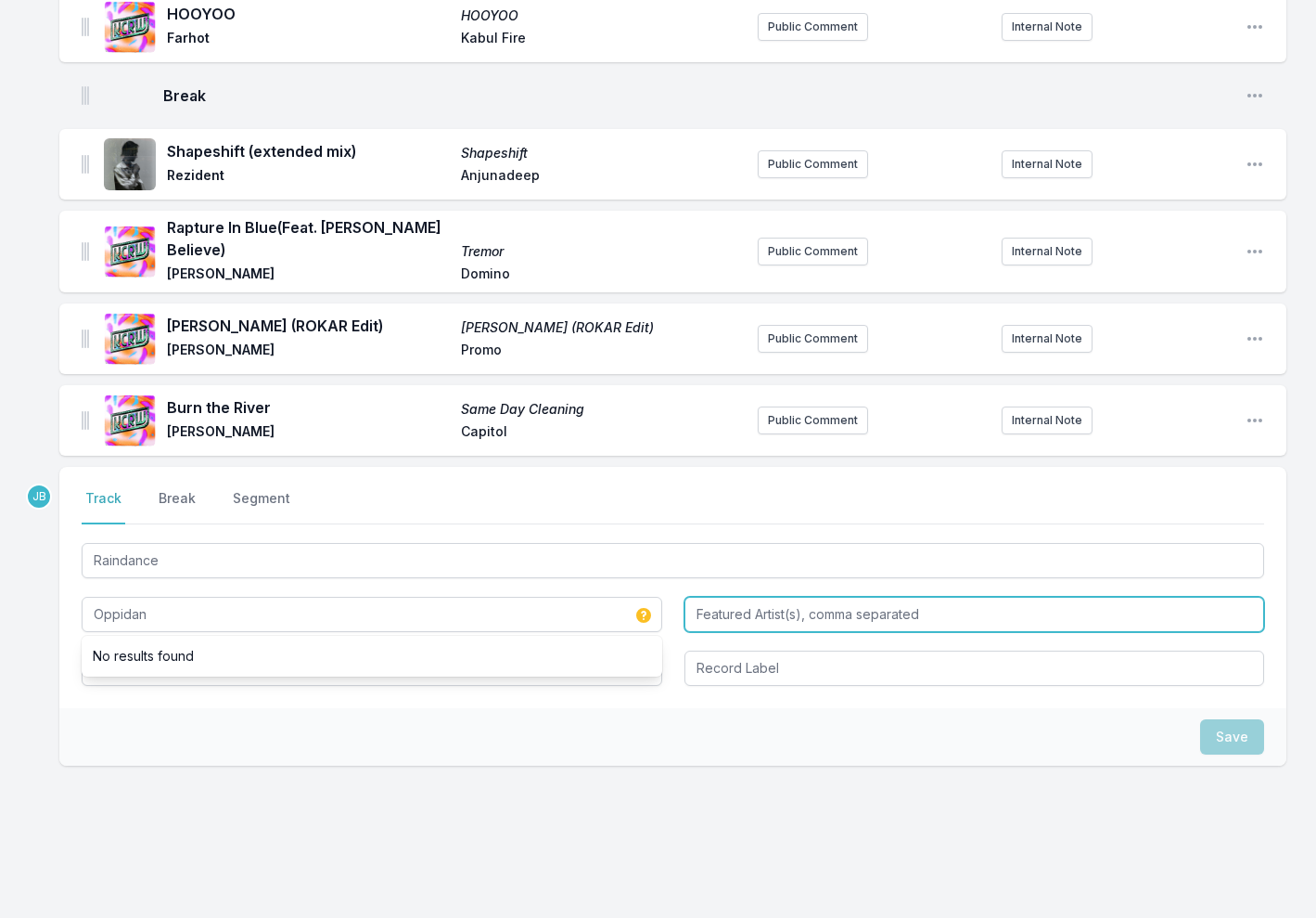
type input "Oppidan"
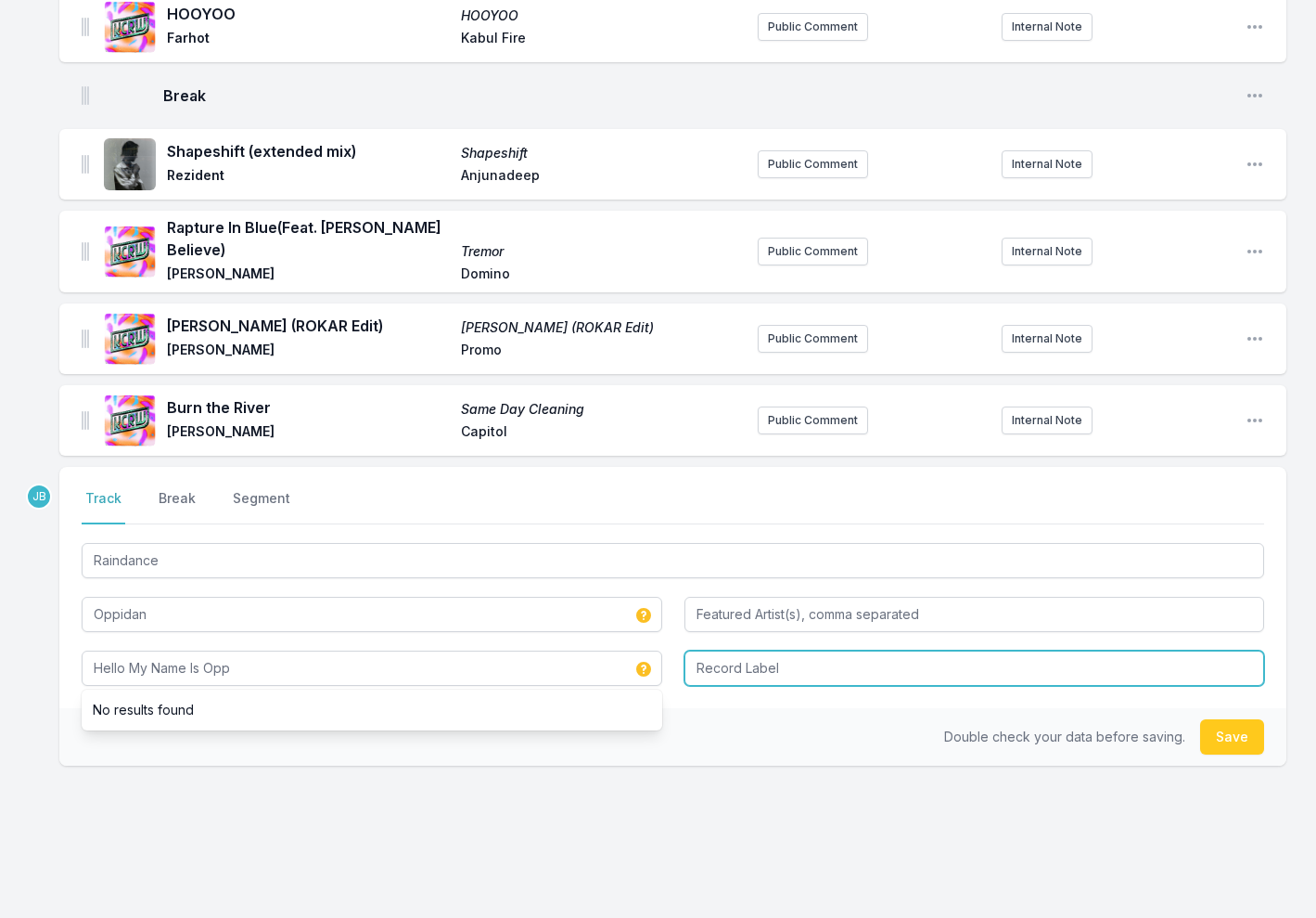
type input "Hello My Name Is Opp"
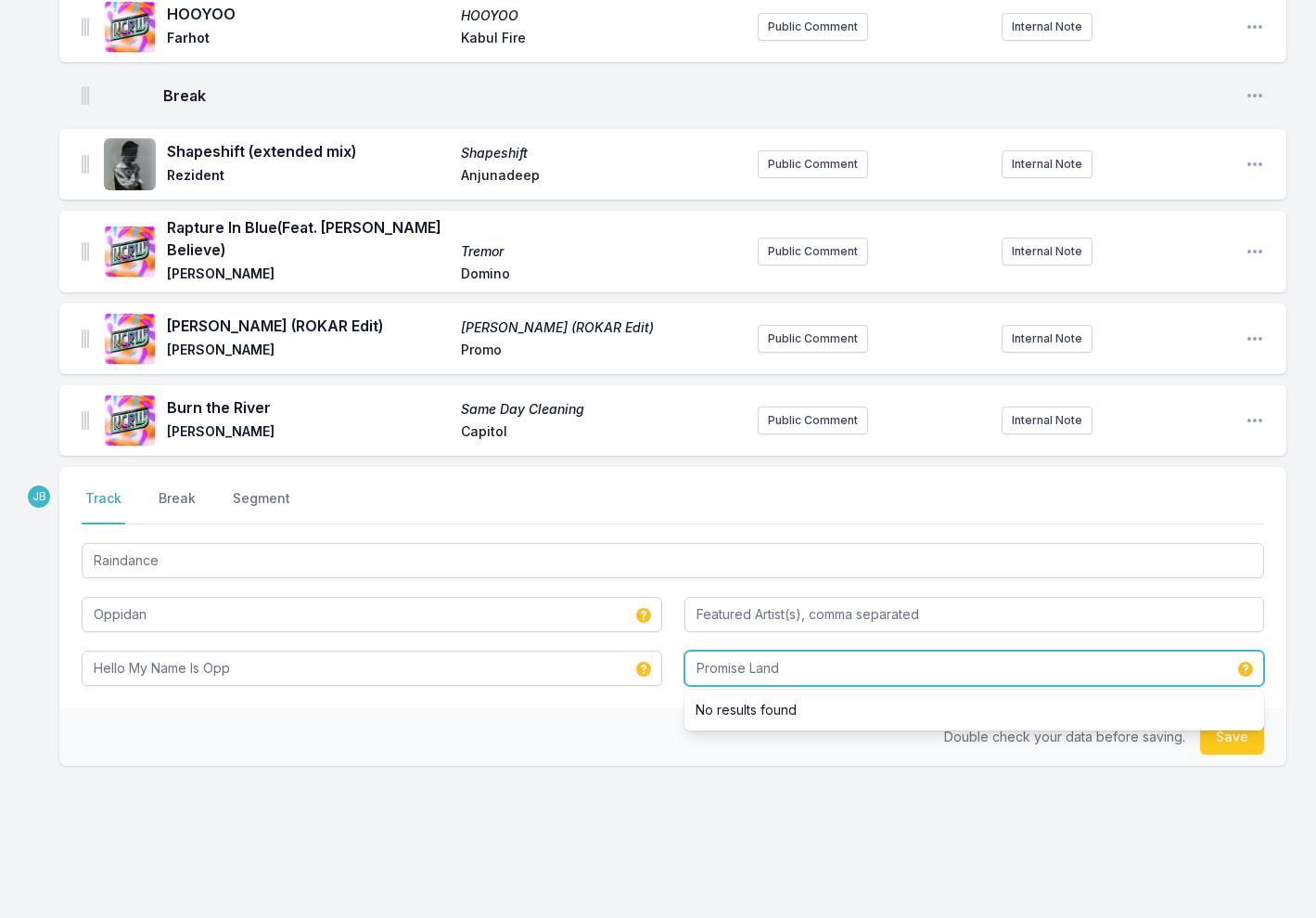
type input "Promise Land"
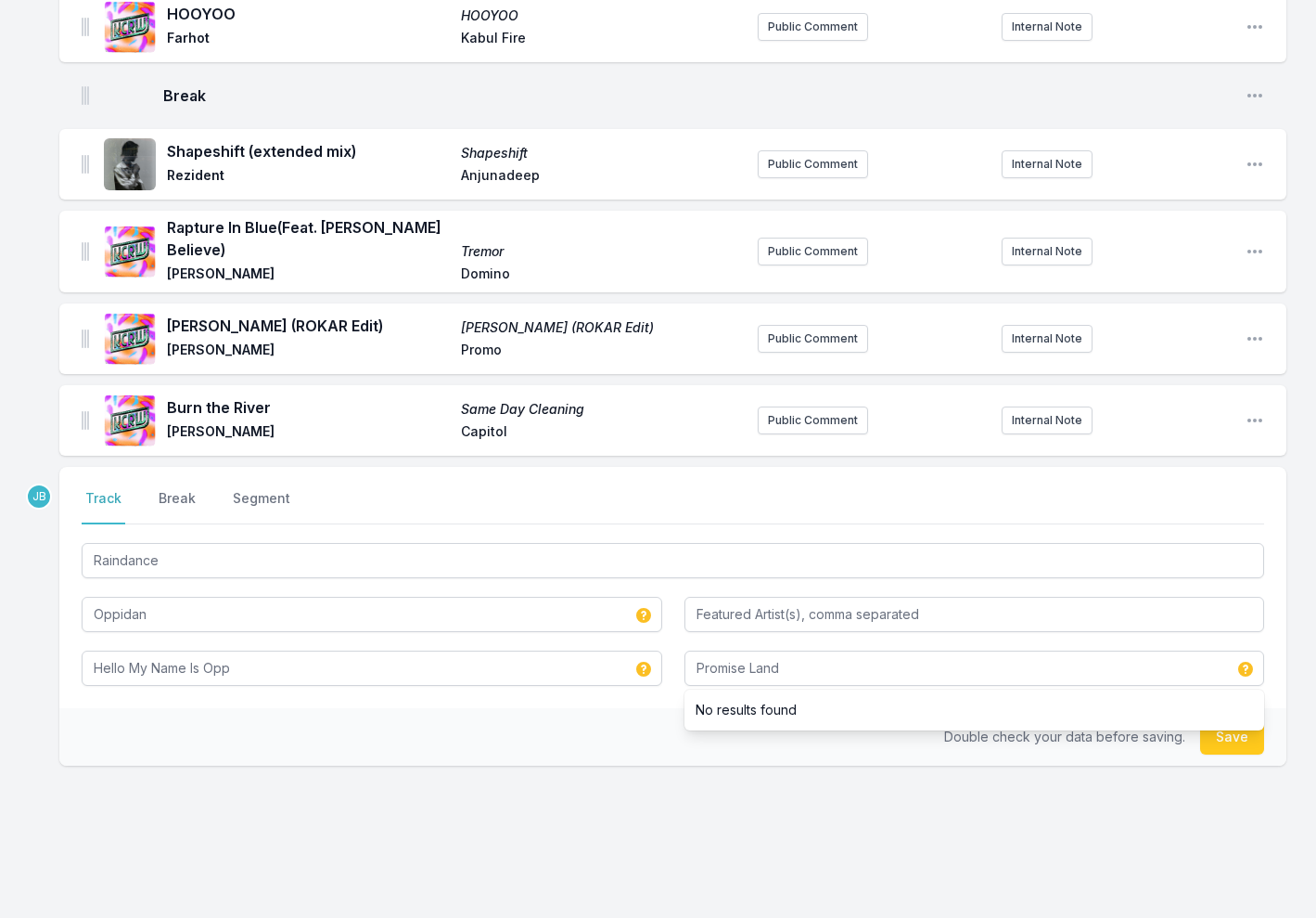
click at [1239, 719] on button "Save" at bounding box center [1232, 737] width 64 height 36
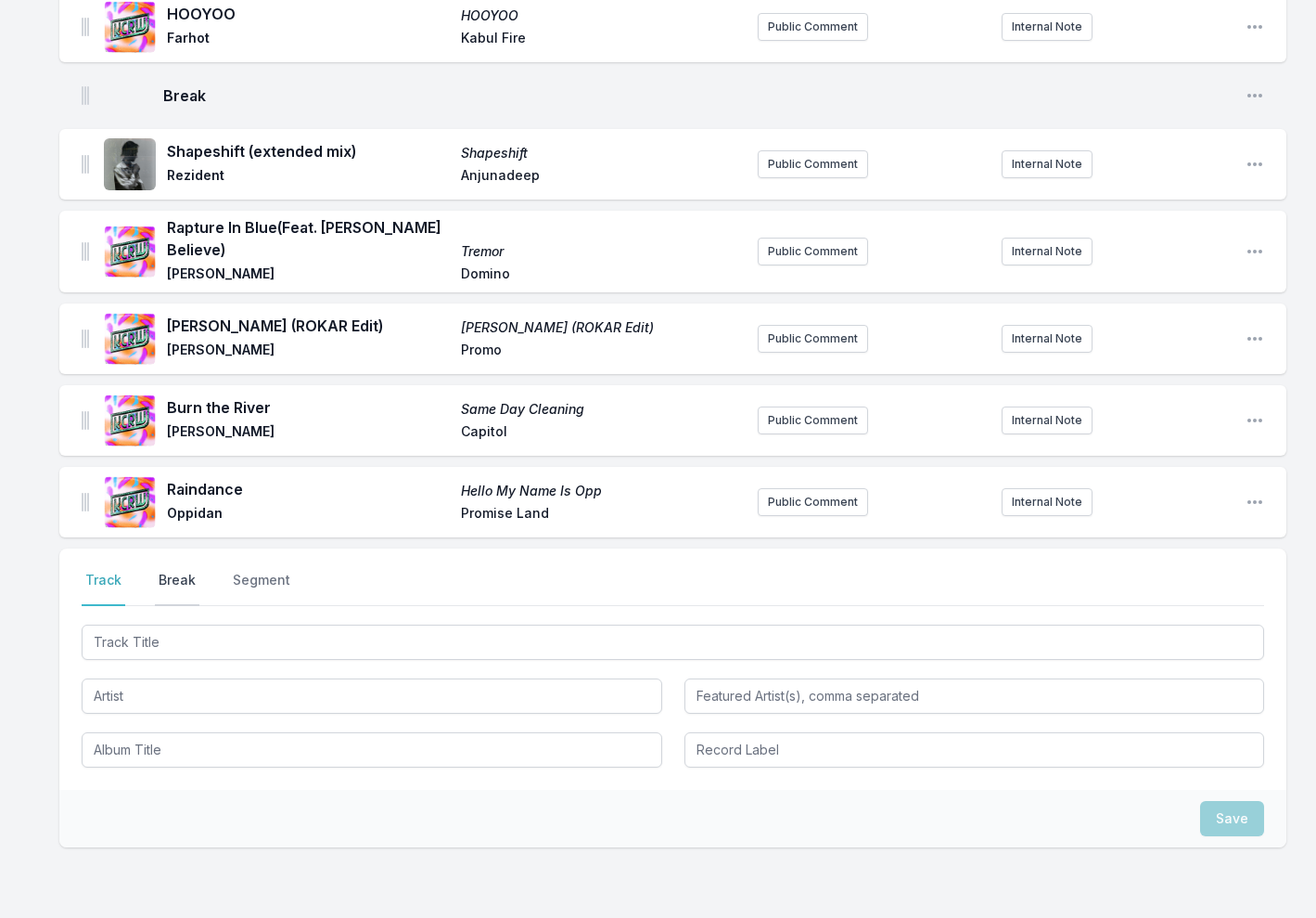
click at [180, 570] on button "Break" at bounding box center [177, 588] width 44 height 36
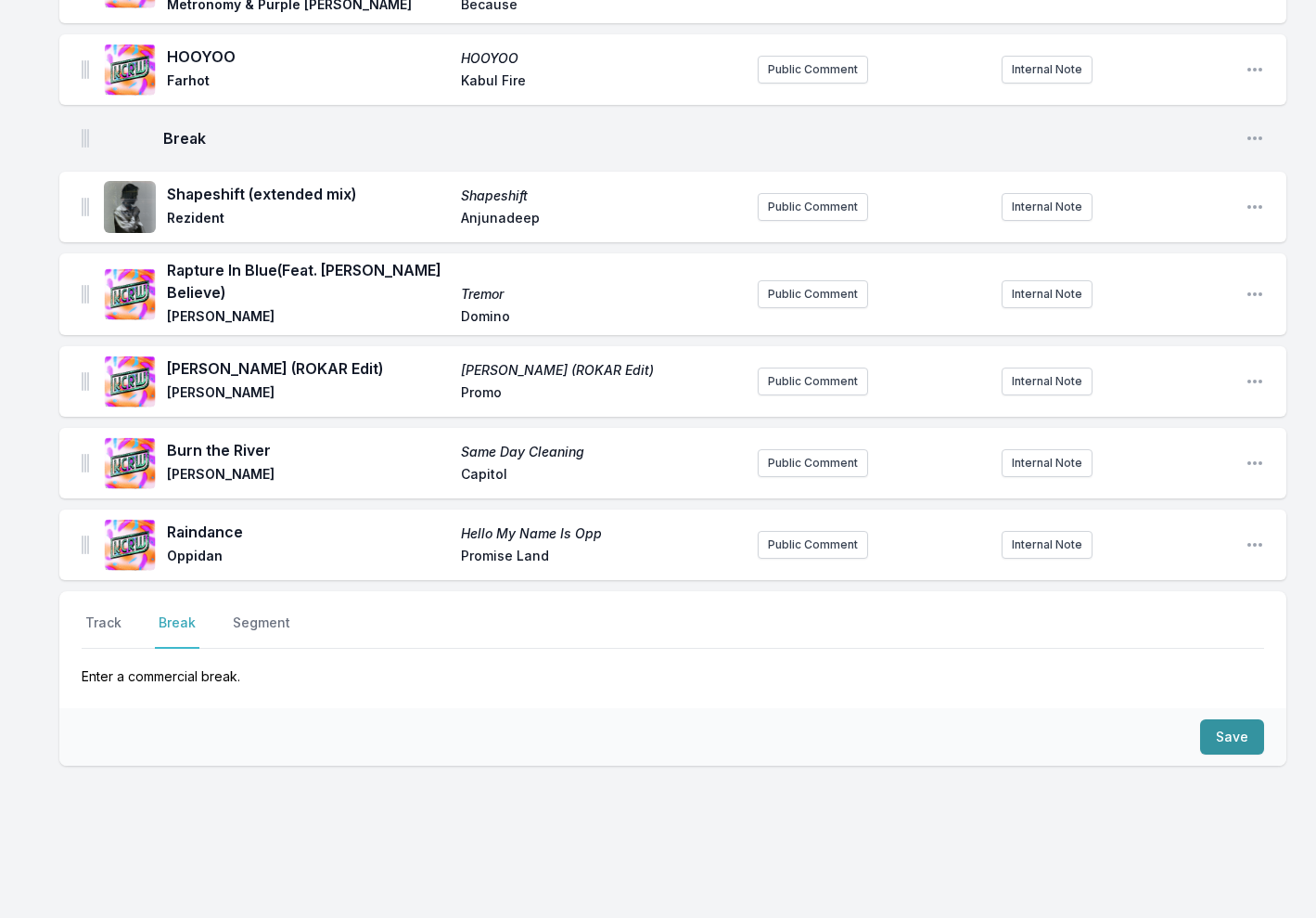
click at [1236, 719] on button "Save" at bounding box center [1232, 737] width 64 height 36
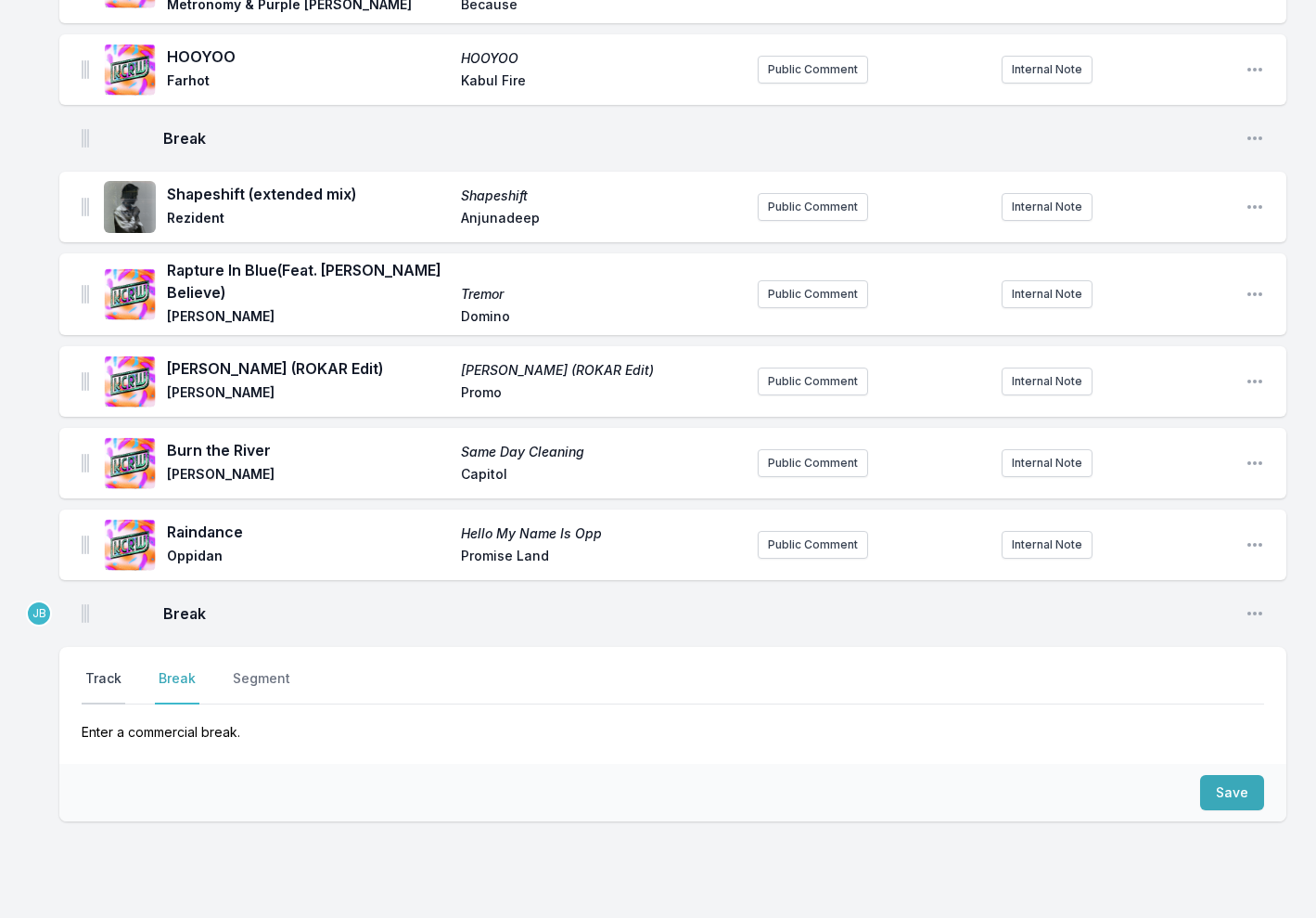
click at [102, 669] on button "Track" at bounding box center [103, 687] width 43 height 36
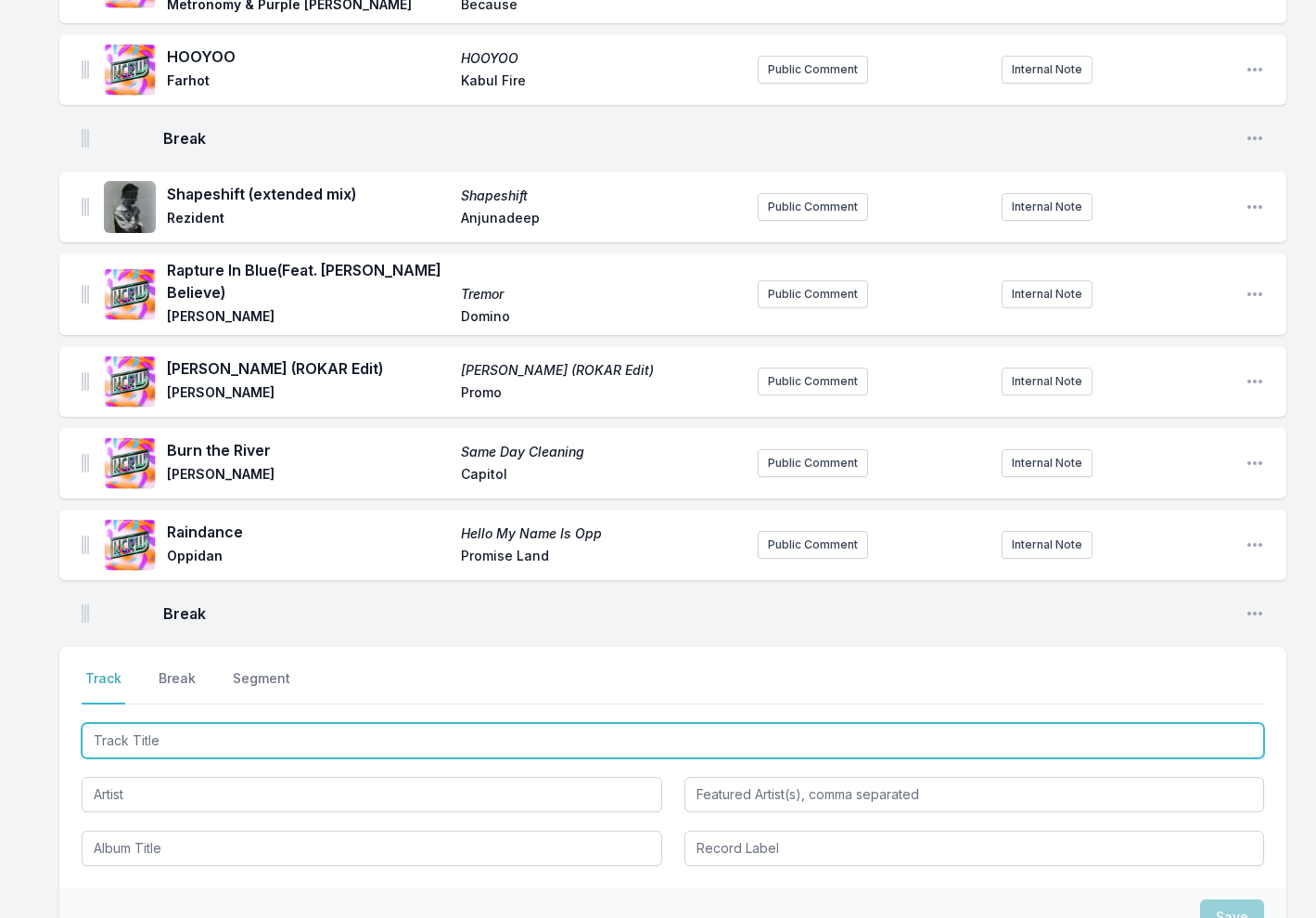
click at [727, 723] on input "Track Title" at bounding box center [673, 740] width 1183 height 36
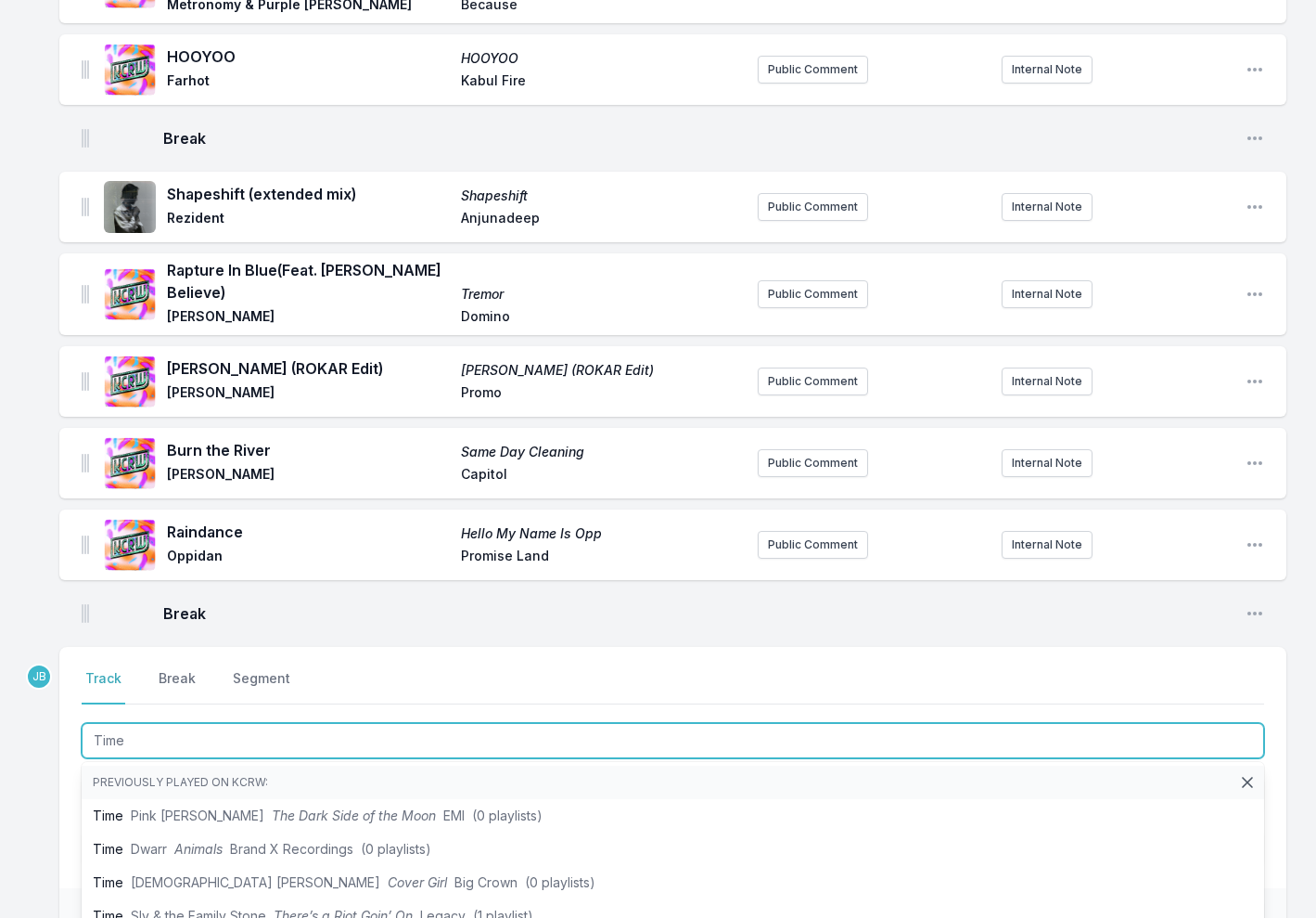
type input "Time"
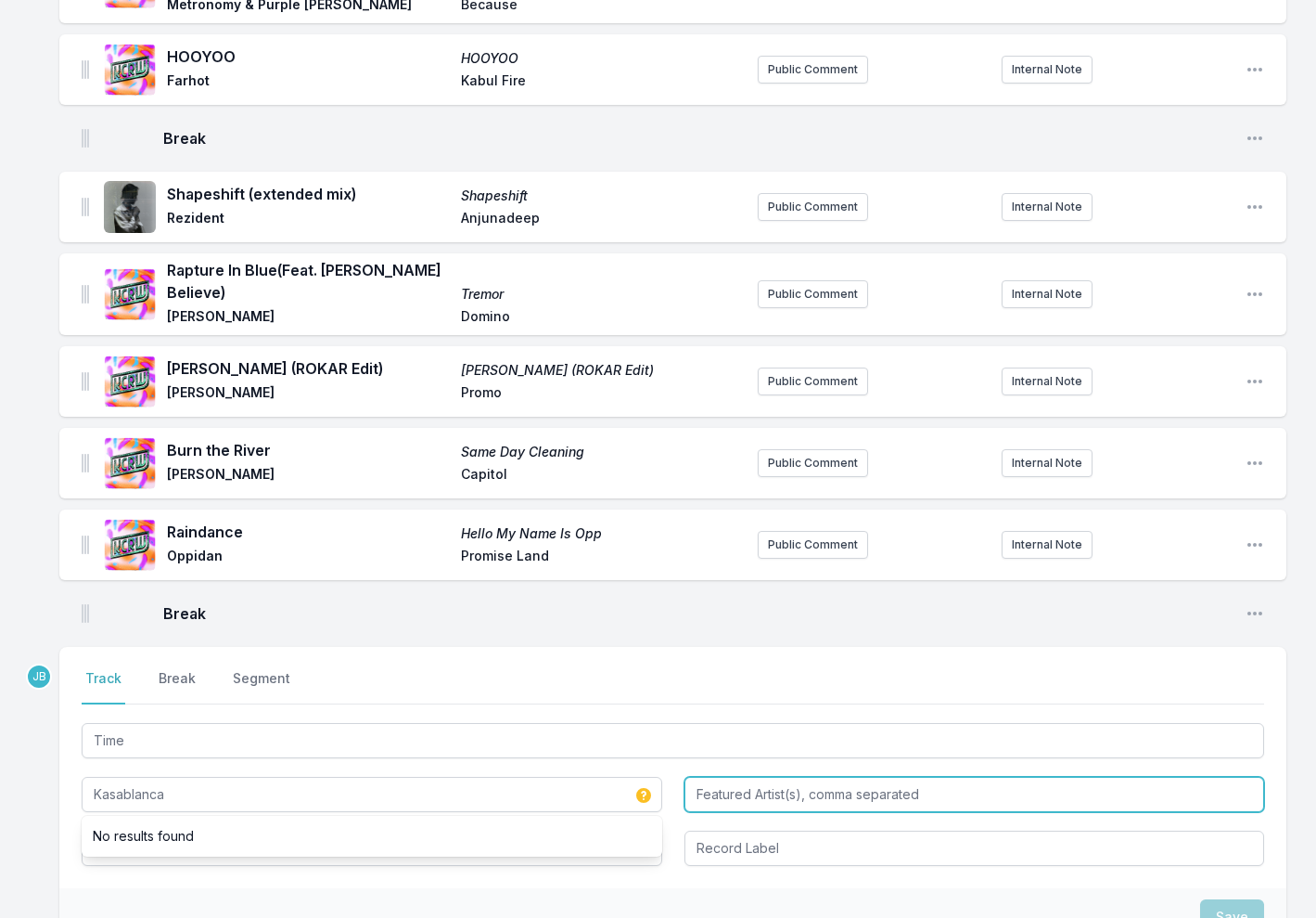
type input "Kasablanca"
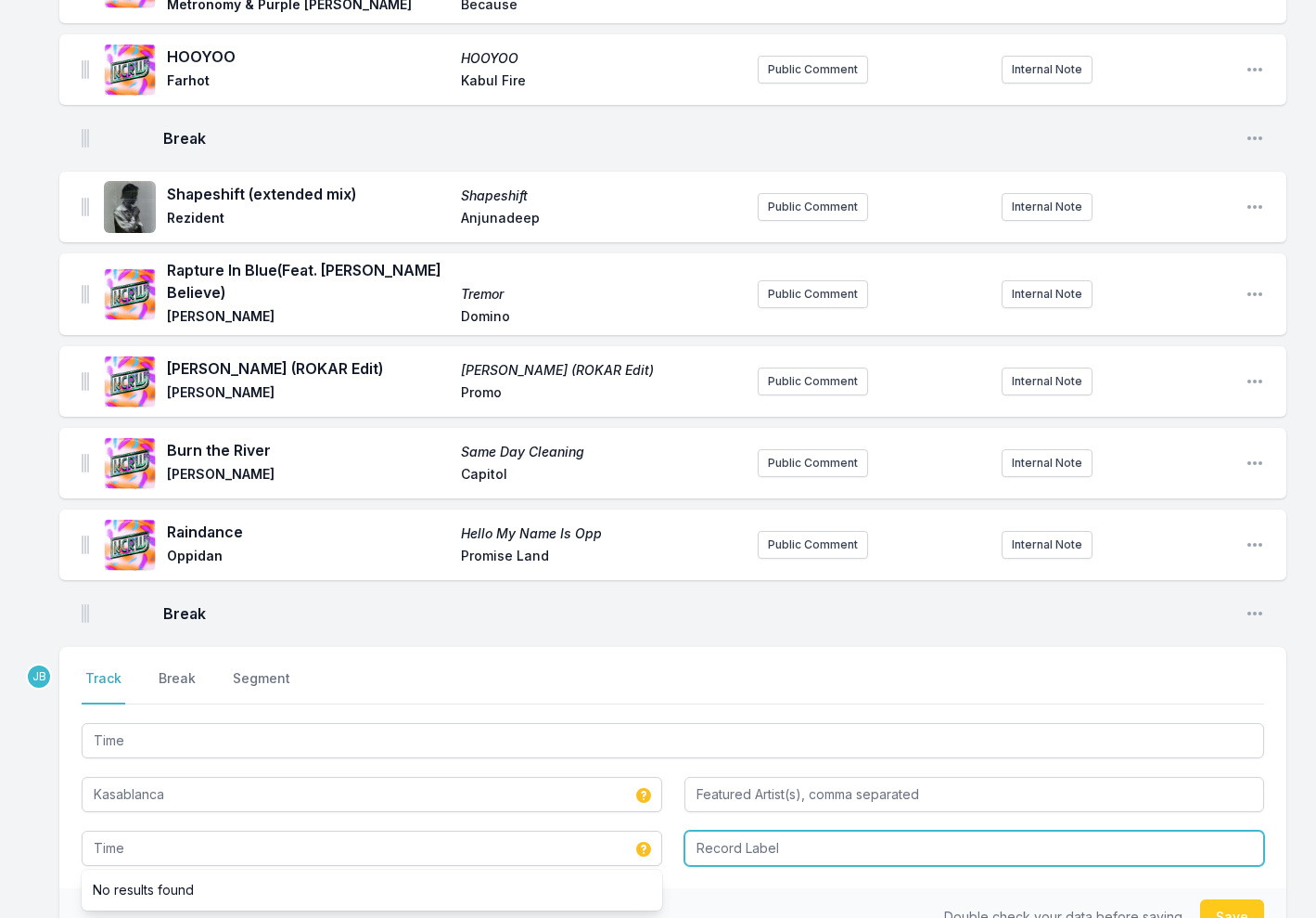
type input "Time"
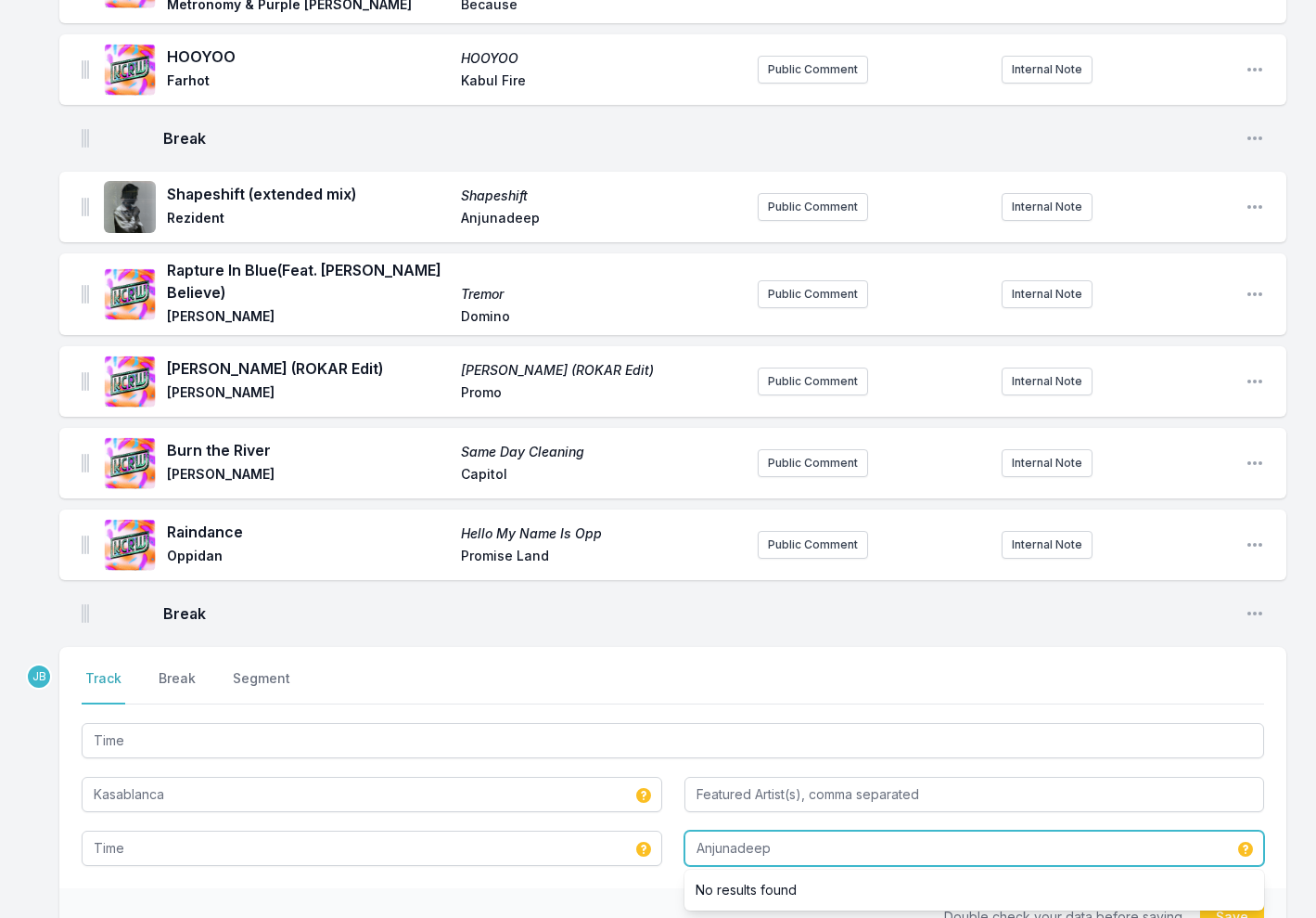
type input "Anjunadeep"
click at [1231, 899] on button "Save" at bounding box center [1232, 916] width 64 height 36
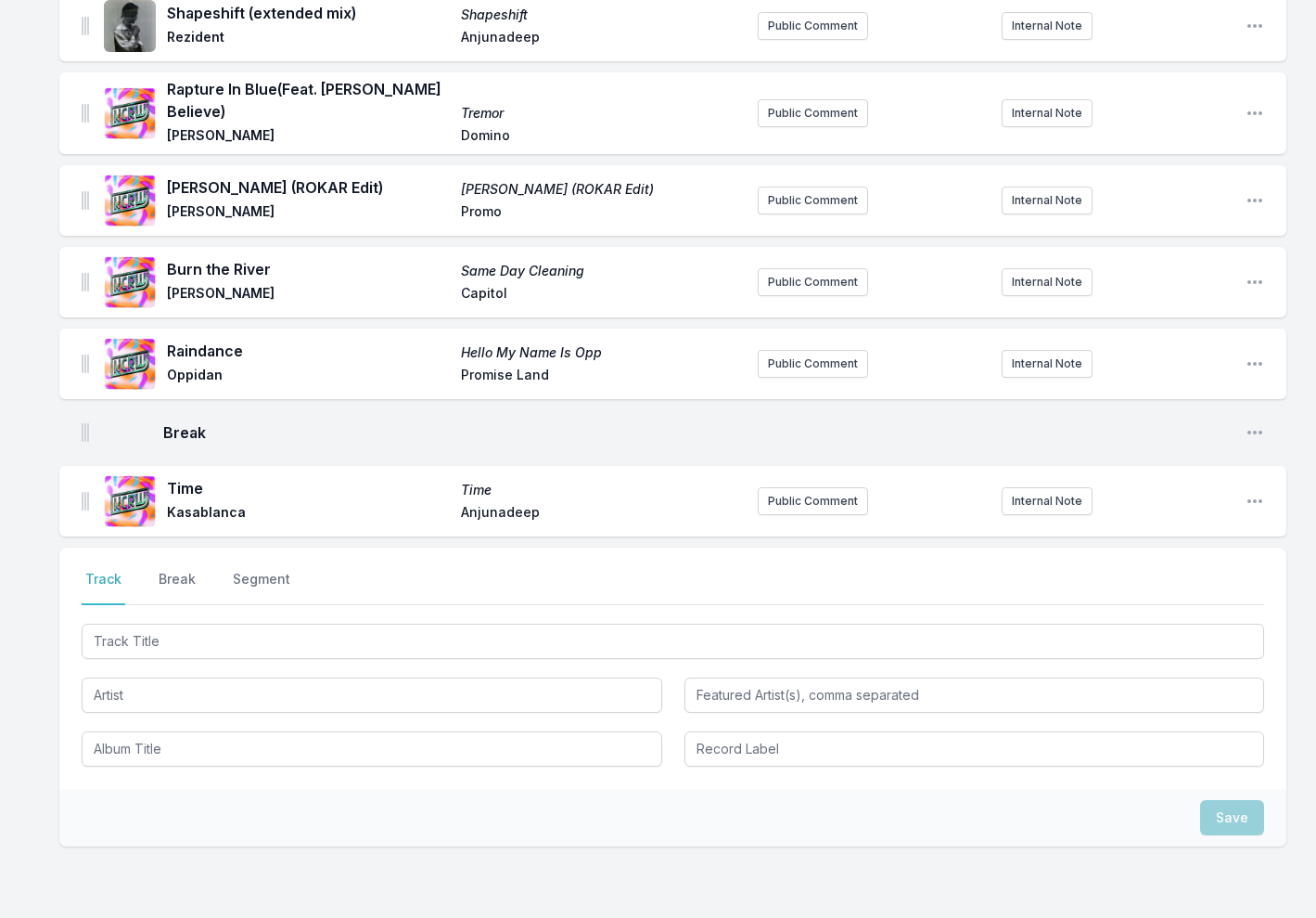
scroll to position [691, 0]
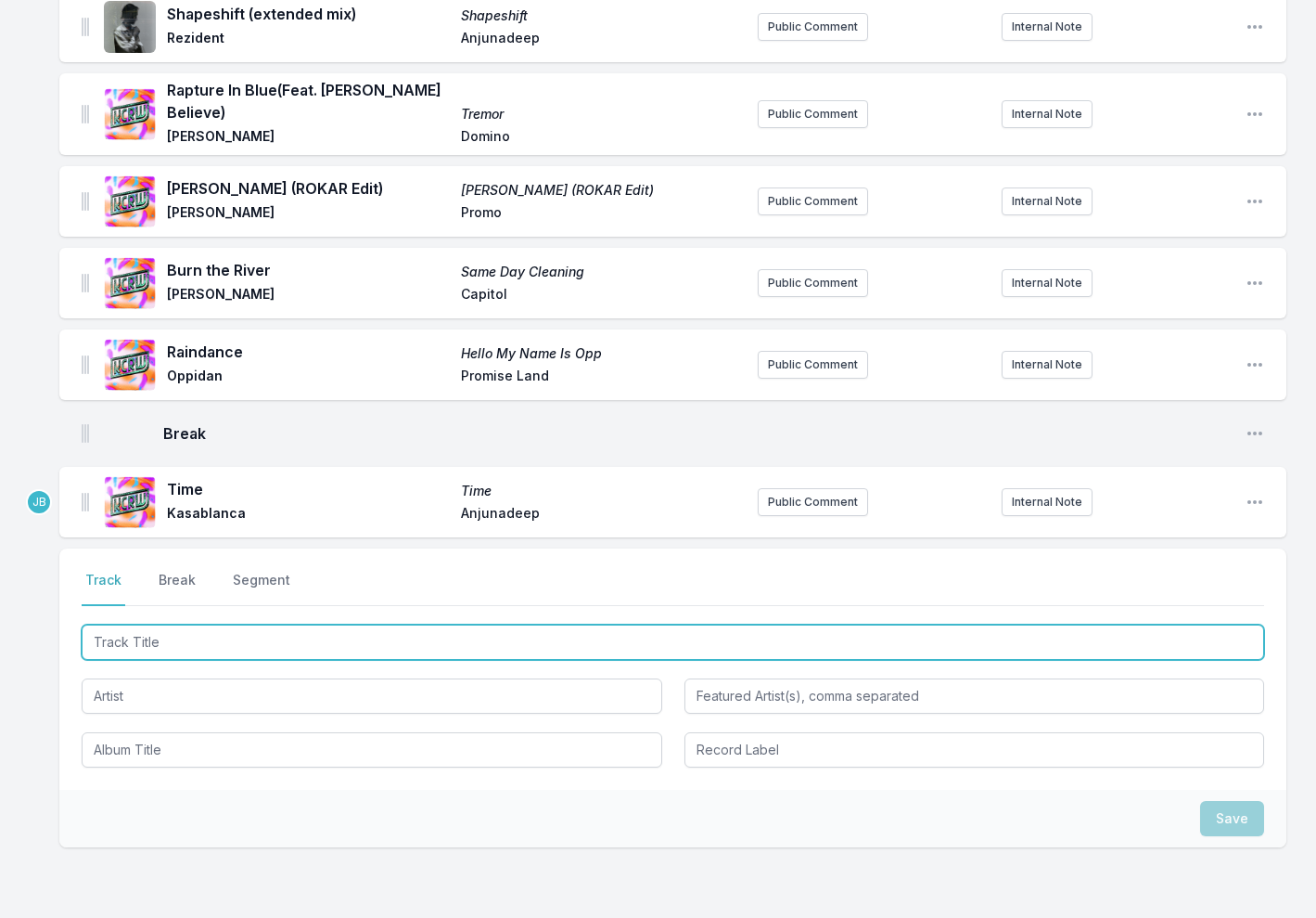
click at [138, 624] on input "Track Title" at bounding box center [673, 641] width 1183 height 36
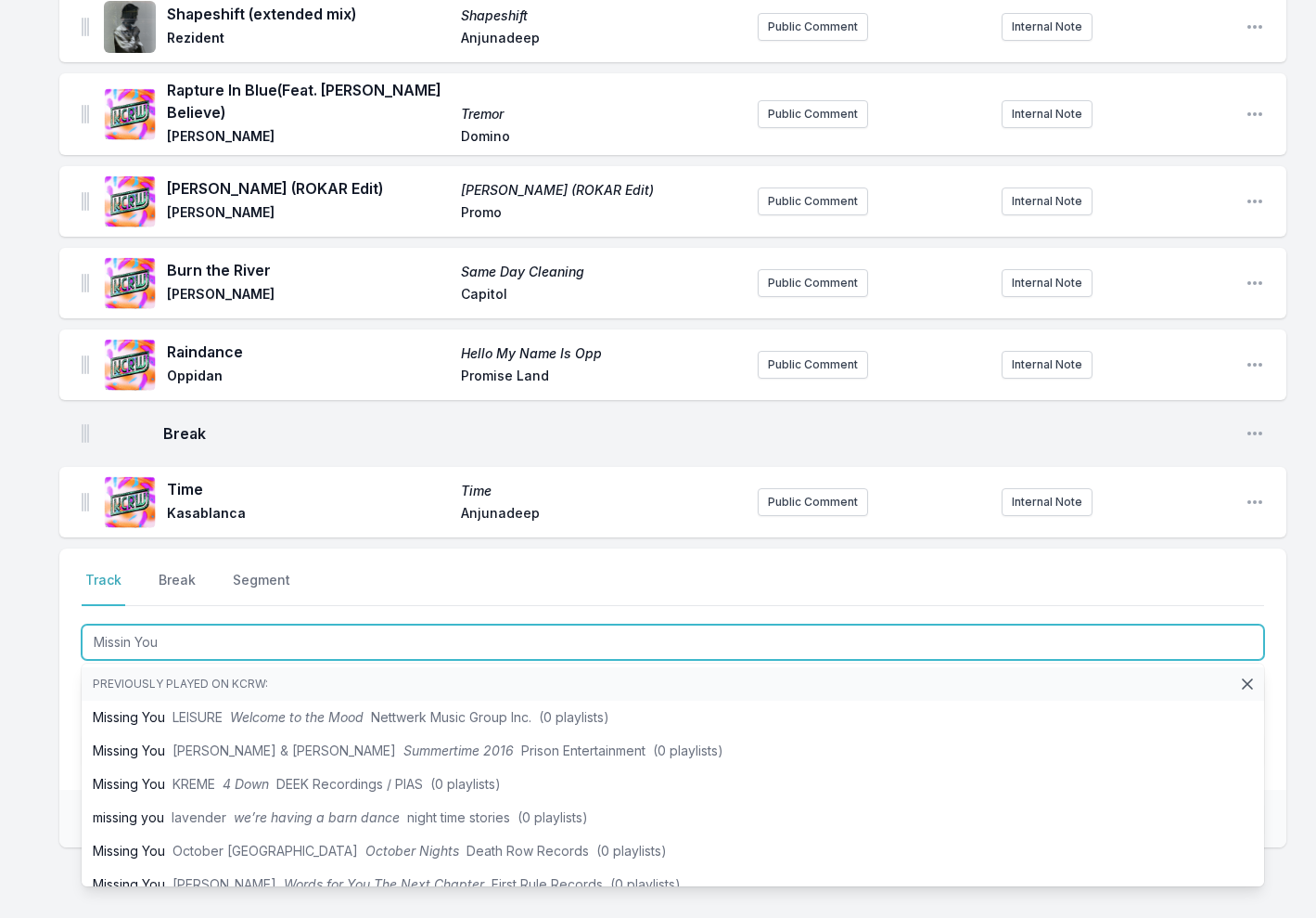
type input "Missin You"
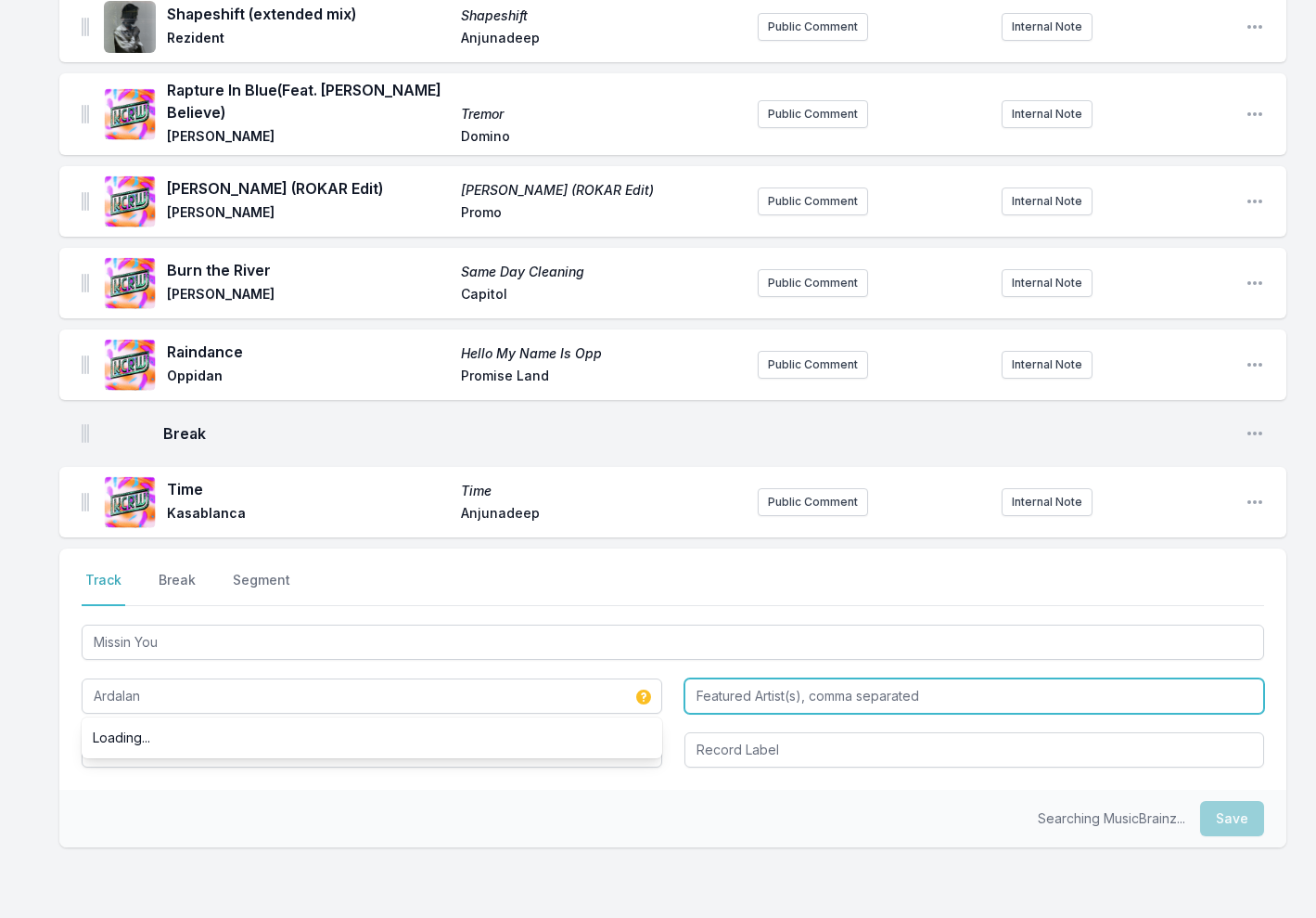
type input "Ardalan"
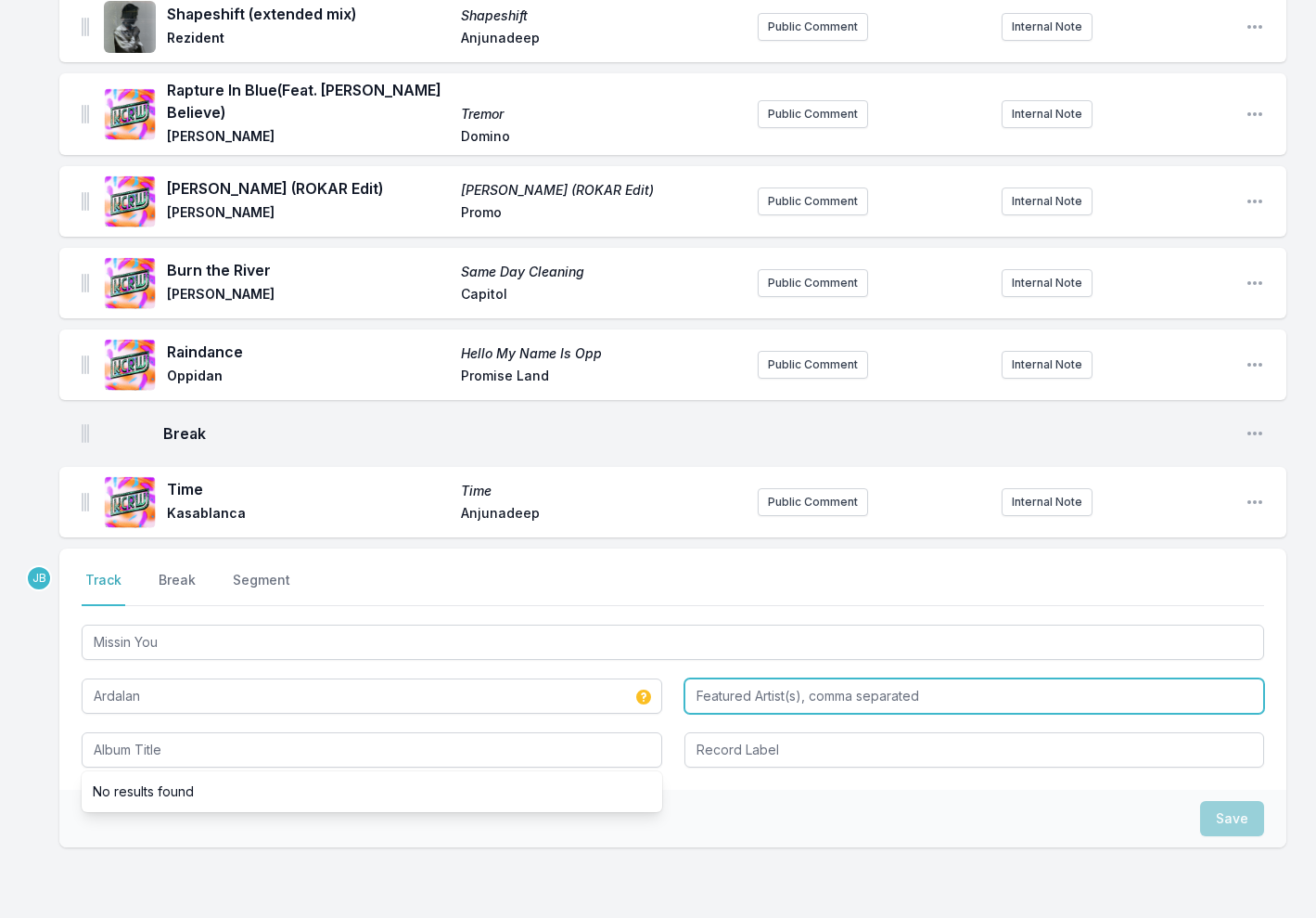
click at [737, 678] on input "Featured Artist(s), comma separated" at bounding box center [974, 695] width 581 height 36
type input "[PERSON_NAME]"
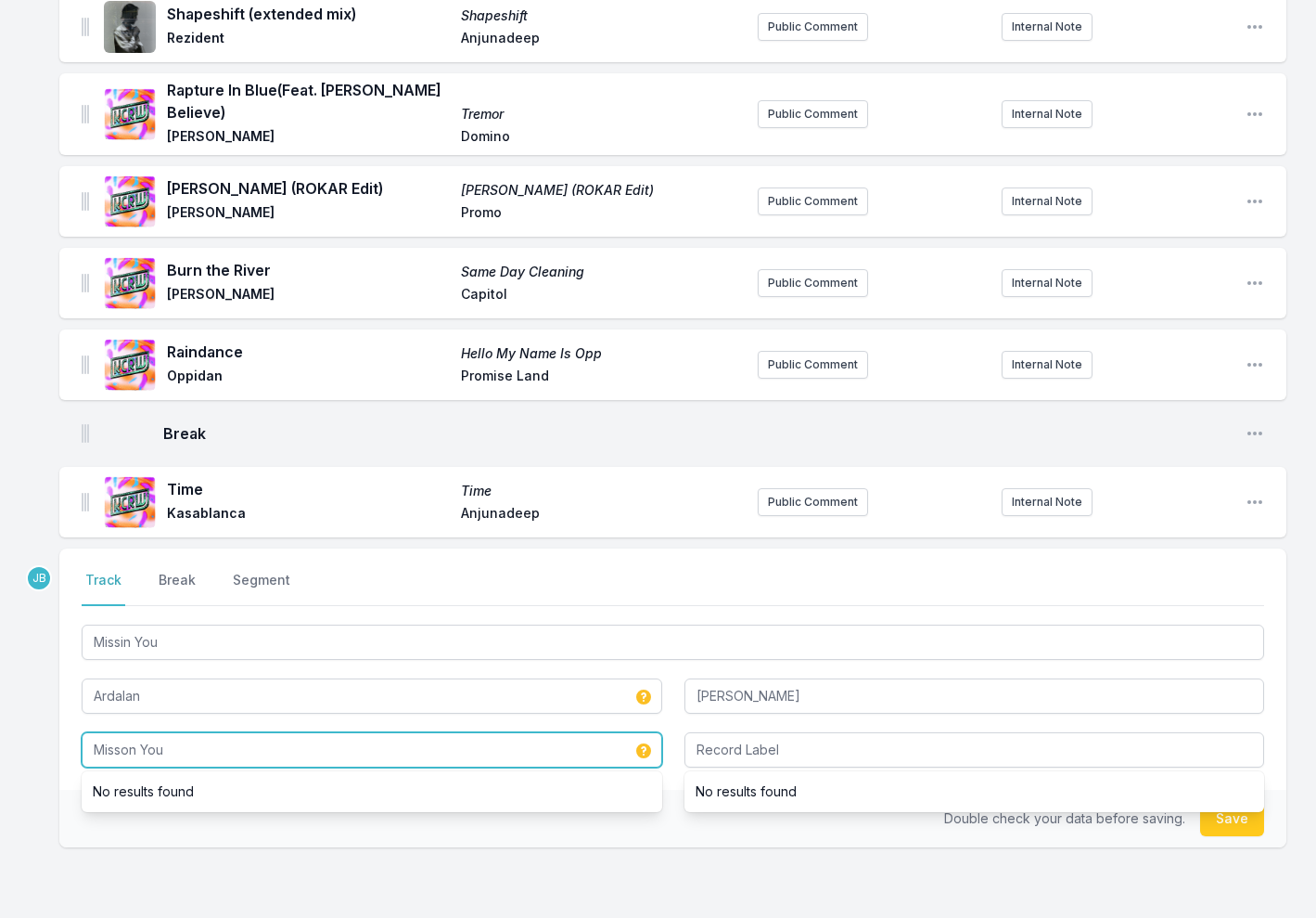
click at [128, 732] on input "Misson You" at bounding box center [371, 749] width 581 height 36
click at [118, 732] on input "Misson You" at bounding box center [371, 749] width 581 height 36
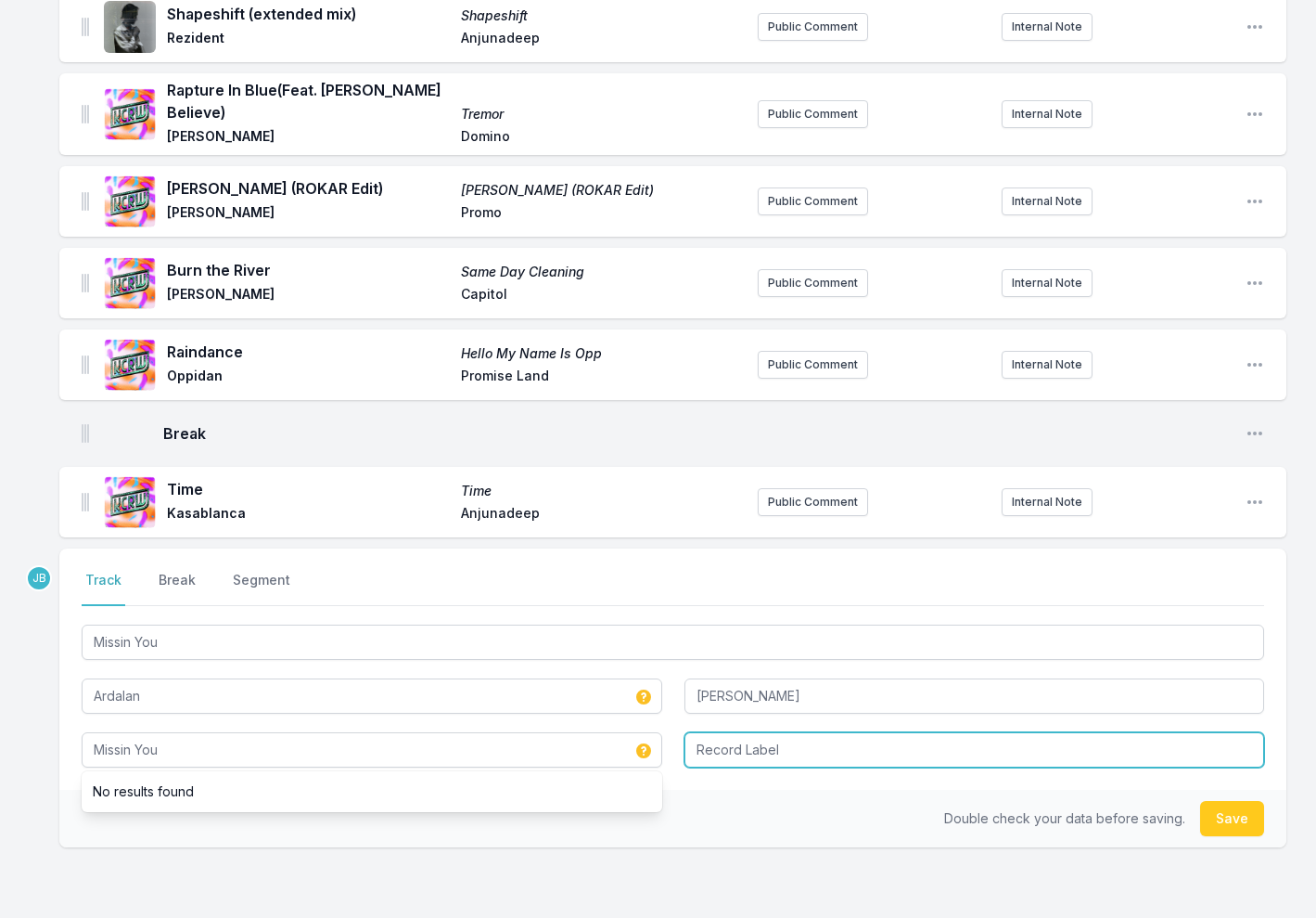
type input "Missin You"
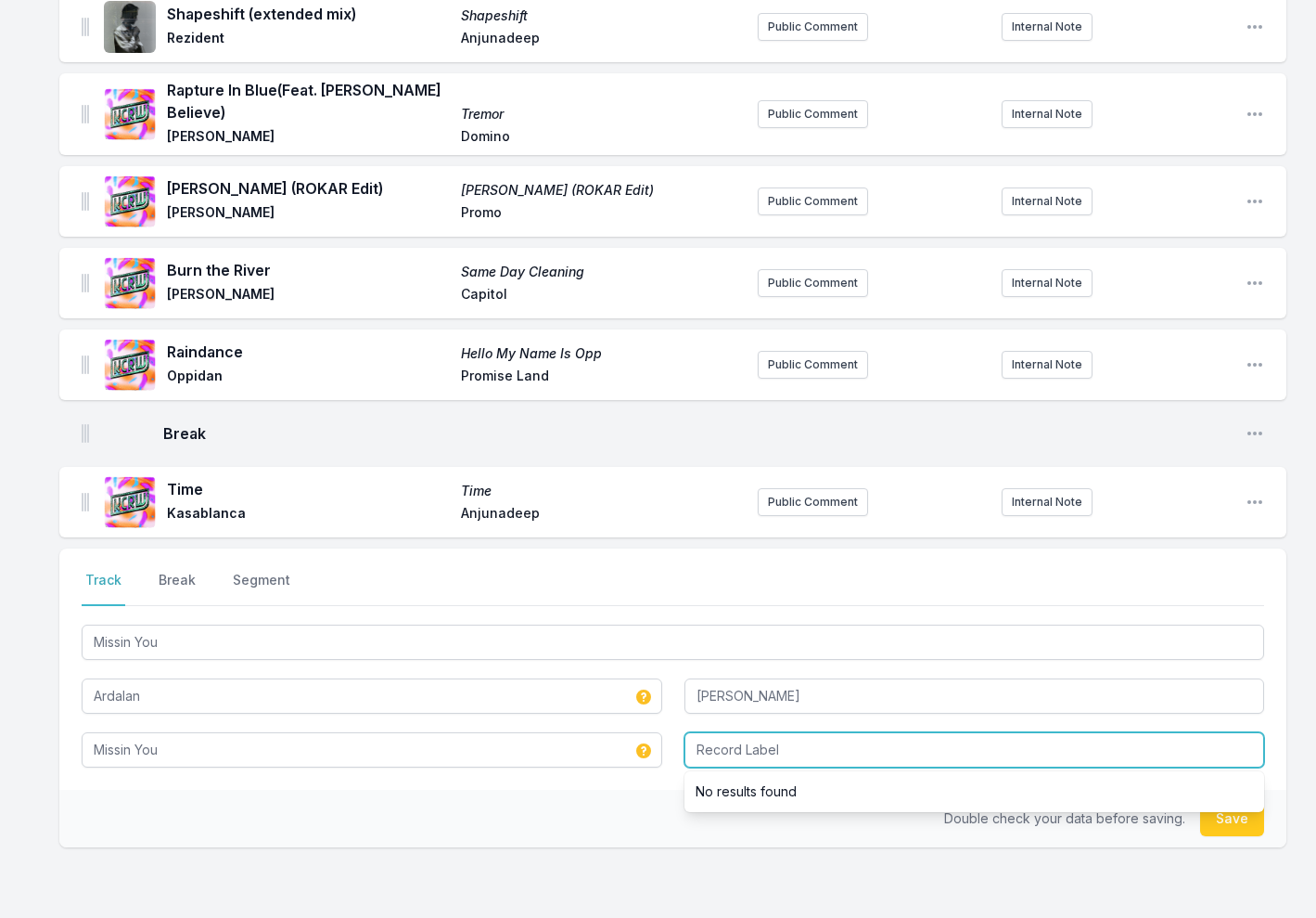
click at [749, 732] on input "Record Label" at bounding box center [974, 749] width 581 height 36
type input "Rules Don't Apply"
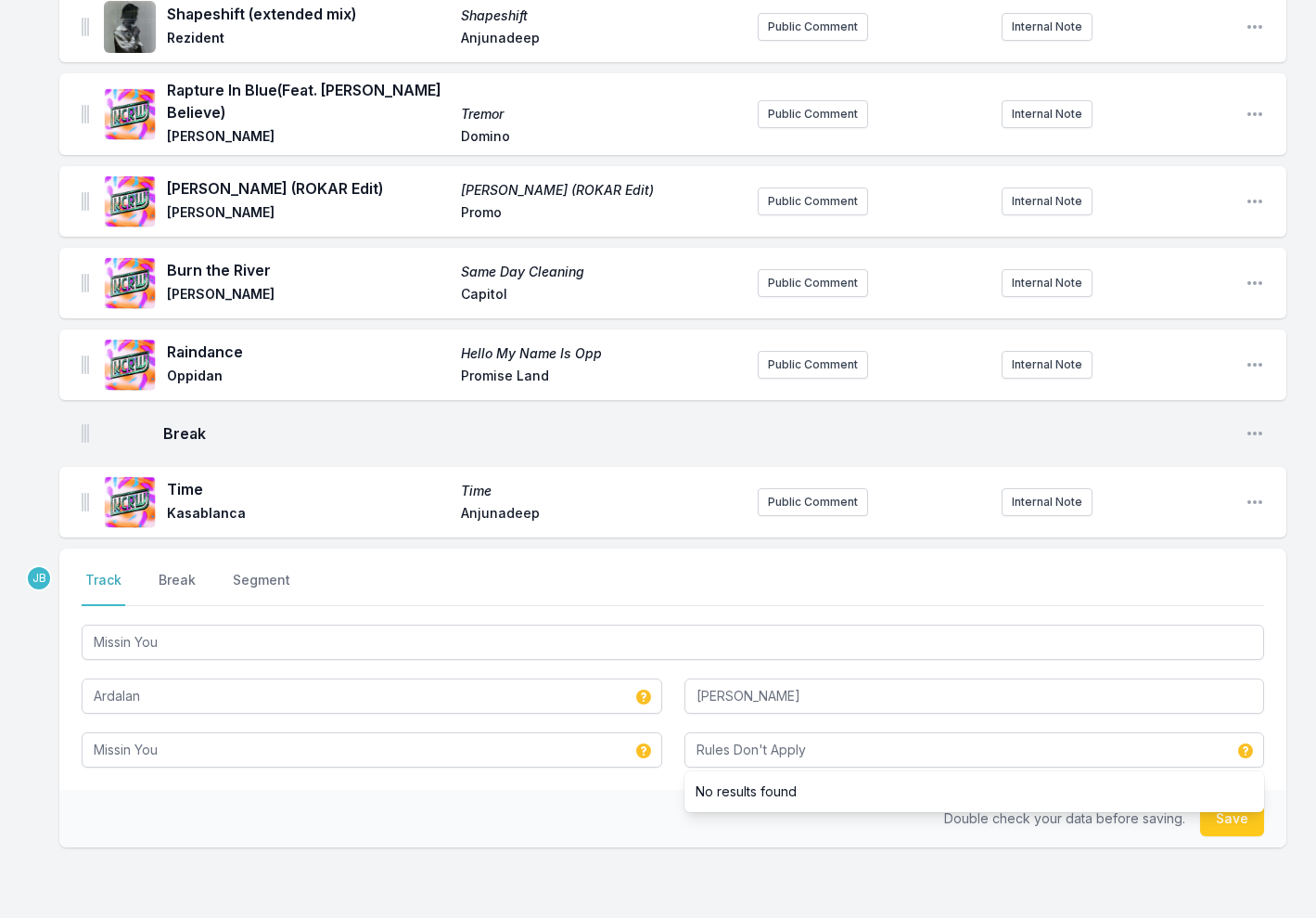
click at [1244, 801] on button "Save" at bounding box center [1232, 818] width 64 height 36
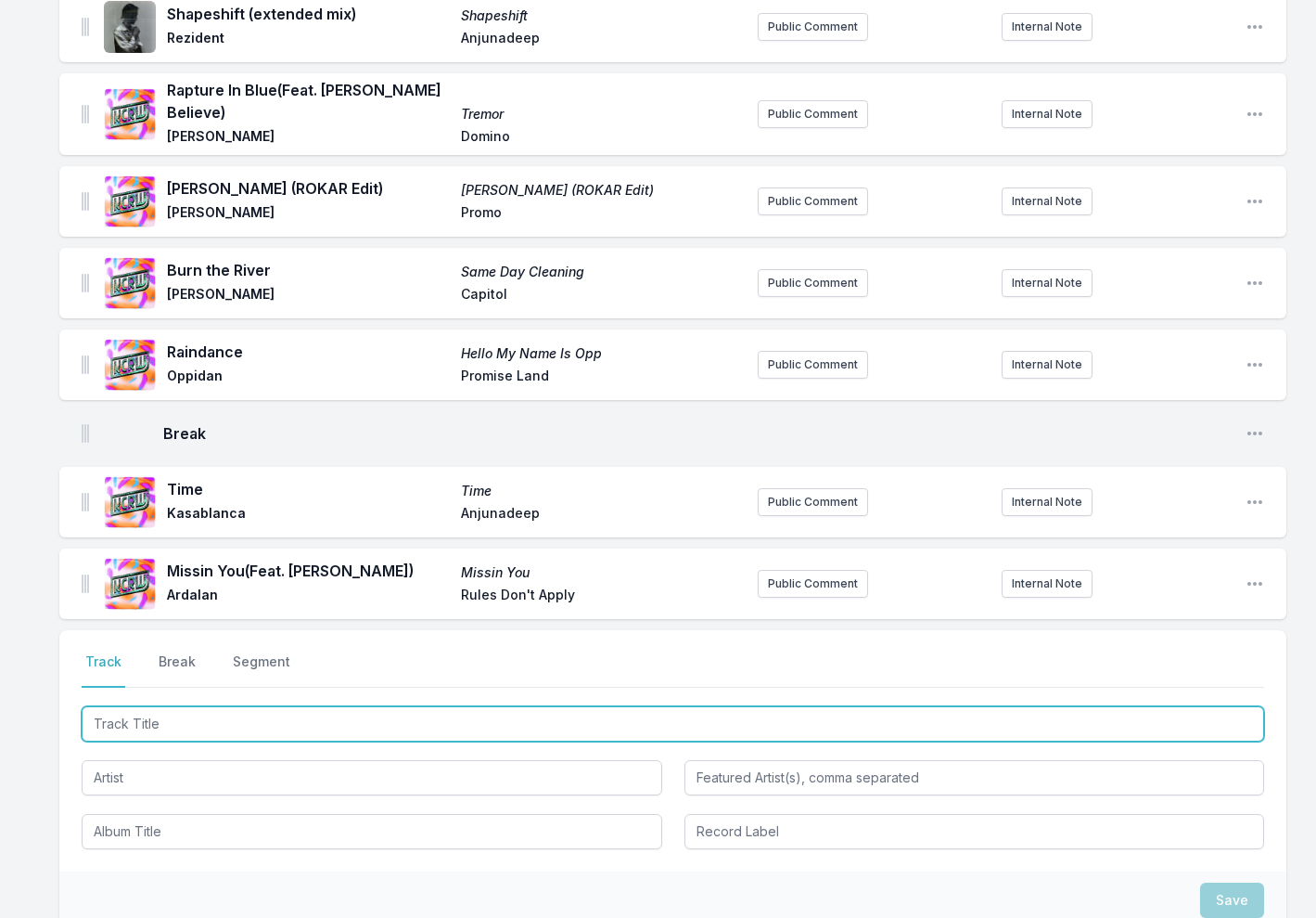
click at [355, 706] on input "Track Title" at bounding box center [673, 723] width 1183 height 36
click at [358, 706] on input "Untitled" at bounding box center [673, 723] width 1183 height 36
type input "Untitled ([PERSON_NAME] Remix)"
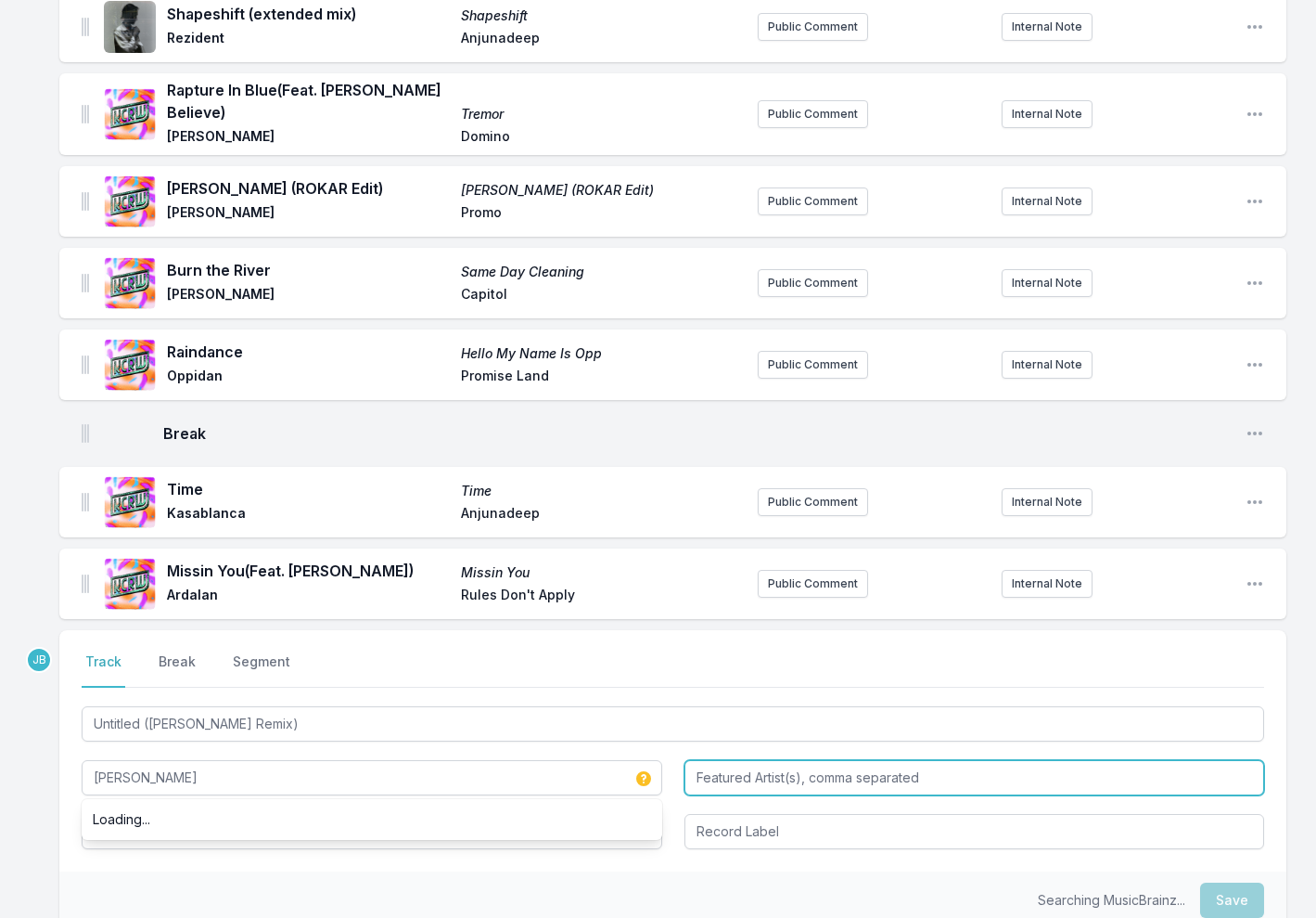
type input "[PERSON_NAME]"
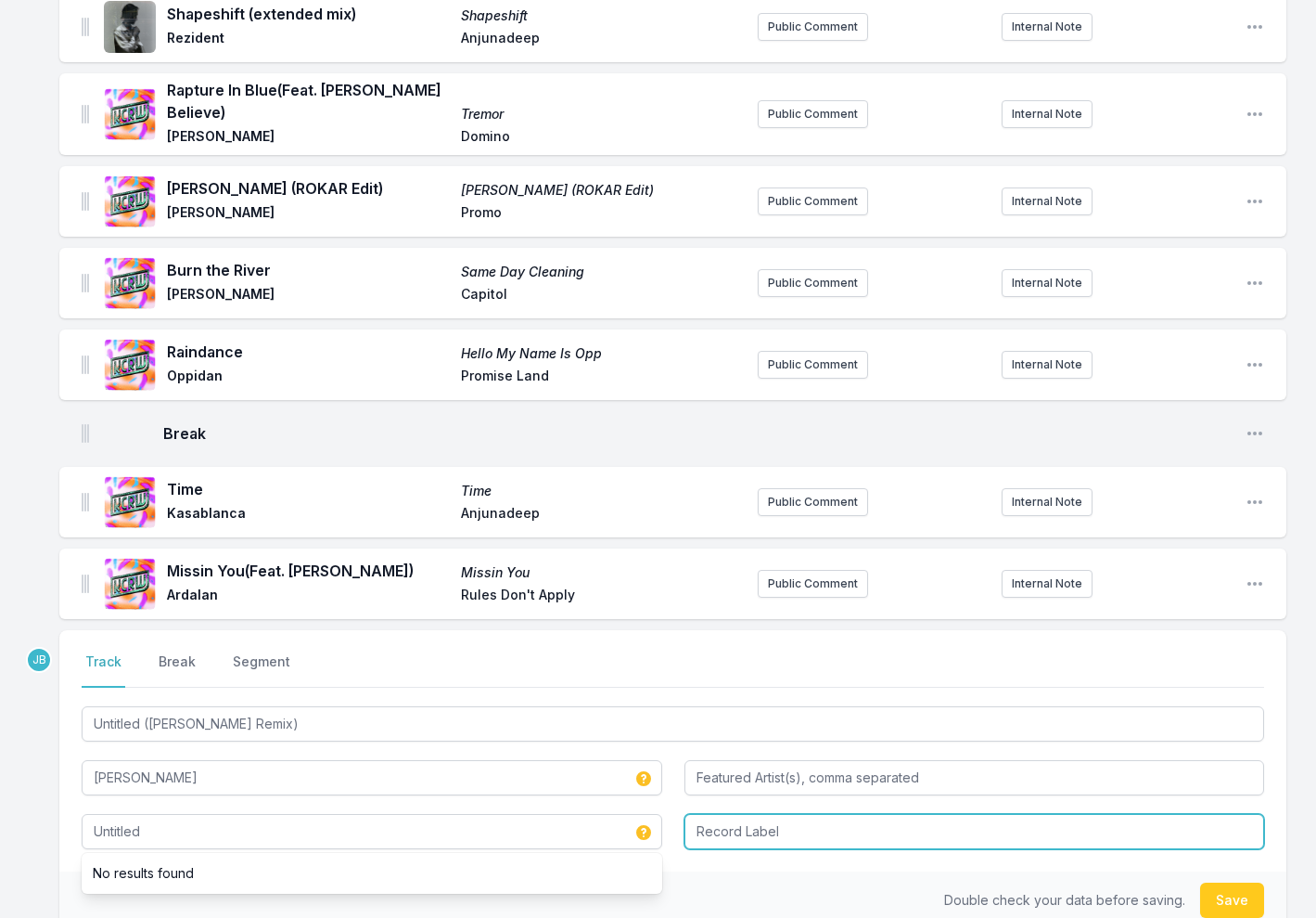
type input "Untitled"
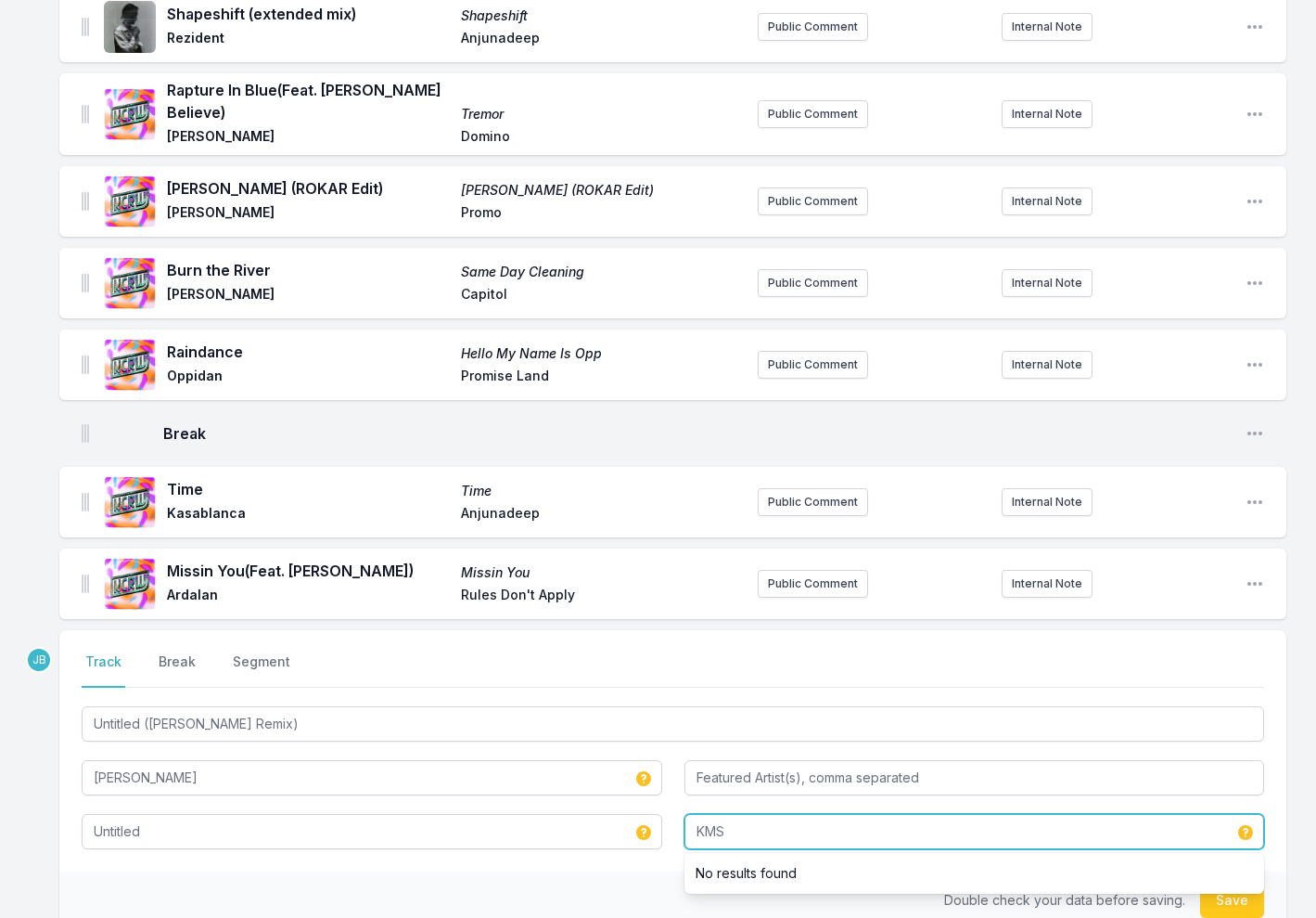
type input "KMS"
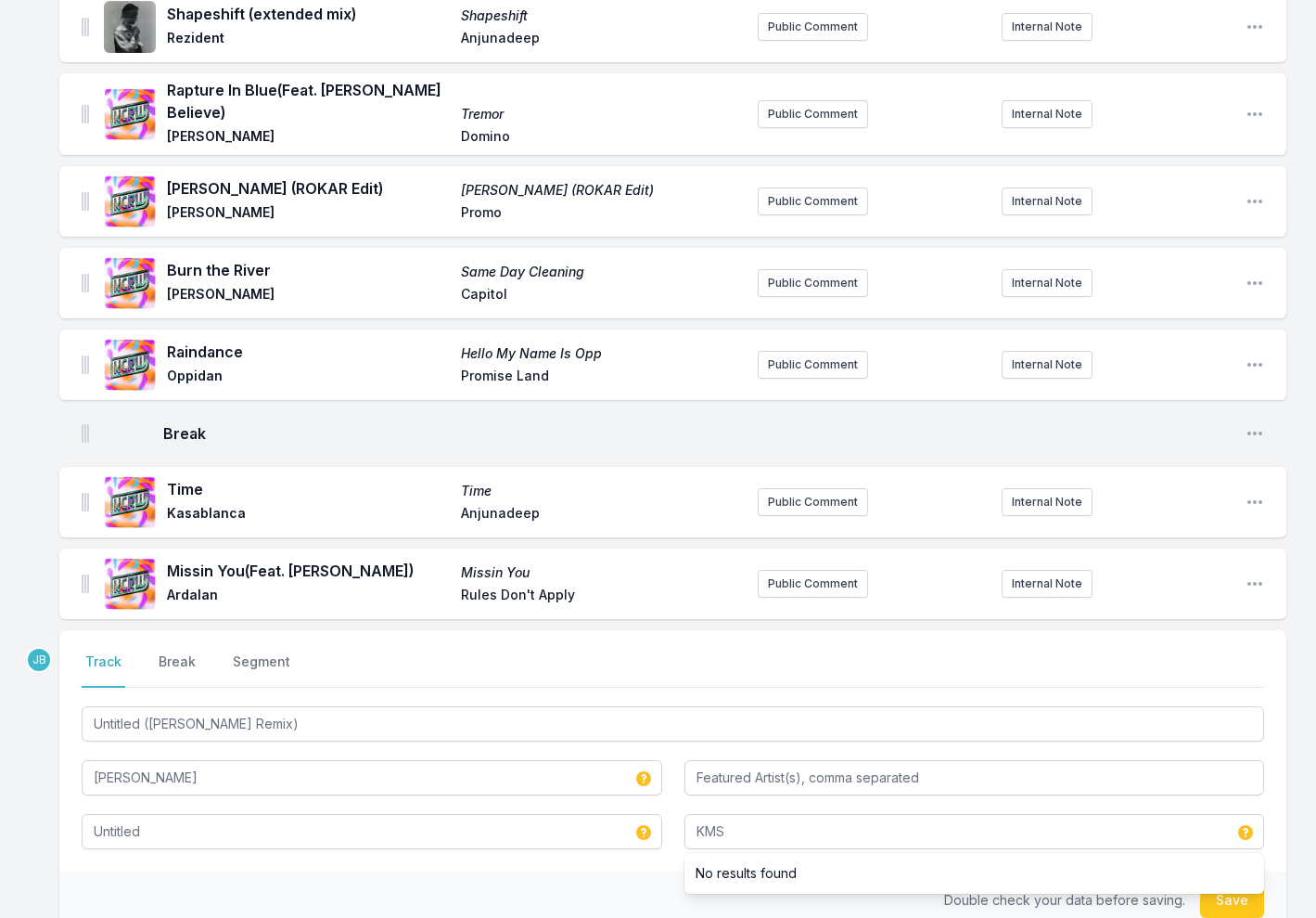
click at [1234, 882] on button "Save" at bounding box center [1232, 900] width 64 height 36
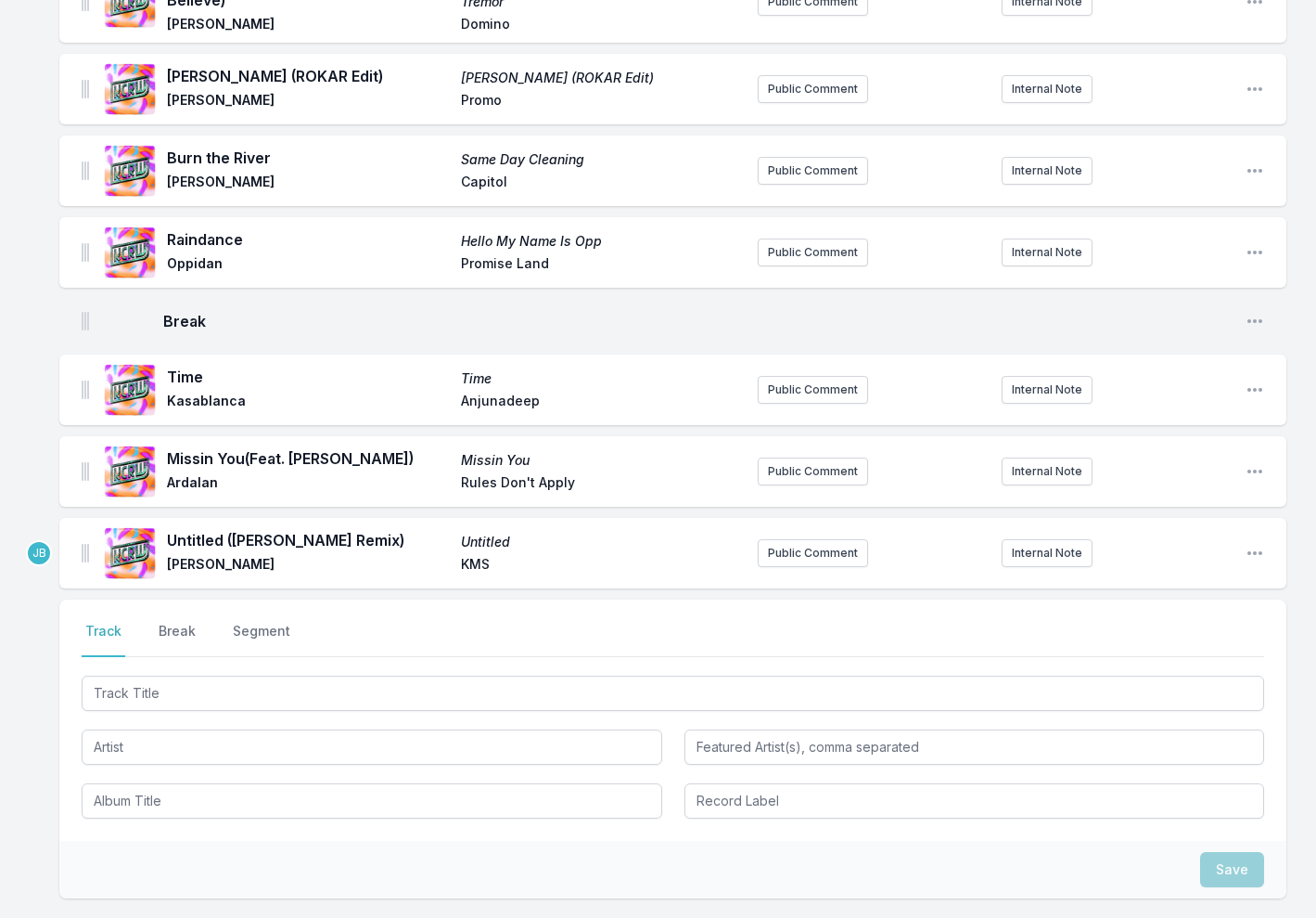
scroll to position [835, 0]
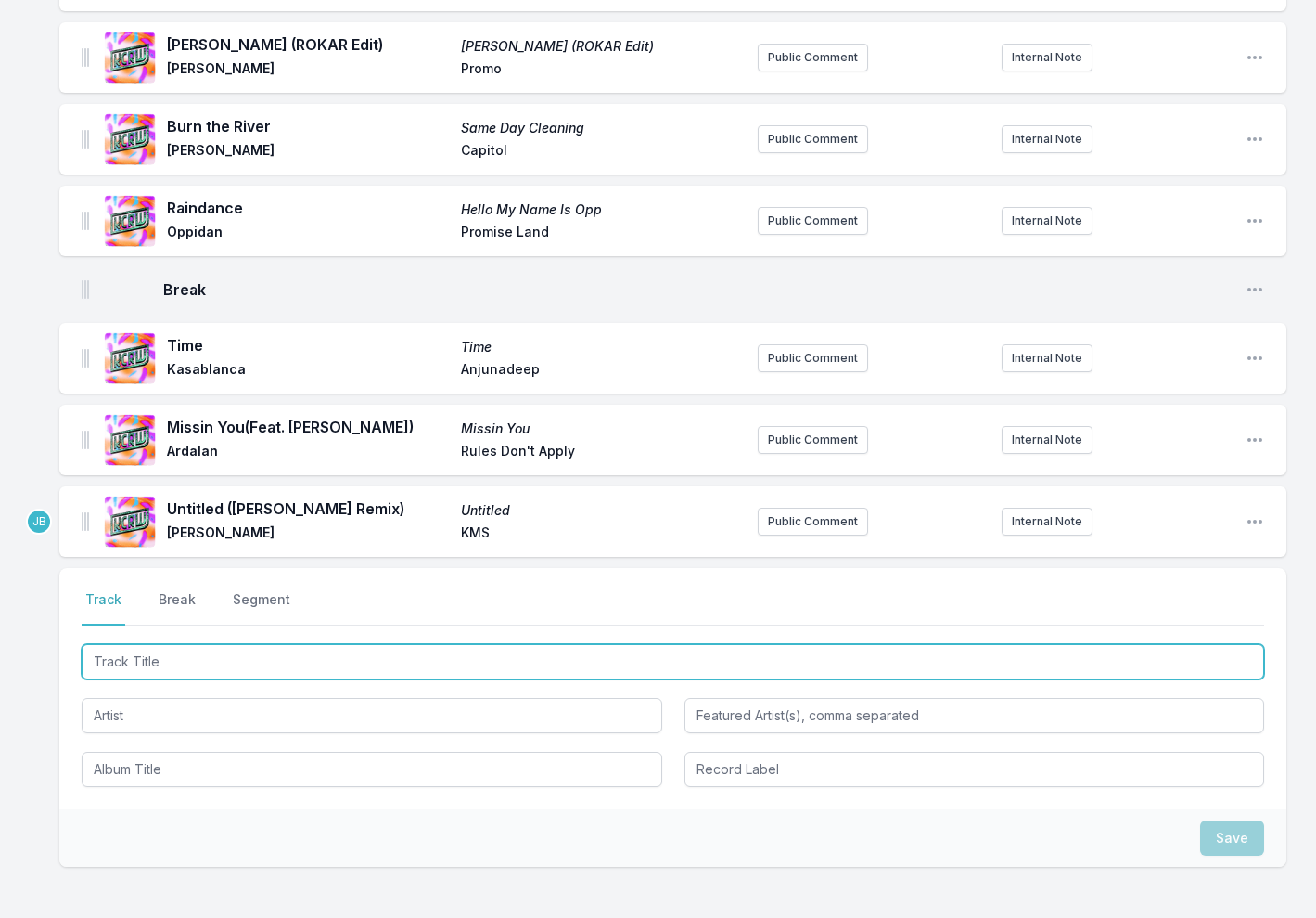
click at [228, 644] on input "Track Title" at bounding box center [673, 662] width 1183 height 36
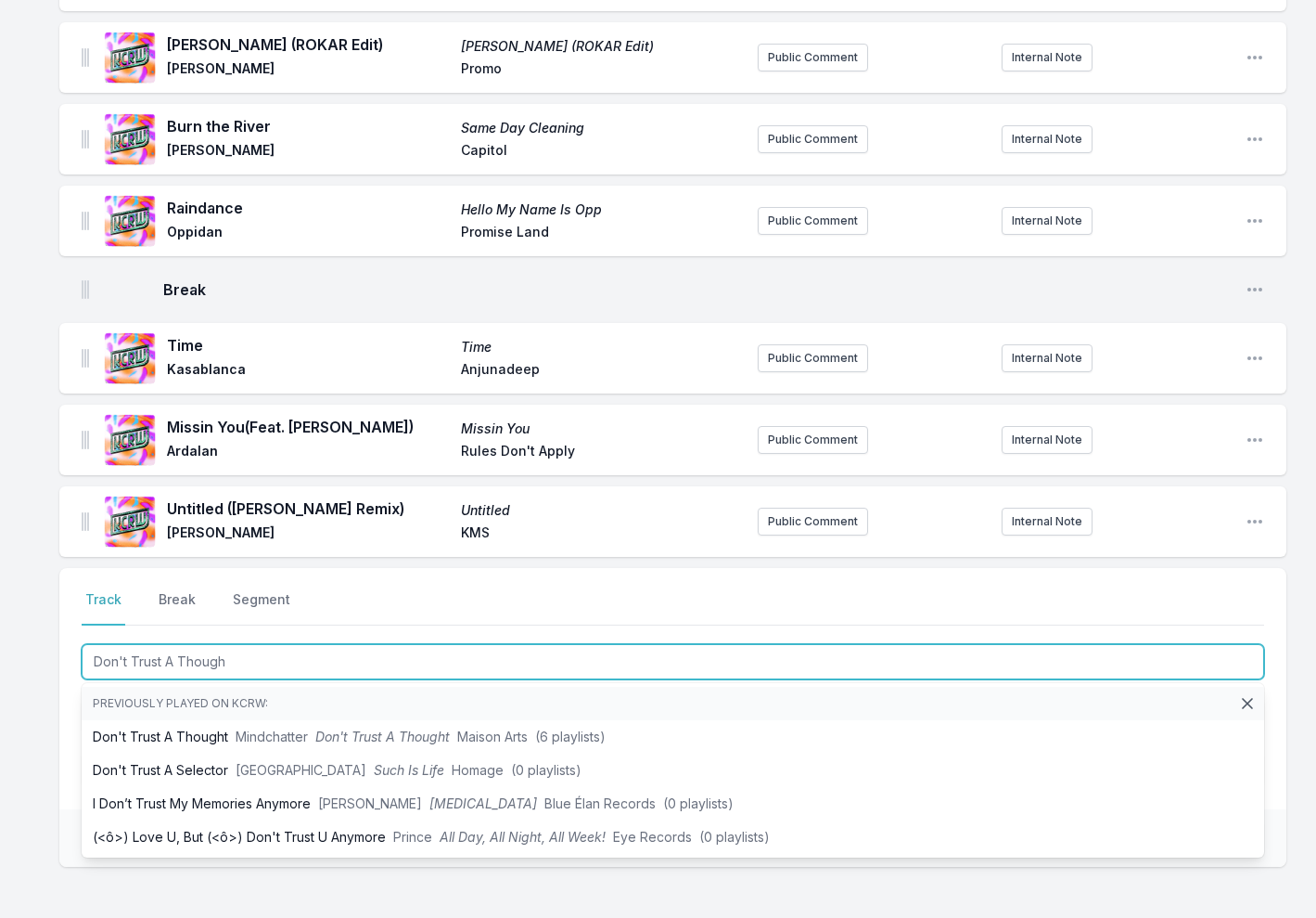
type input "Don't Trust A Thought"
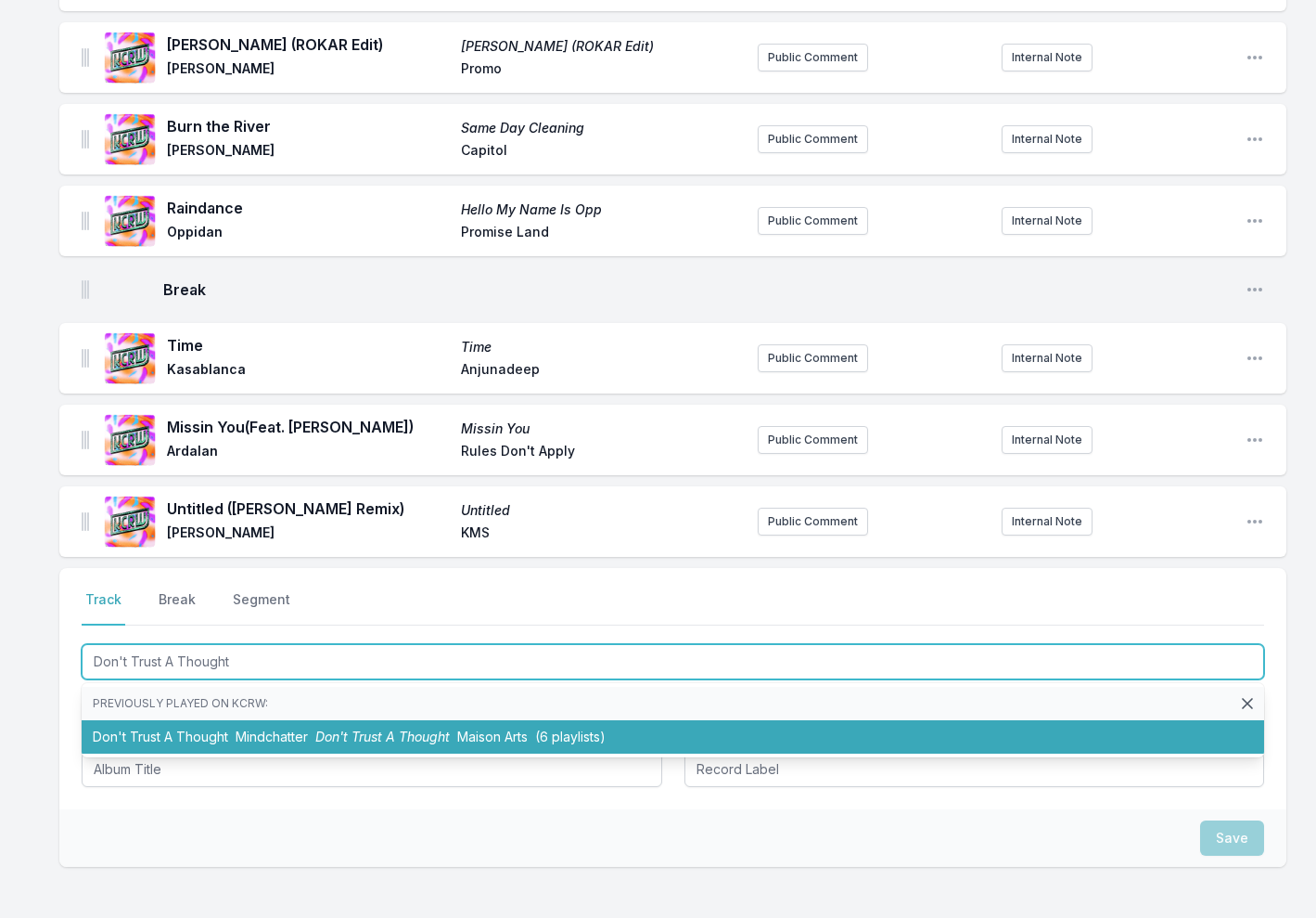
click at [232, 720] on li "Don't Trust A Thought Mindchatter Don't Trust A Thought Maison Arts (6 playlist…" at bounding box center [673, 737] width 1183 height 34
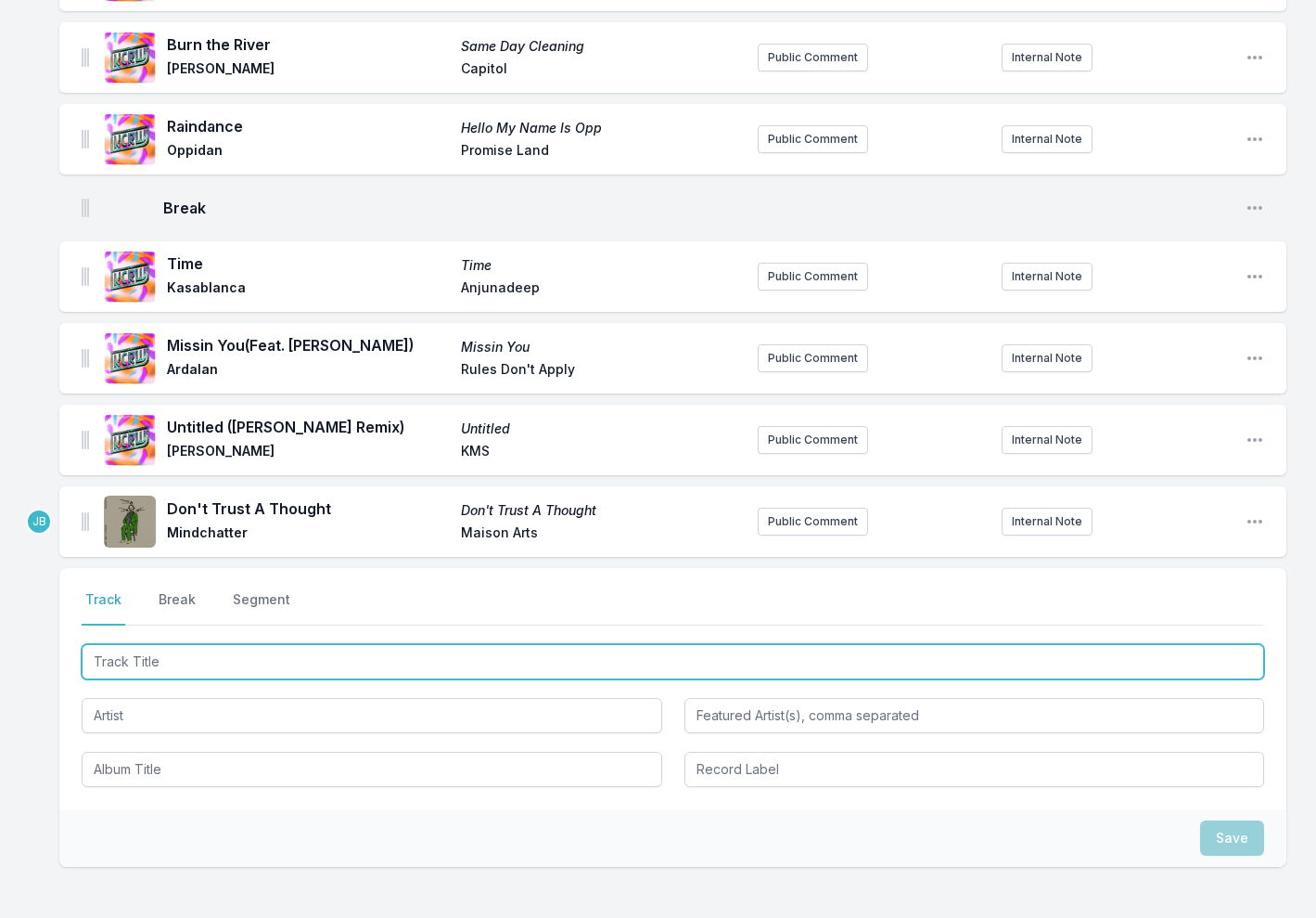
scroll to position [925, 0]
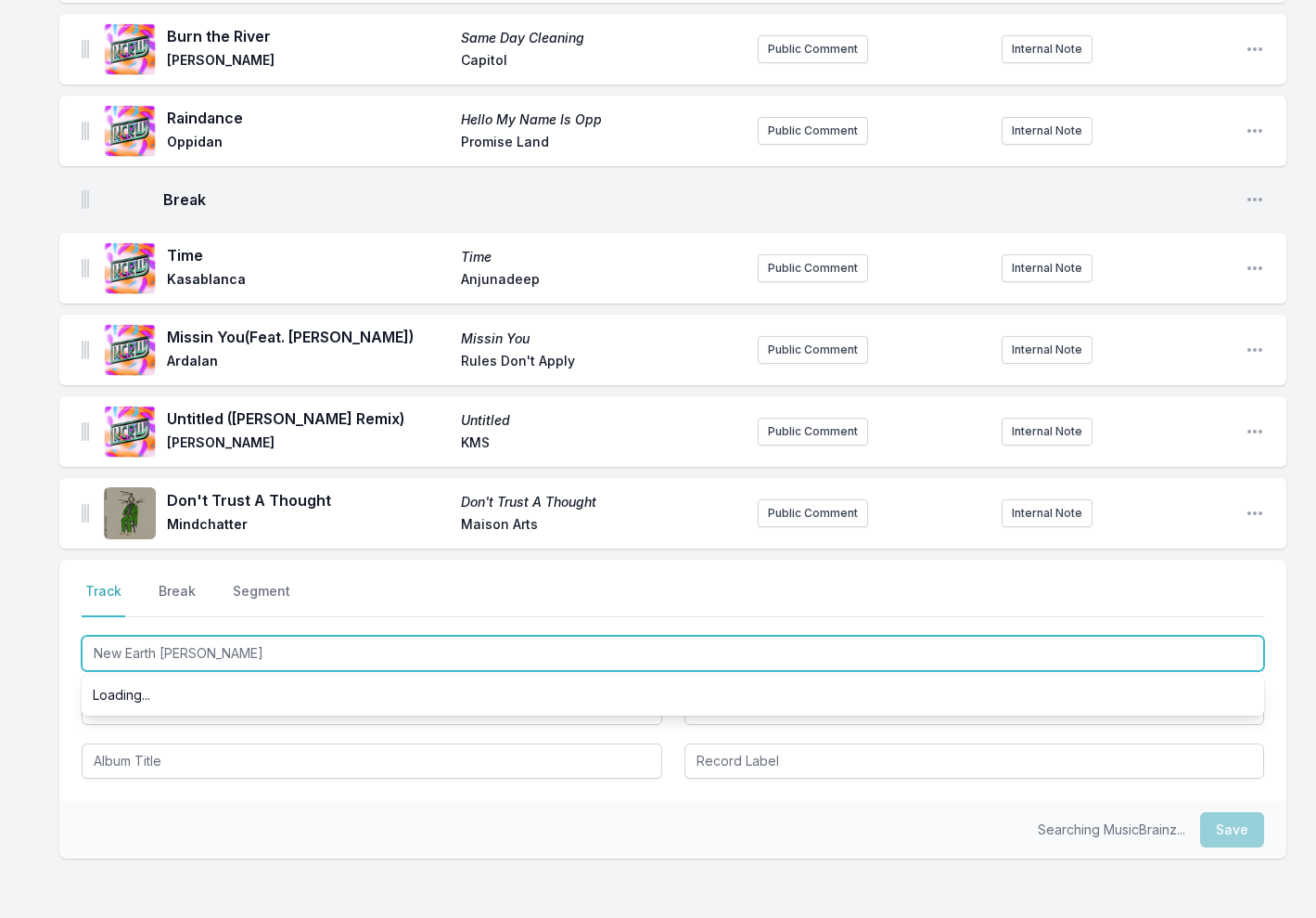
type input "New Earth Time"
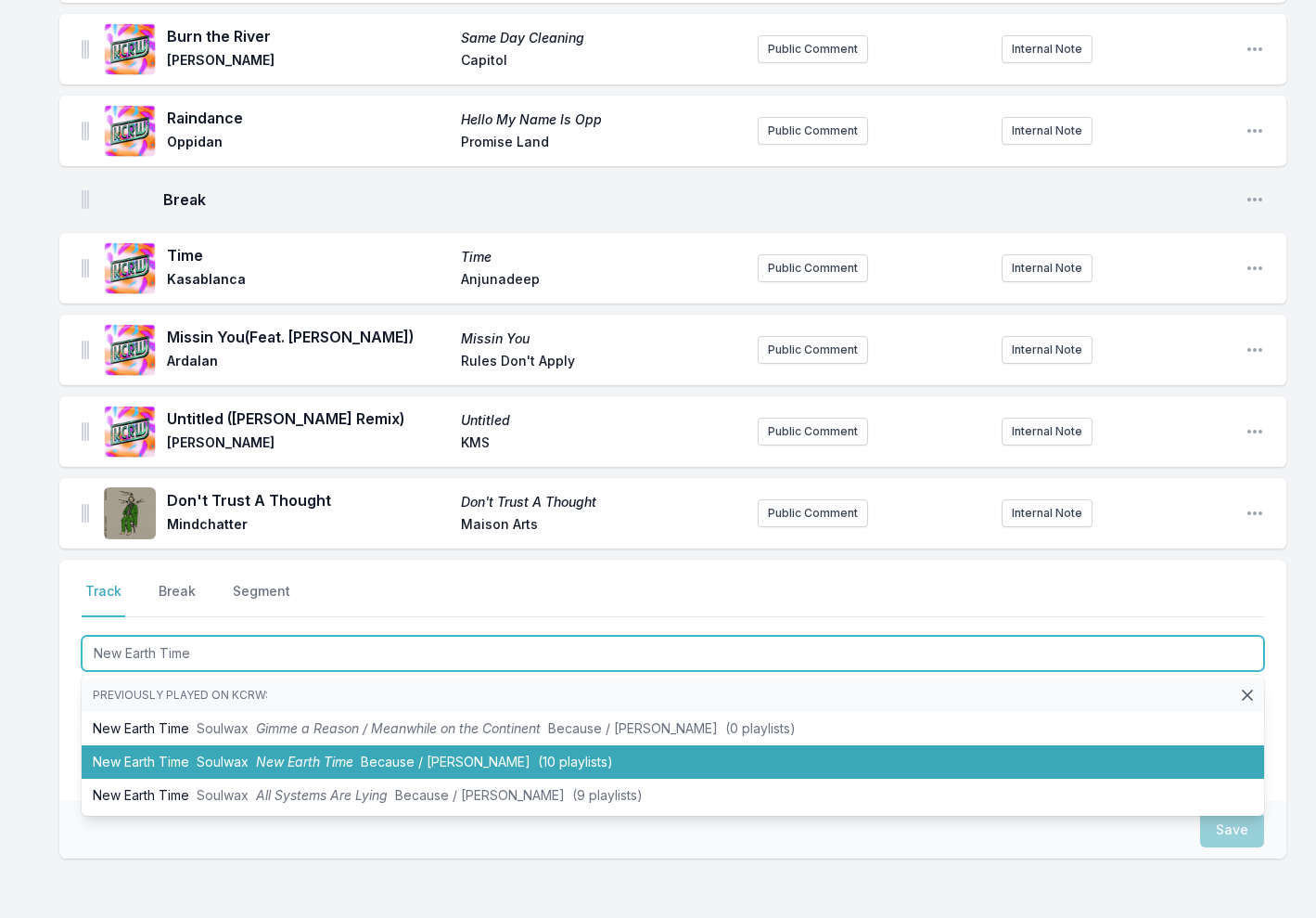
click at [197, 745] on li "New Earth Time Soulwax New Earth Time Because / Deewee (10 playlists)" at bounding box center [673, 761] width 1183 height 34
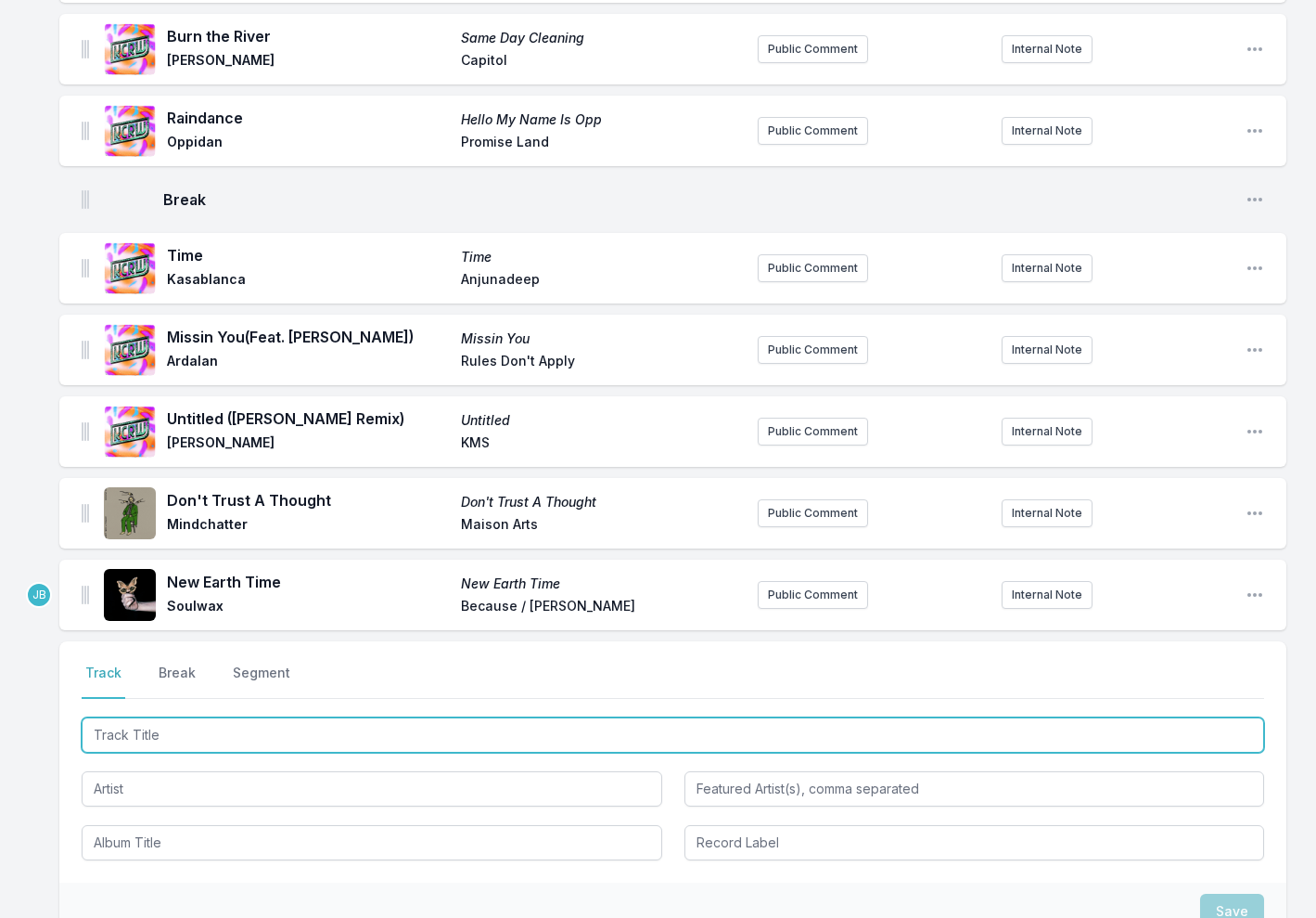
click at [152, 717] on input "Track Title" at bounding box center [673, 735] width 1183 height 36
type input "Now Listen"
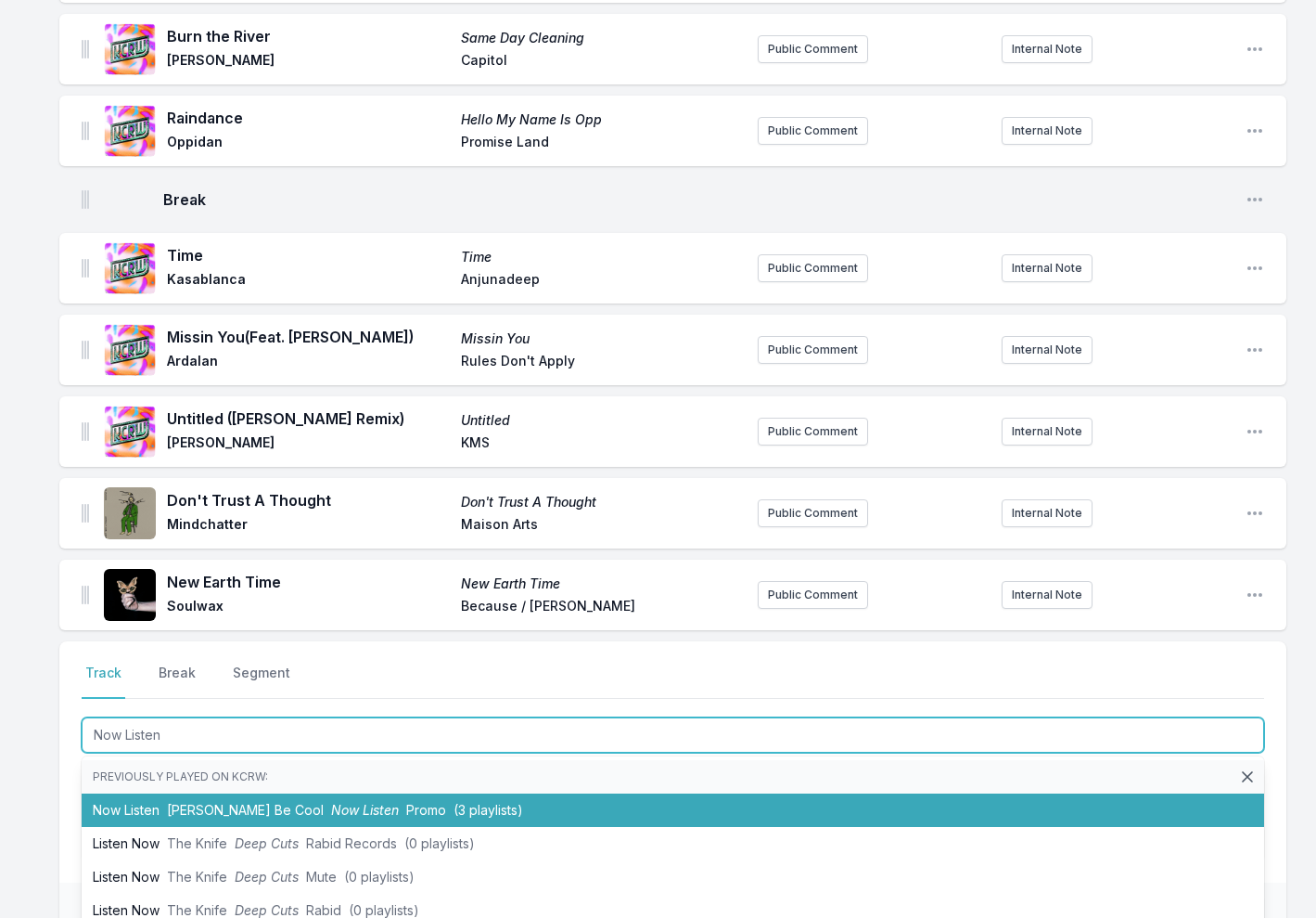
click at [241, 802] on span "[PERSON_NAME] Be Cool" at bounding box center [245, 809] width 156 height 15
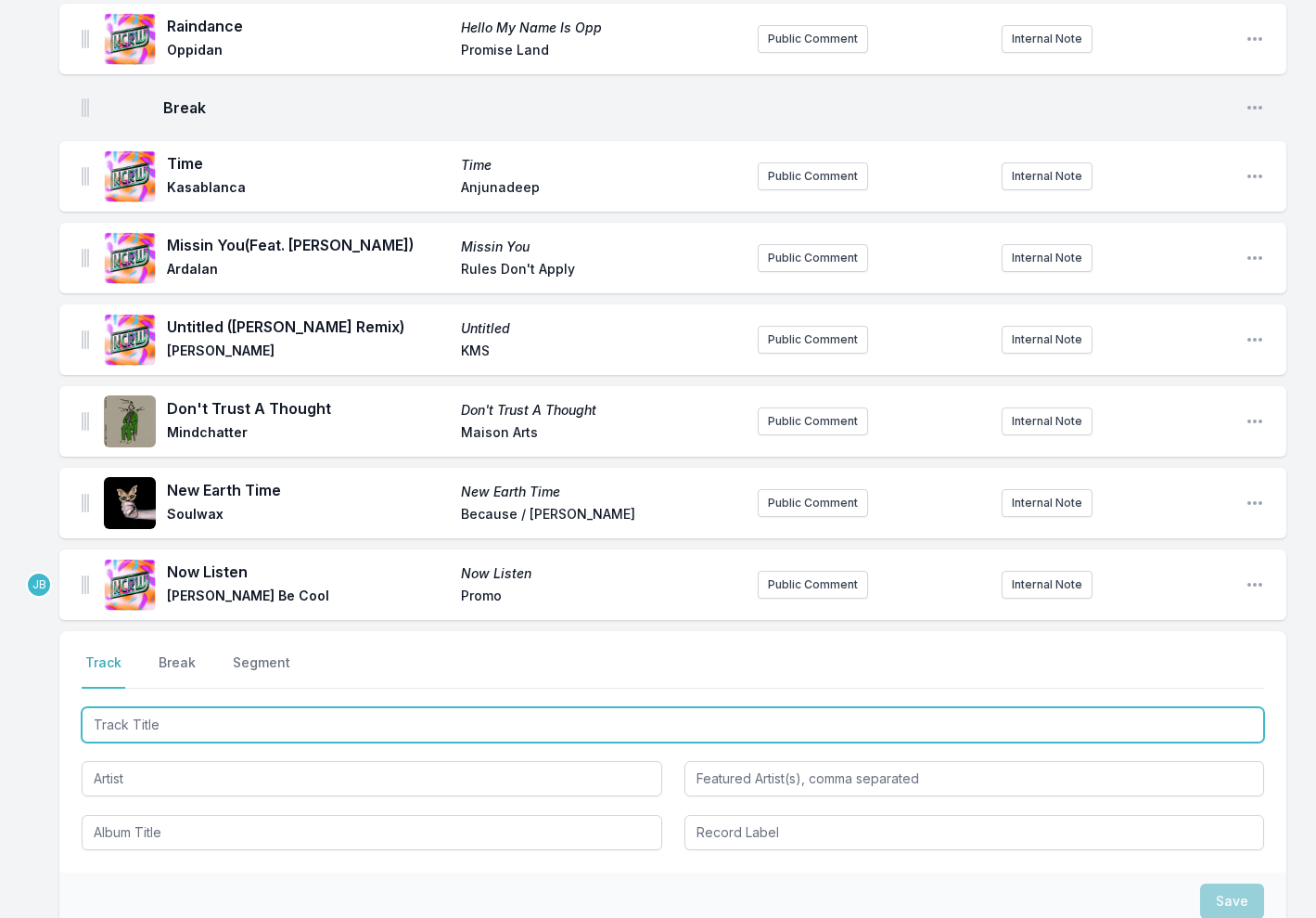
scroll to position [1017, 0]
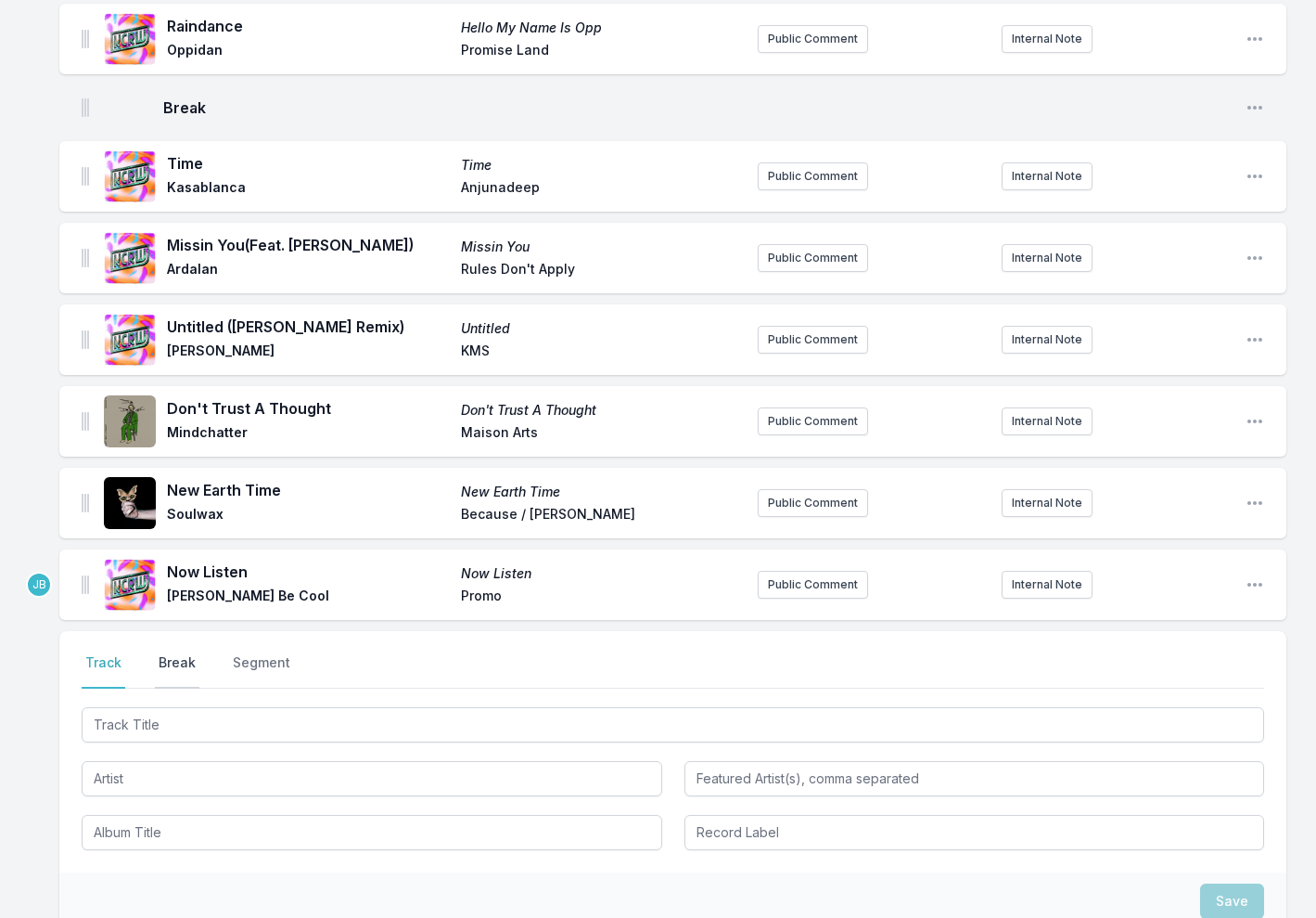
click at [187, 653] on button "Break" at bounding box center [177, 670] width 44 height 36
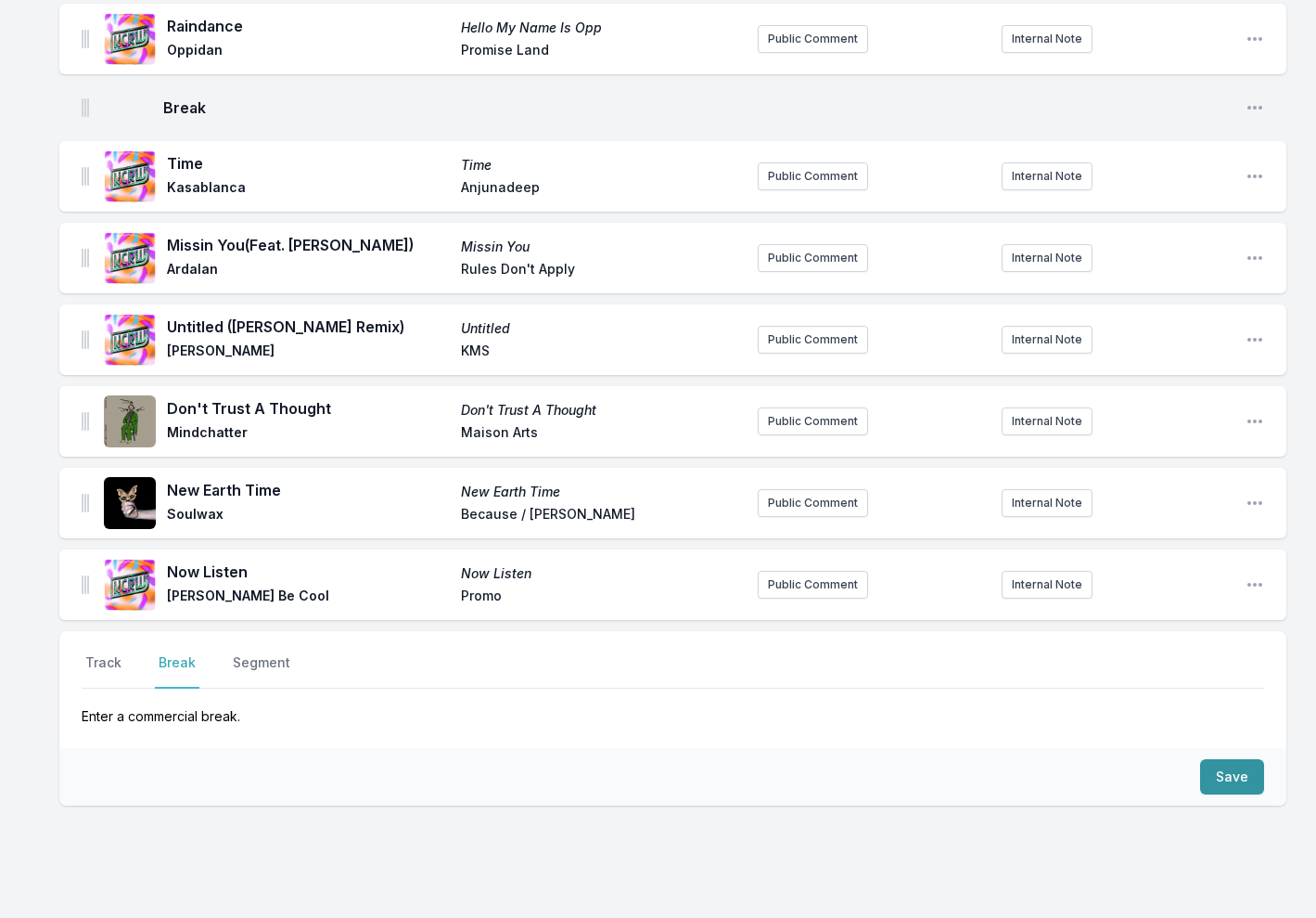
click at [1233, 759] on button "Save" at bounding box center [1232, 776] width 64 height 36
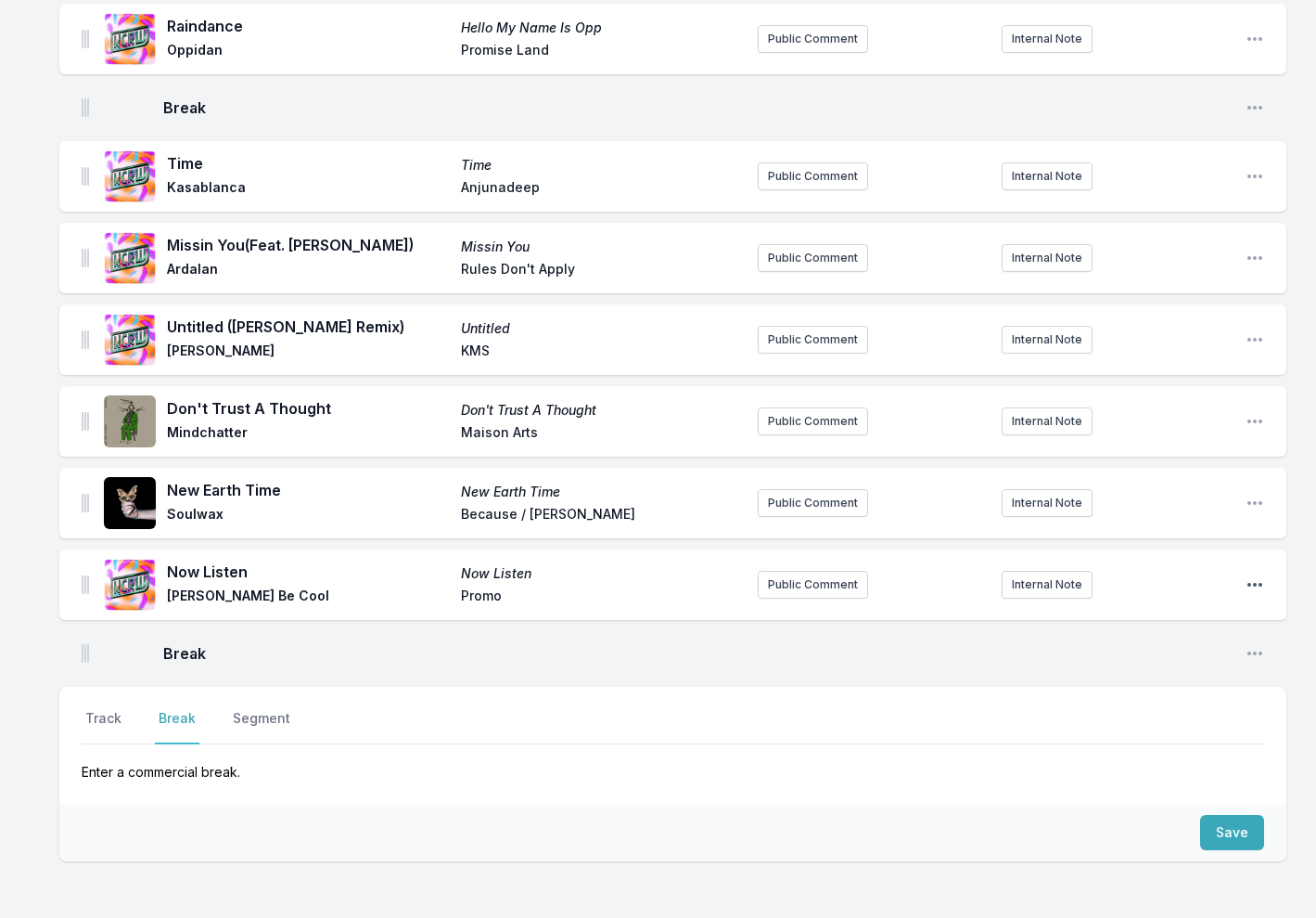
click at [1263, 575] on icon "Open playlist item options" at bounding box center [1255, 584] width 18 height 18
click at [1091, 640] on button "Delete Entry" at bounding box center [1160, 655] width 207 height 34
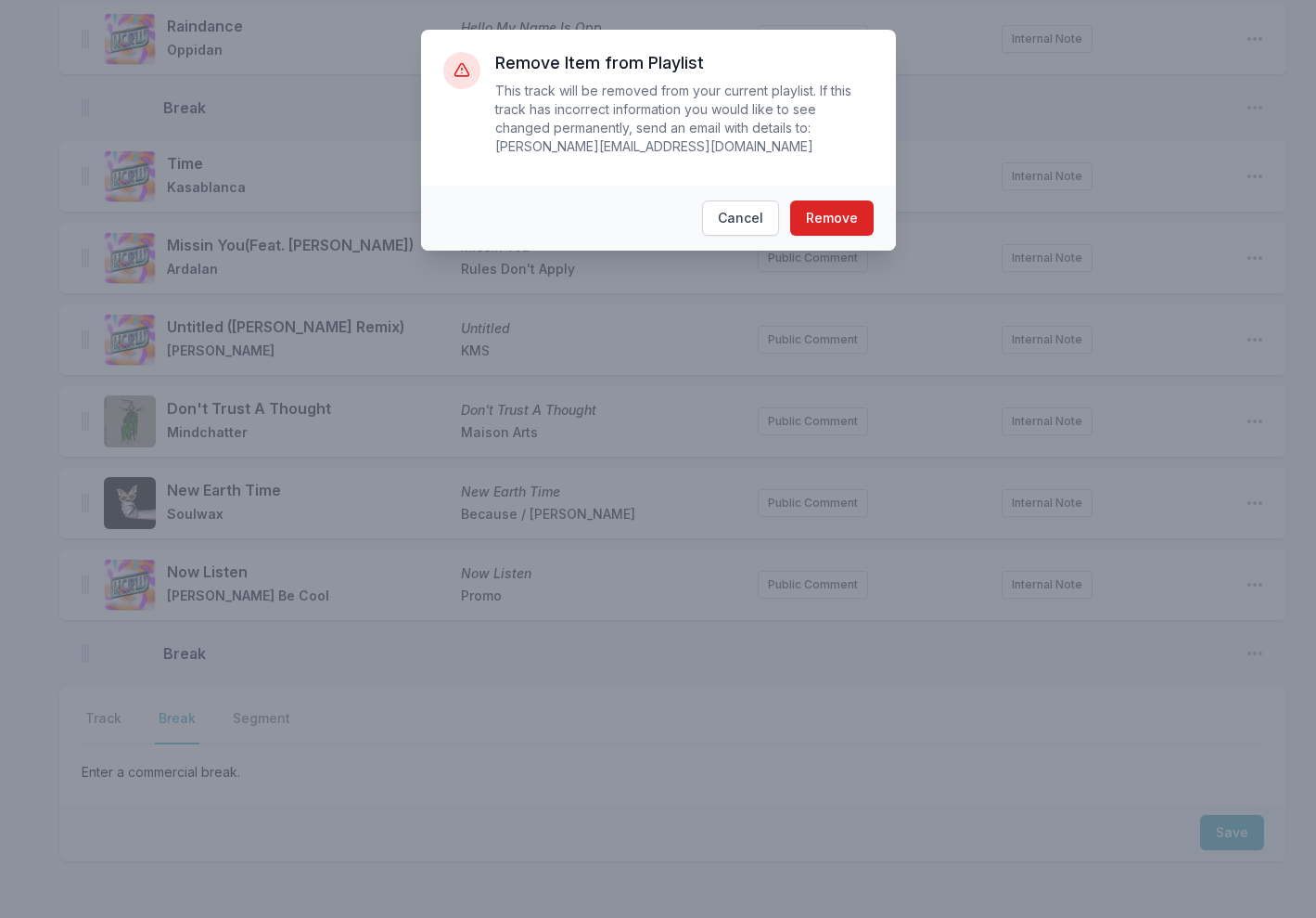
click at [832, 199] on footer "Cancel Remove" at bounding box center [658, 218] width 475 height 65
click at [827, 226] on button "Remove" at bounding box center [831, 218] width 84 height 36
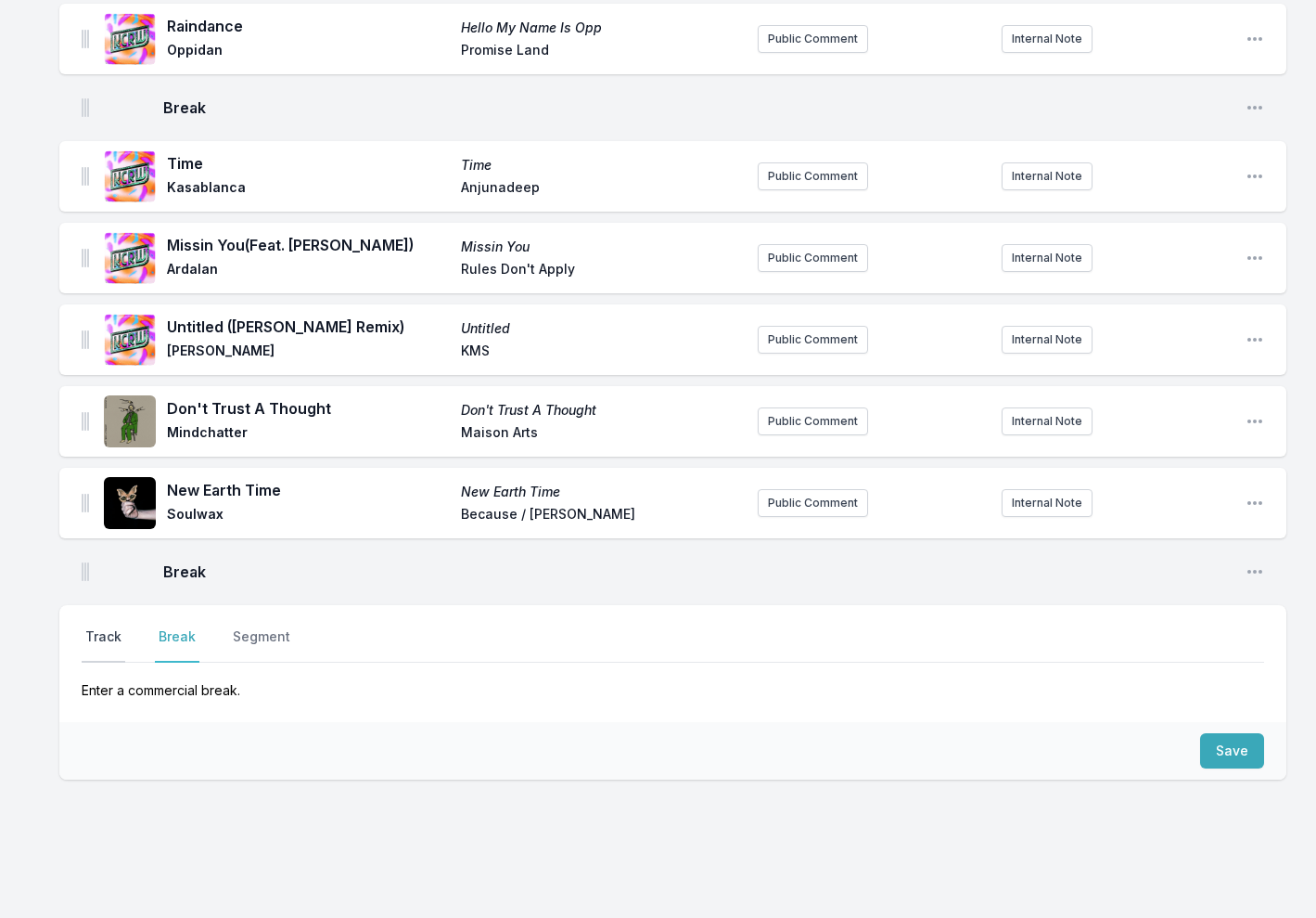
click at [103, 627] on button "Track" at bounding box center [103, 644] width 43 height 36
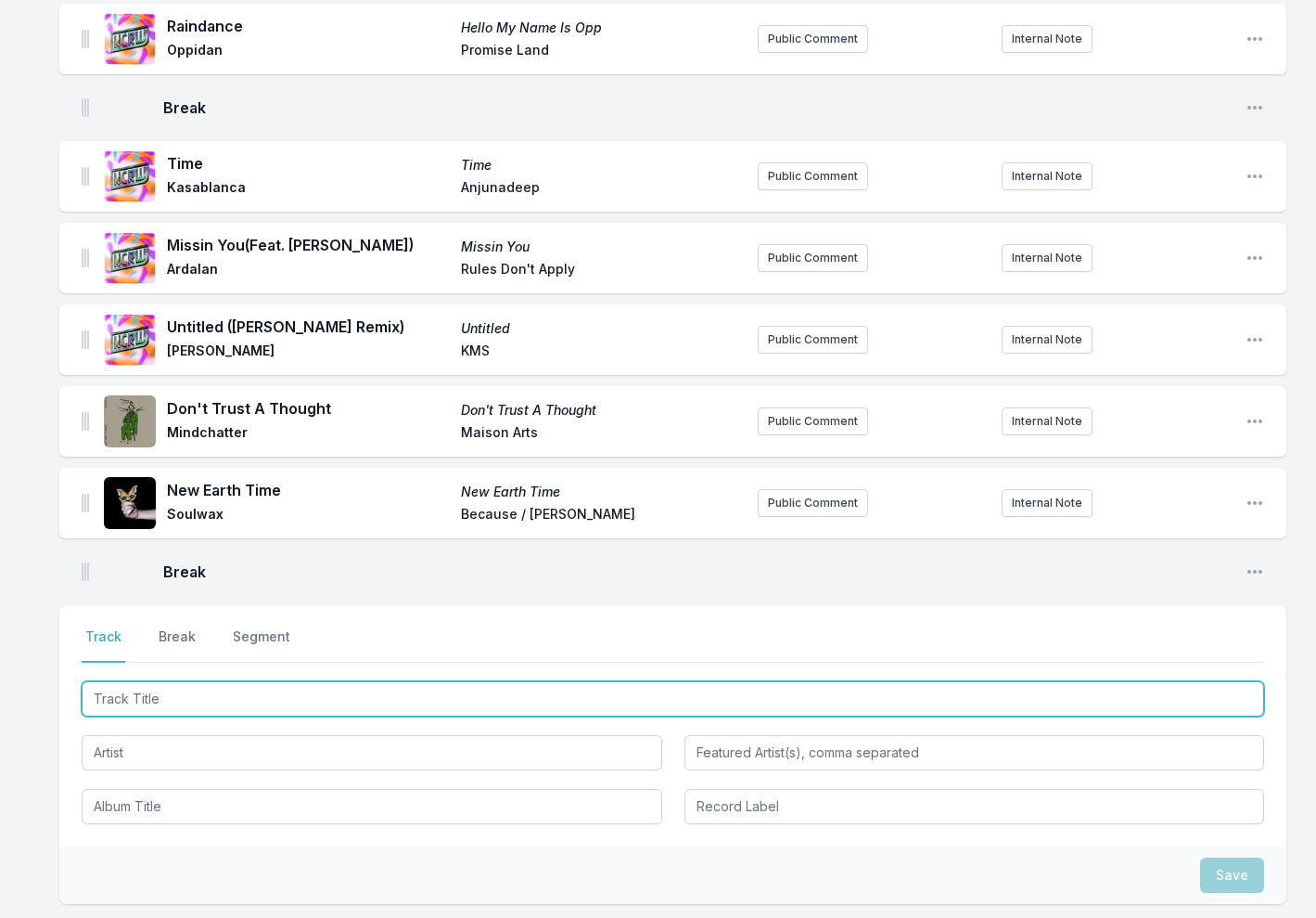
click at [117, 681] on input "Track Title" at bounding box center [673, 698] width 1183 height 36
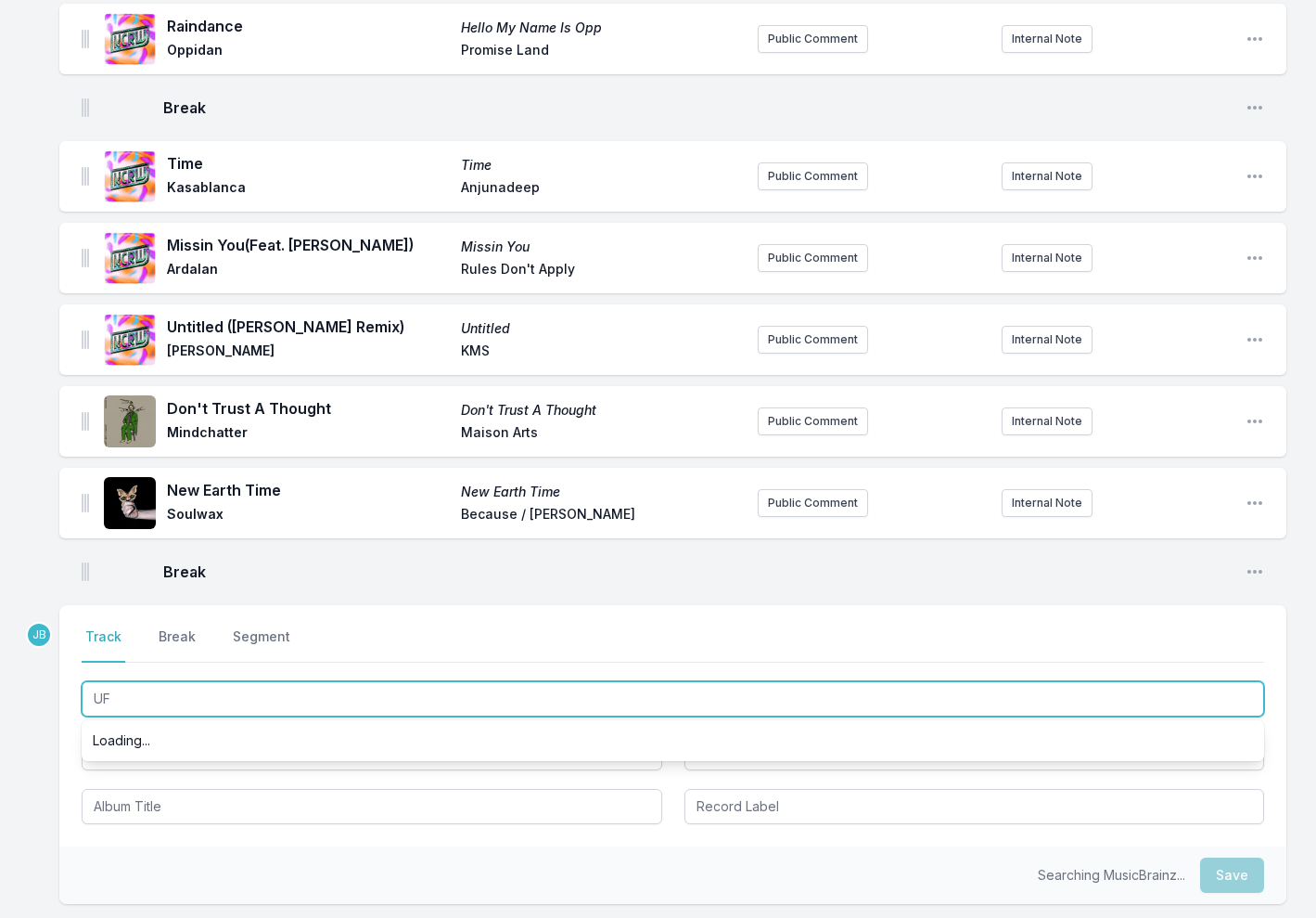
type input "UFO"
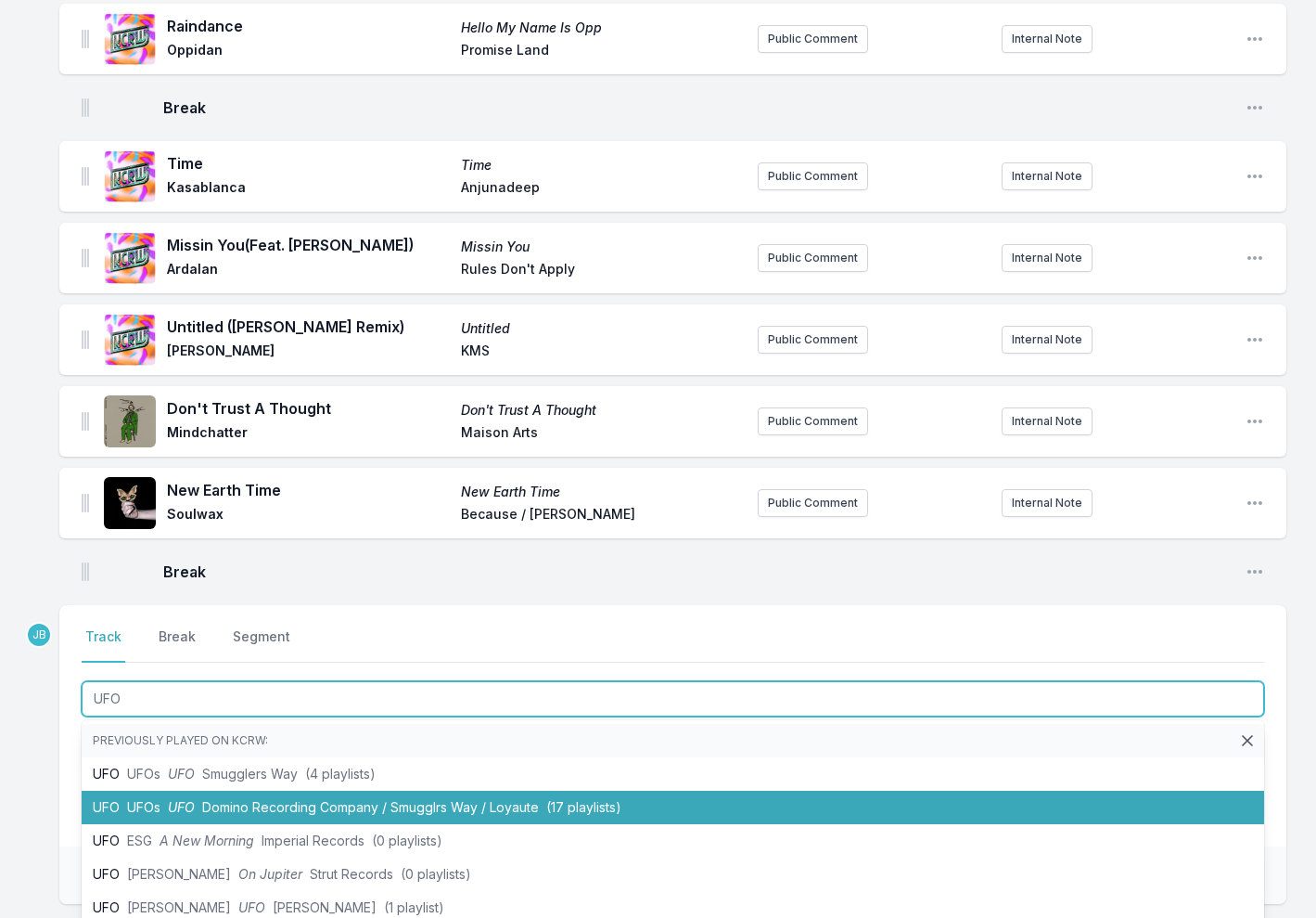
click at [184, 799] on span "UFO" at bounding box center [181, 807] width 27 height 15
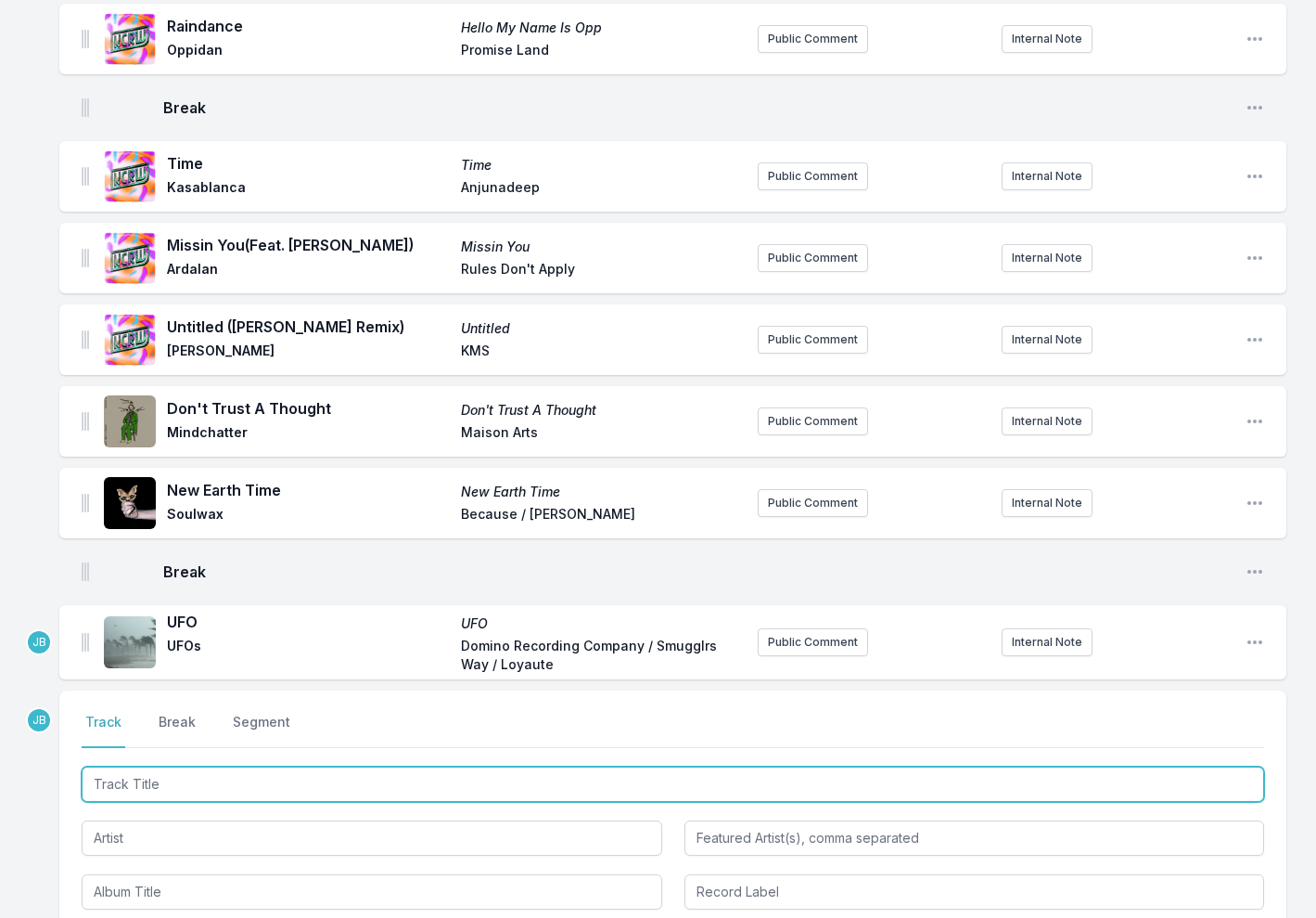
click at [122, 766] on input "Track Title" at bounding box center [673, 784] width 1183 height 36
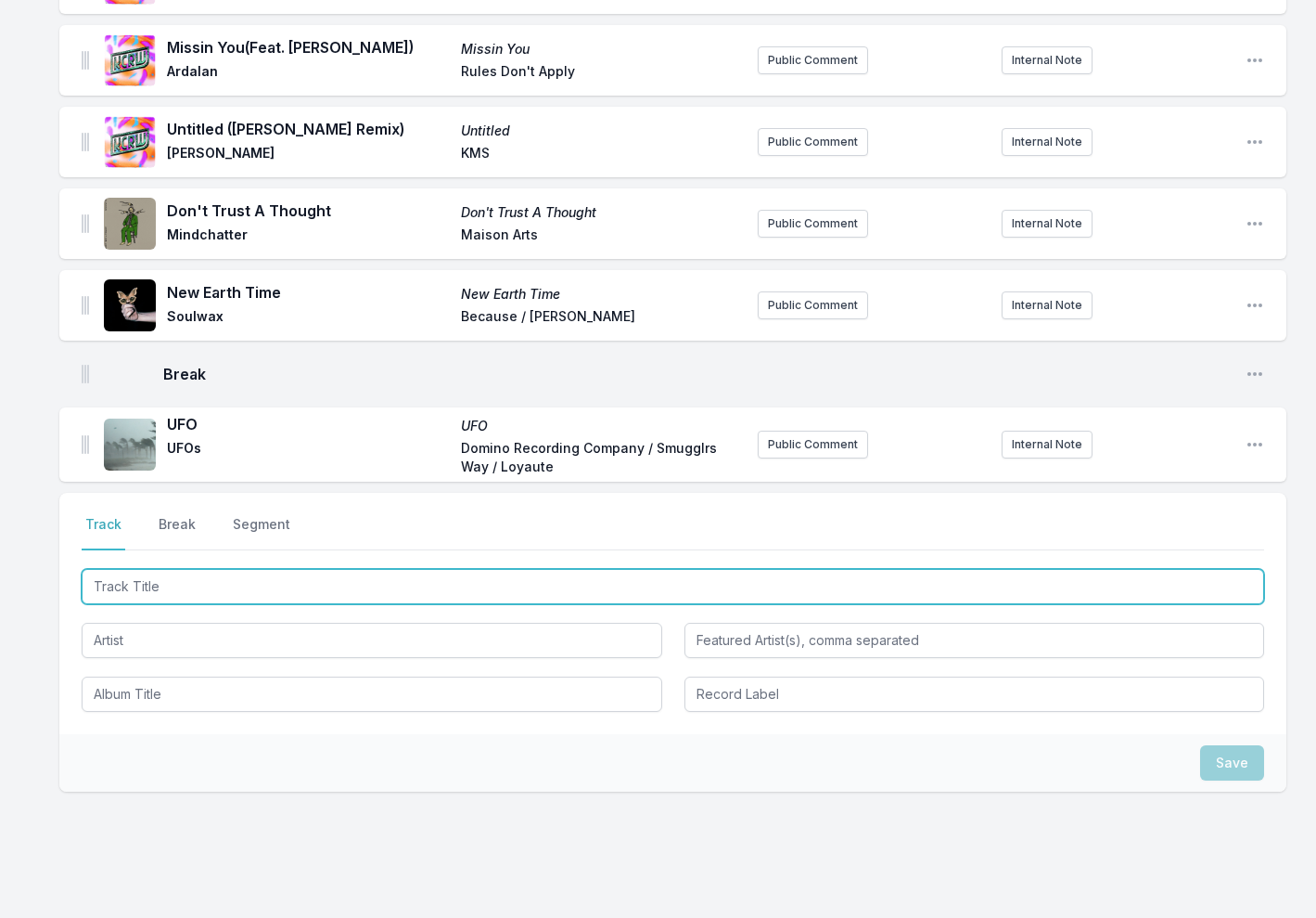
scroll to position [1241, 0]
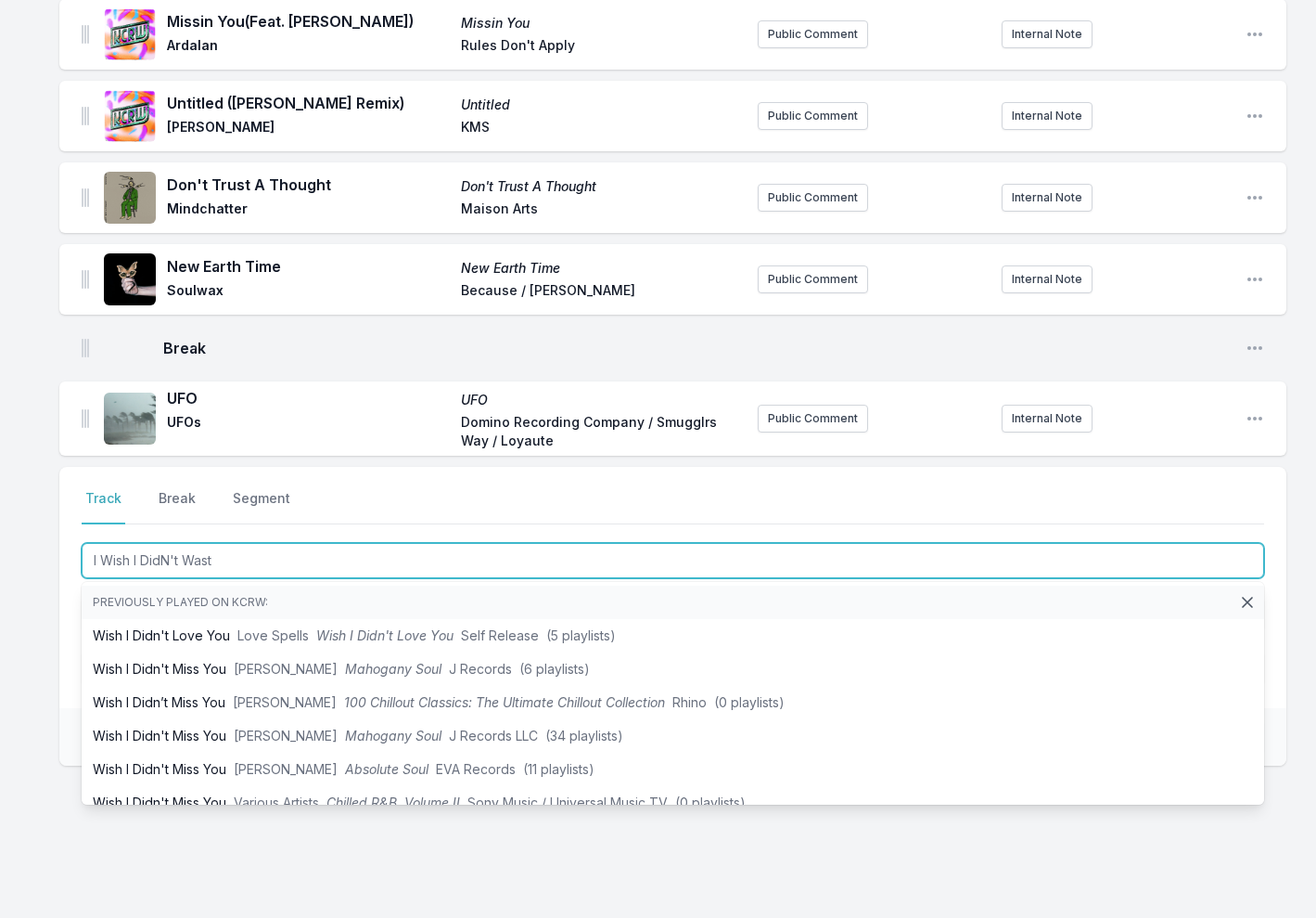
type input "I Wish I DidN't Waste"
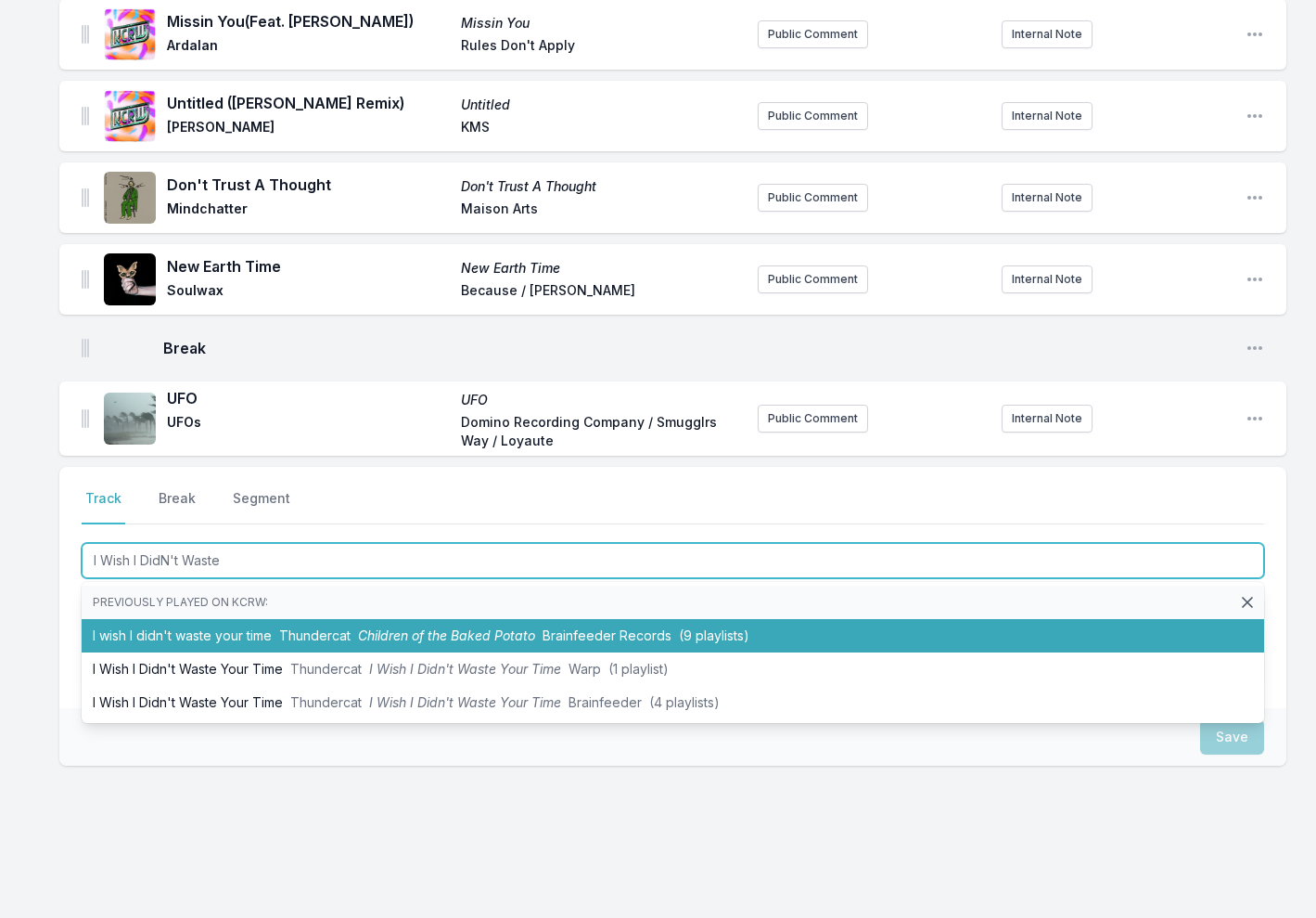
click at [303, 627] on span "Thundercat" at bounding box center [315, 635] width 71 height 15
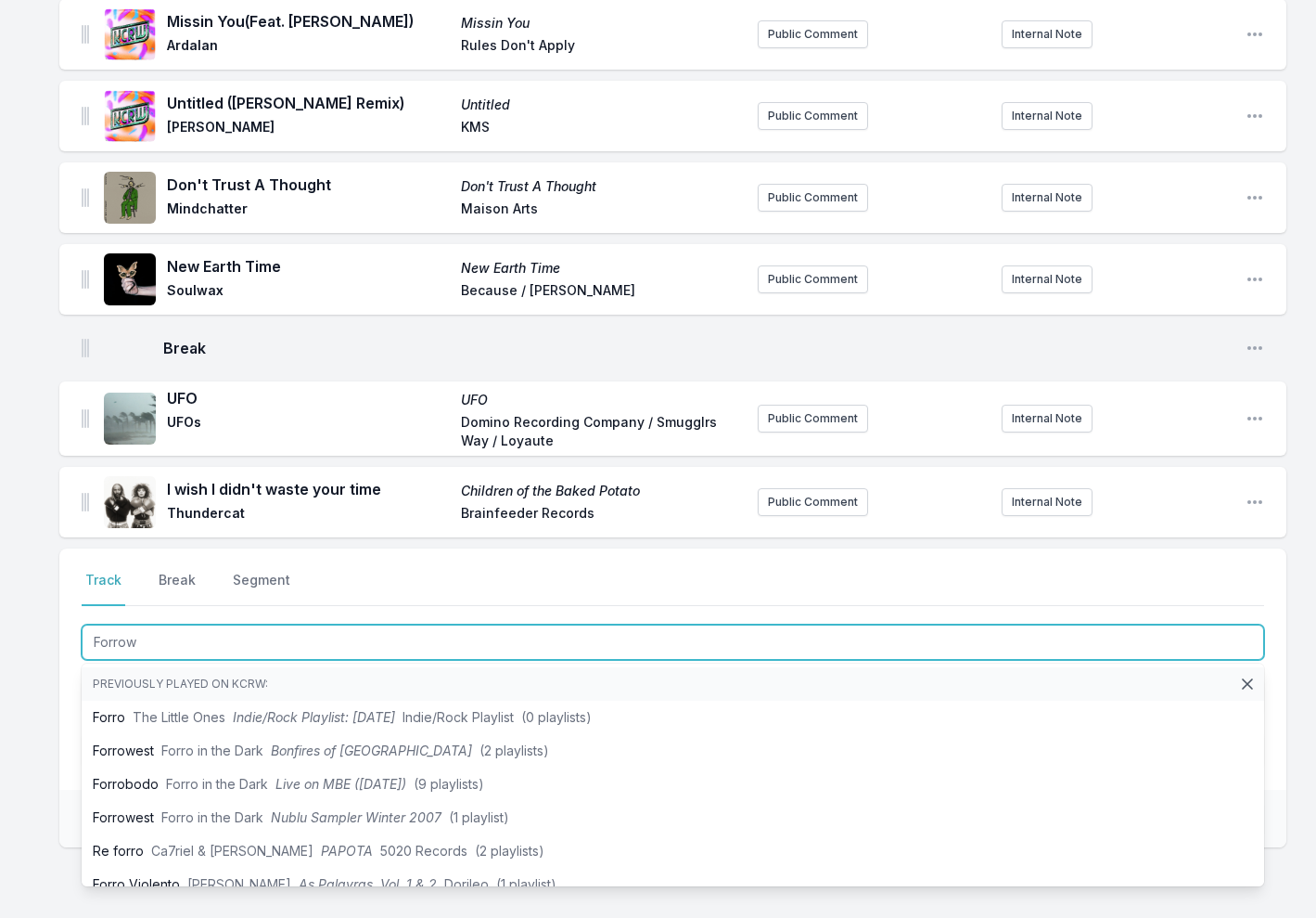
type input "Forrowe"
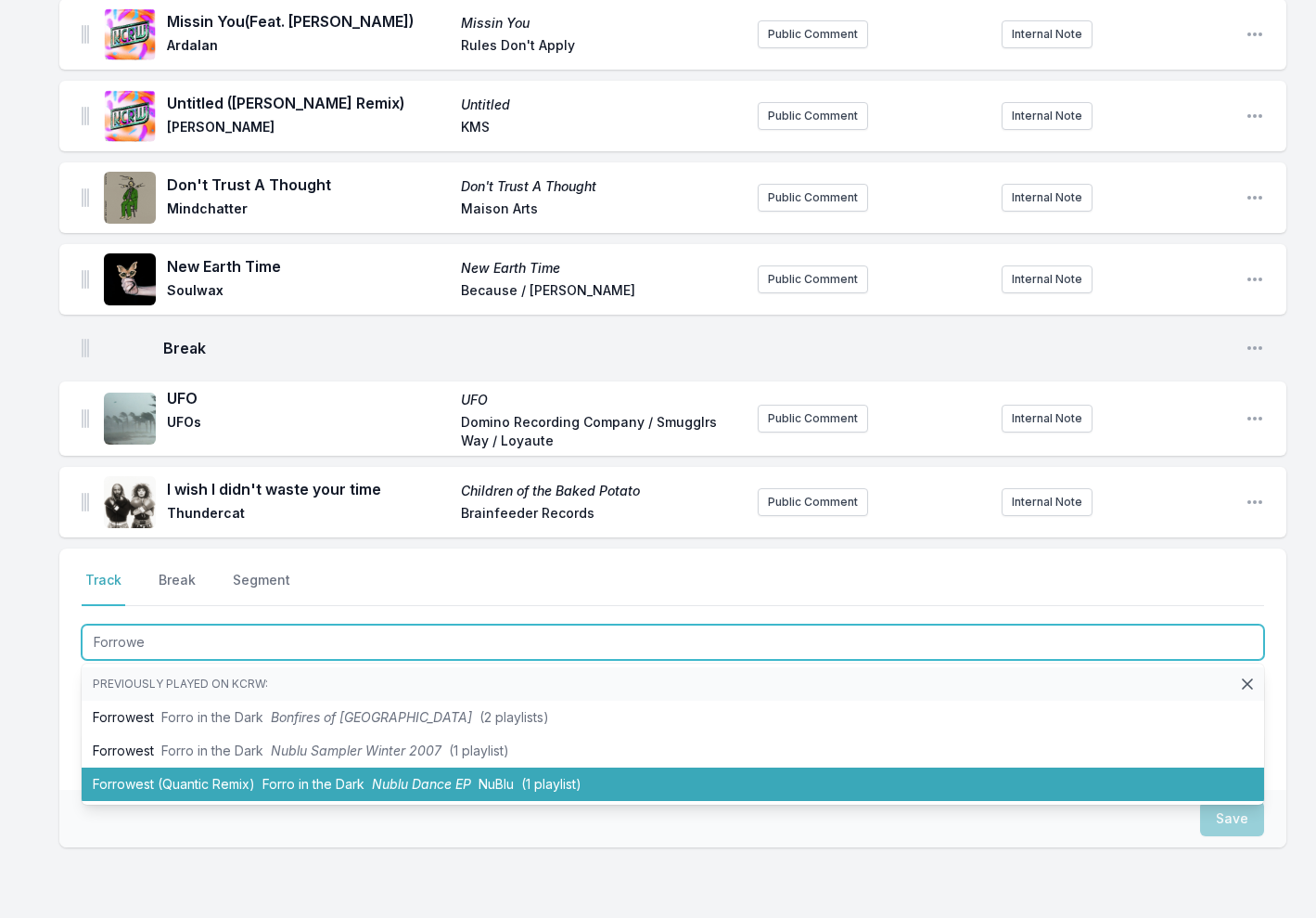
click at [230, 767] on li "Forrowest (Quantic Remix) Forro in the Dark Nublu Dance EP NuBlu (1 playlist)" at bounding box center [673, 784] width 1183 height 34
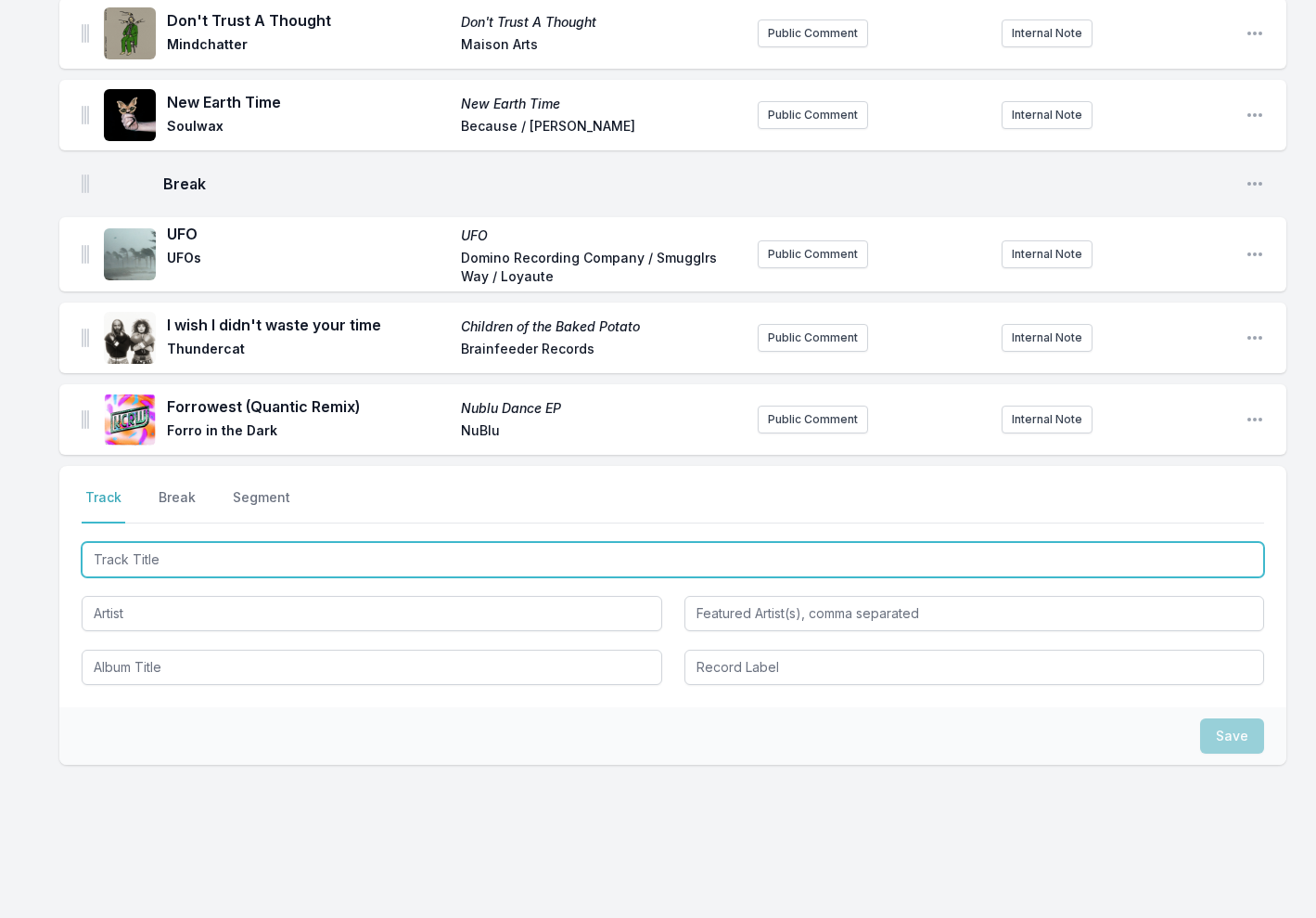
scroll to position [1404, 0]
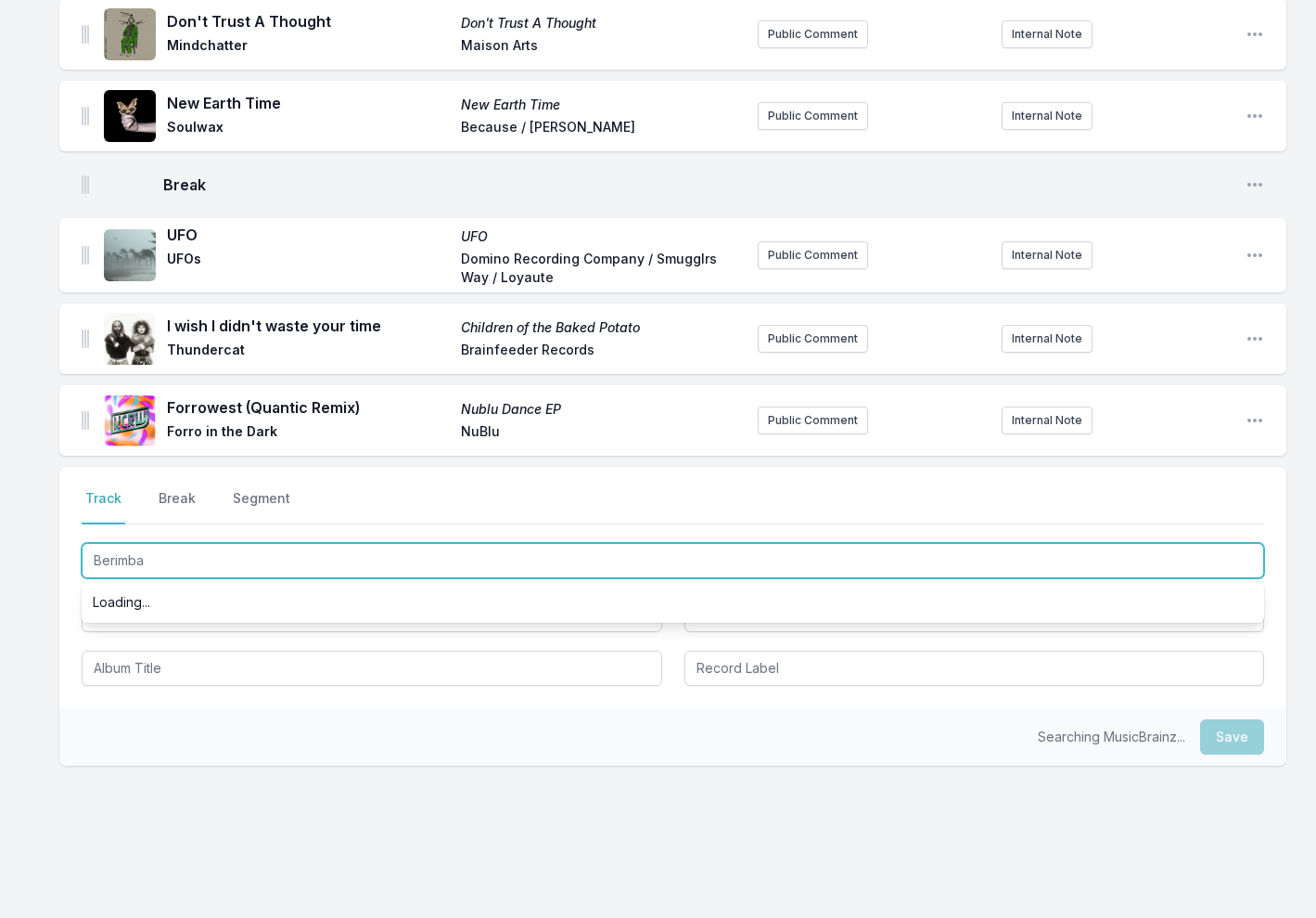
type input "Berimbau"
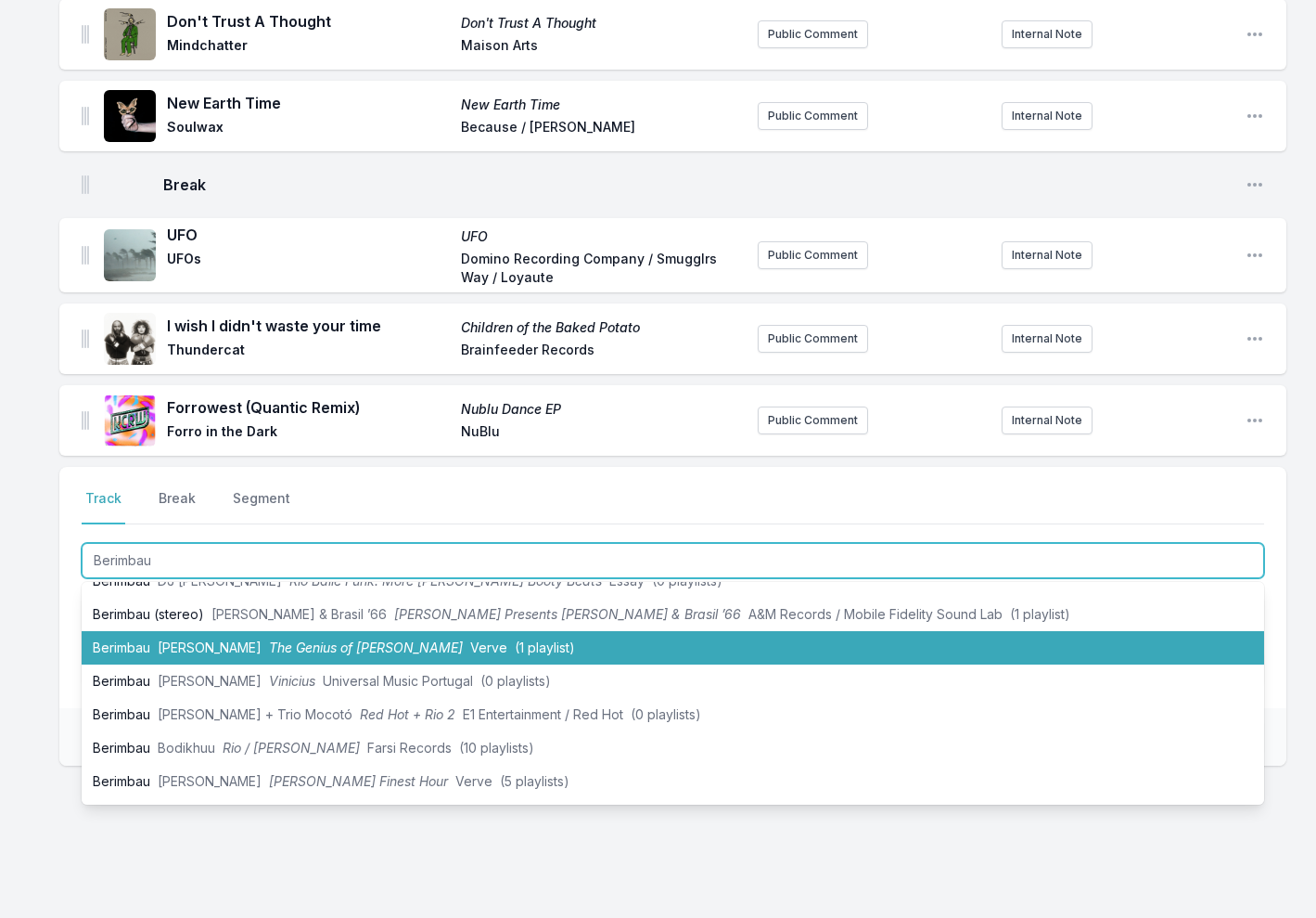
scroll to position [199, 0]
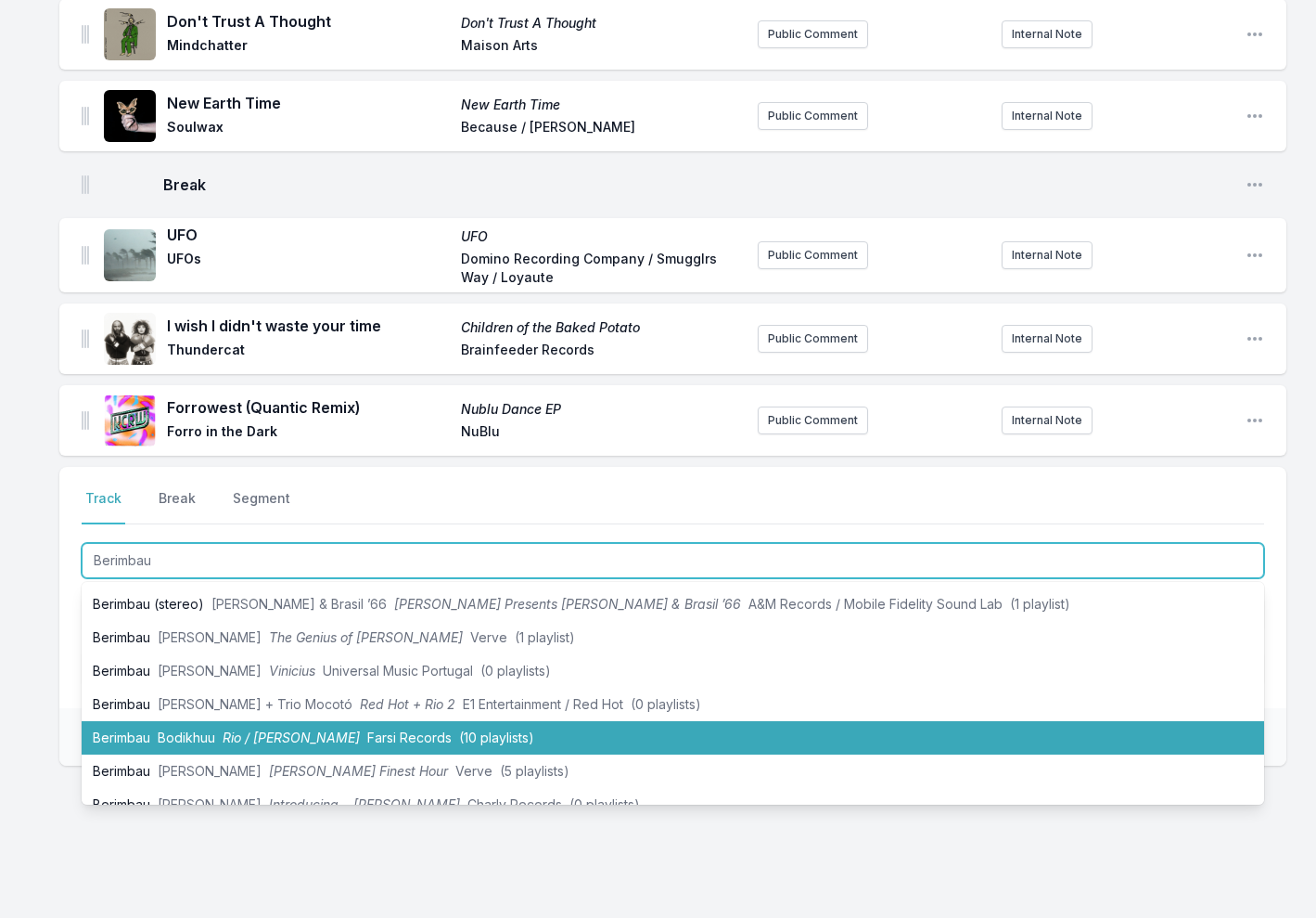
click at [173, 730] on span "Bodikhuu" at bounding box center [186, 737] width 58 height 15
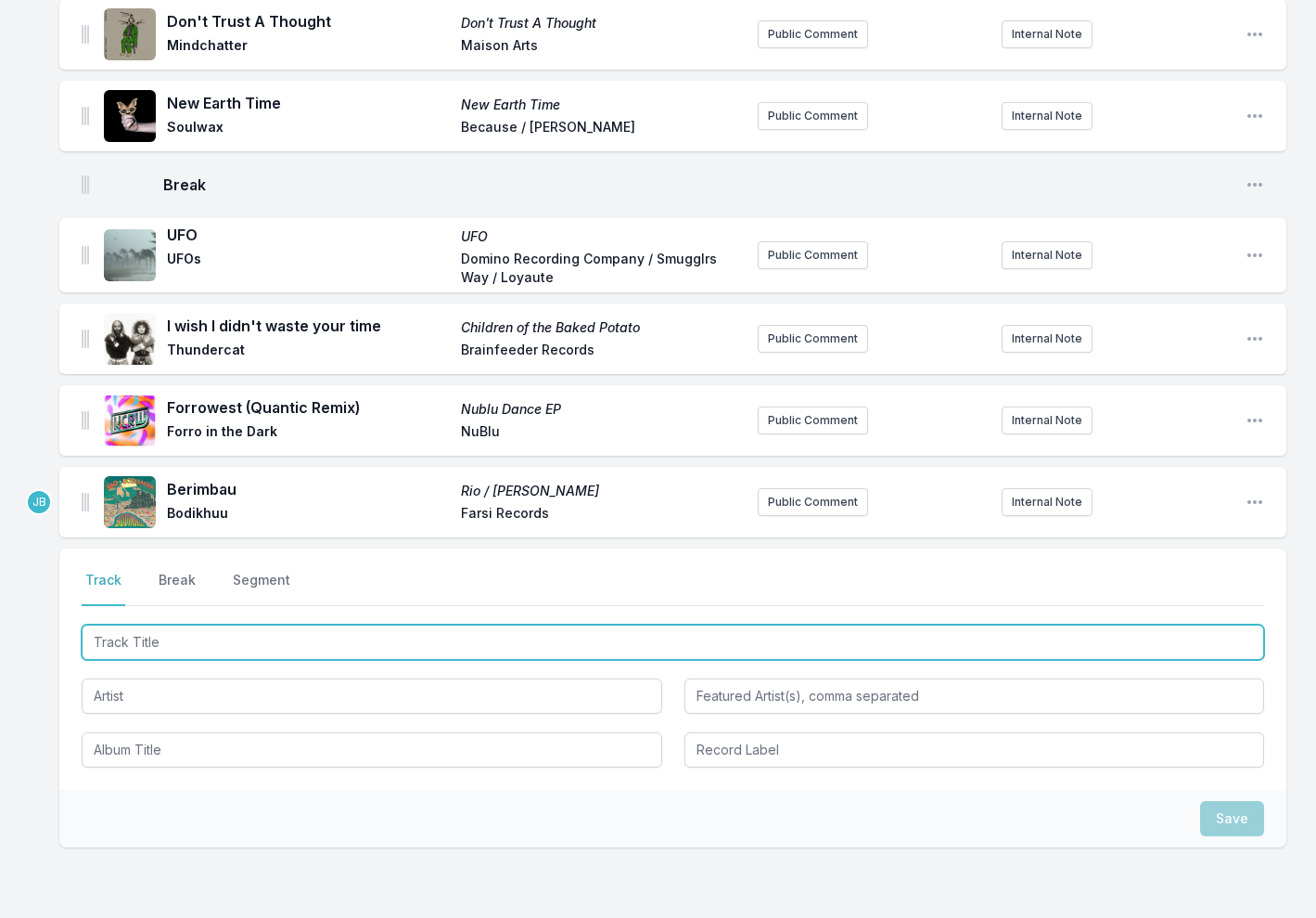
click at [132, 624] on input "Track Title" at bounding box center [673, 641] width 1183 height 36
click at [163, 624] on input "Track Title" at bounding box center [673, 641] width 1183 height 36
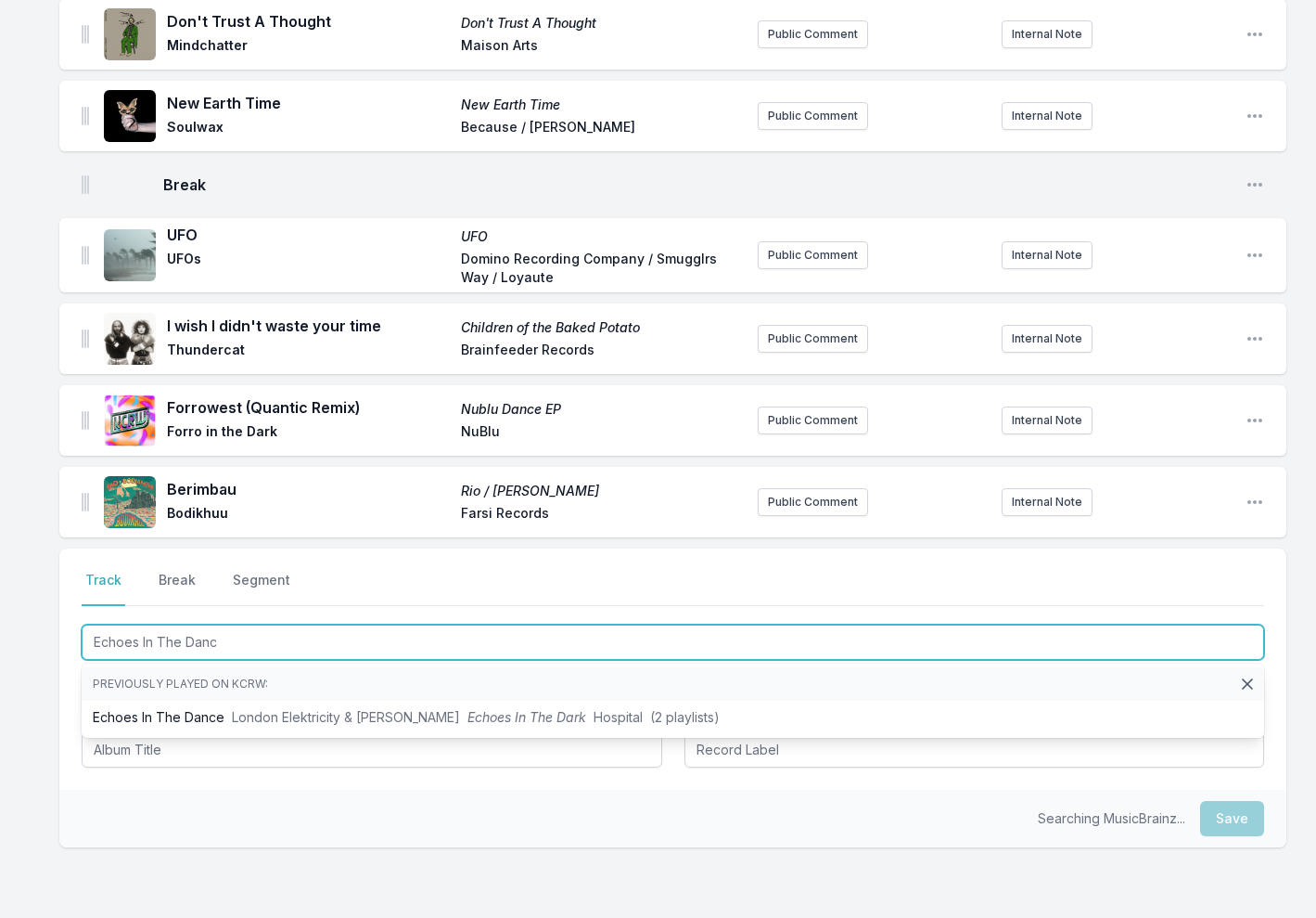
type input "Echoes In The Dance"
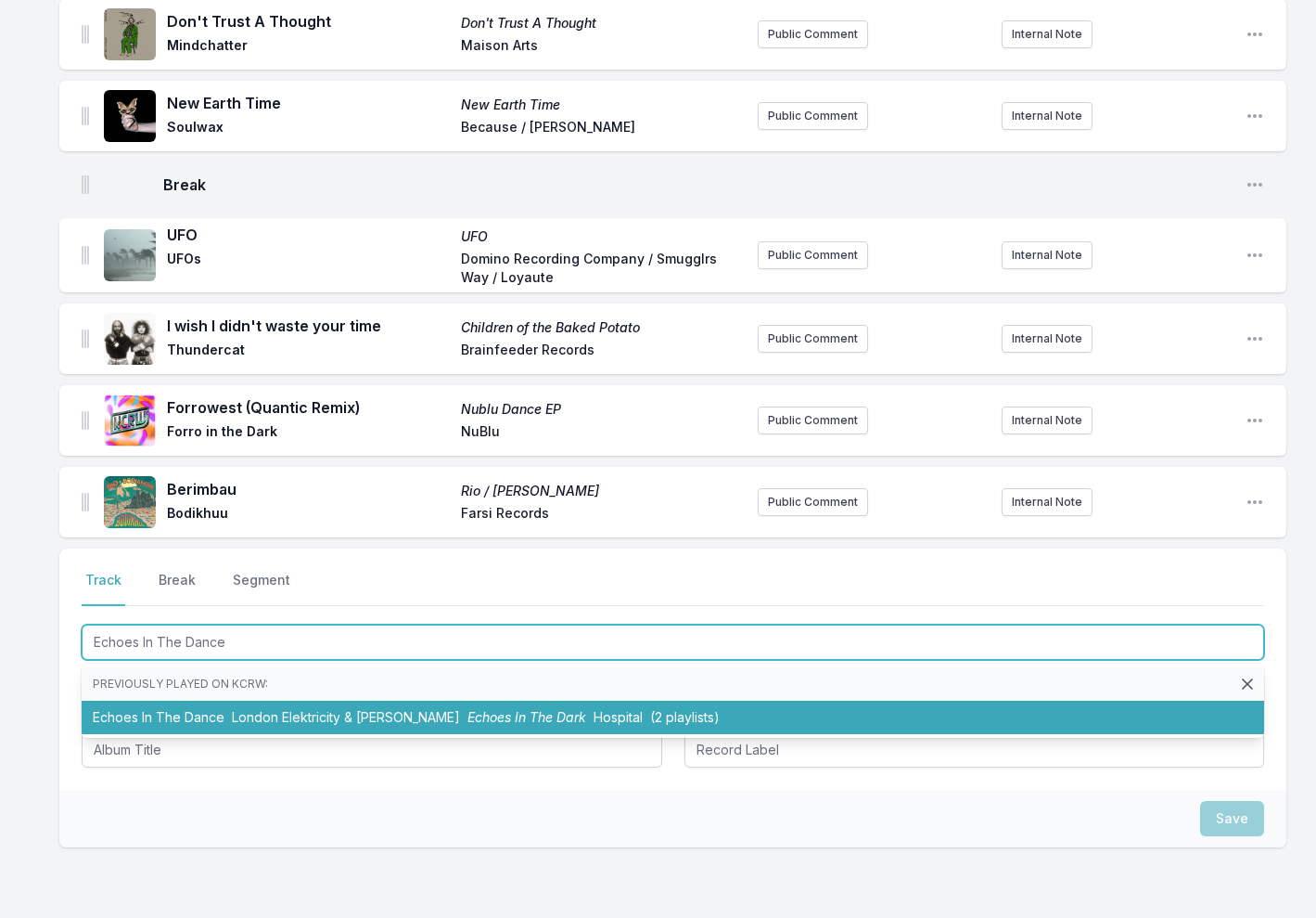
click at [186, 701] on li "Echoes In The Dance London Elektricity & [PERSON_NAME] Echoes In The Dark Hospi…" at bounding box center [673, 717] width 1183 height 34
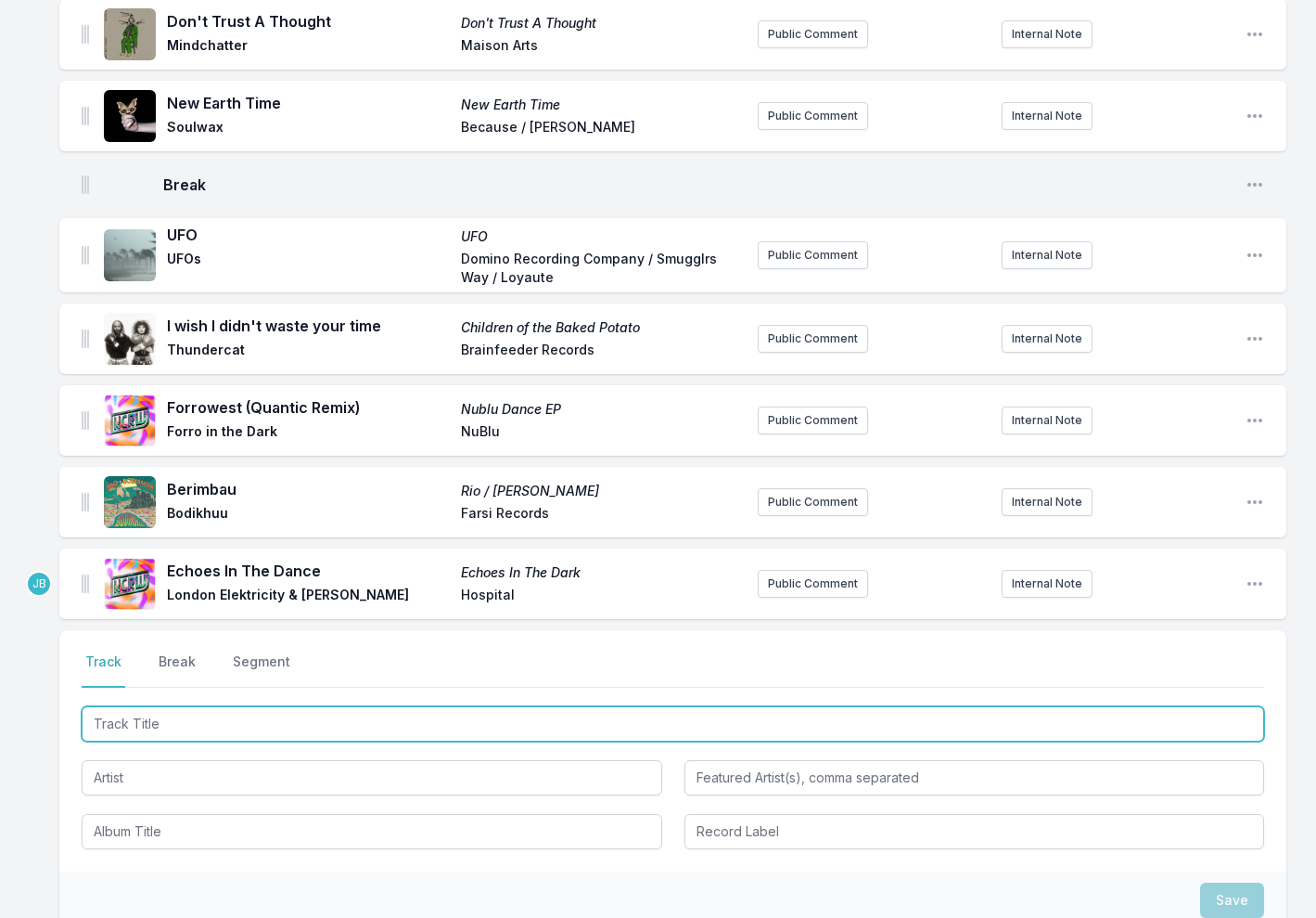
click at [159, 706] on input "Track Title" at bounding box center [673, 723] width 1183 height 36
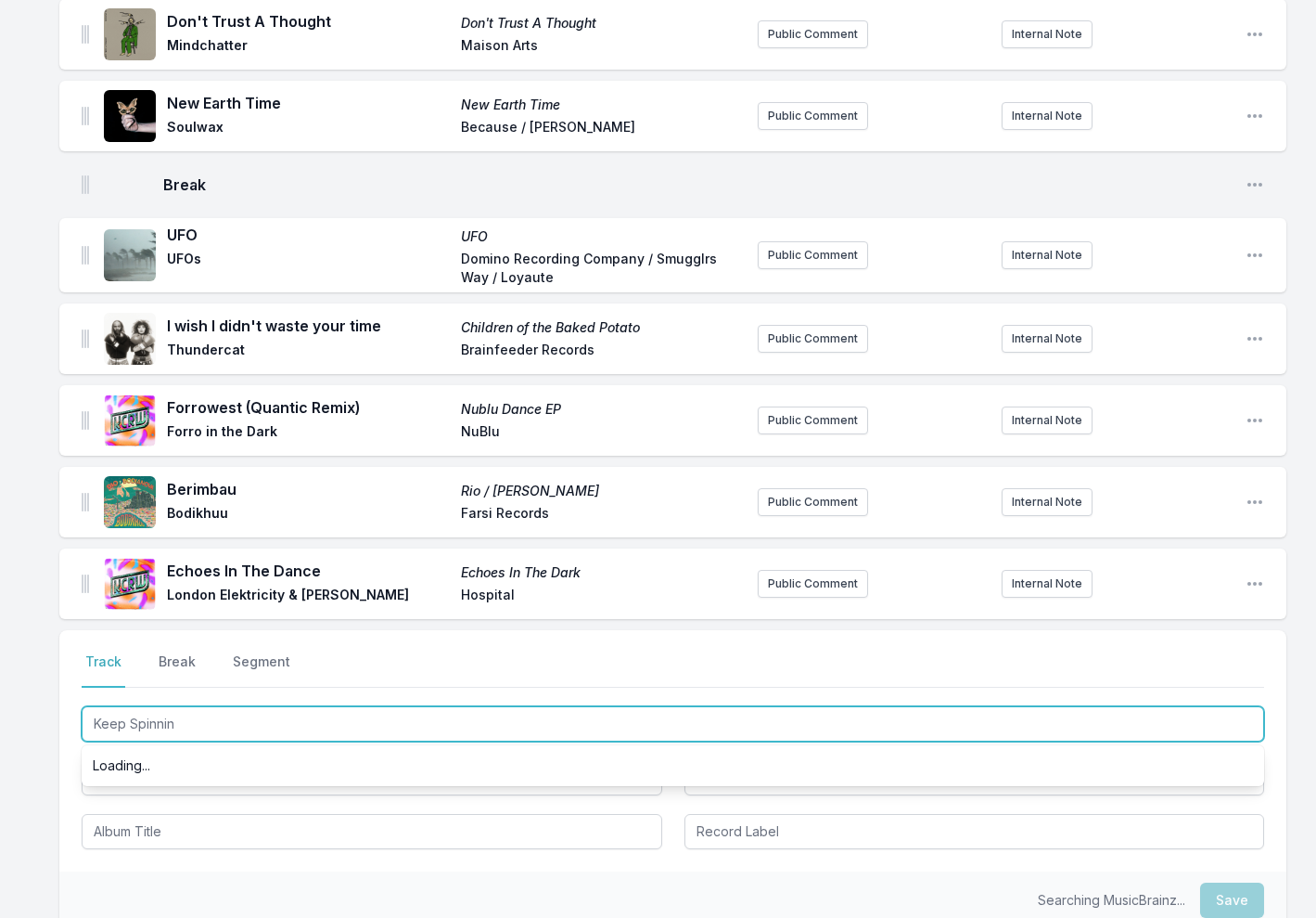
type input "Keep Spinning"
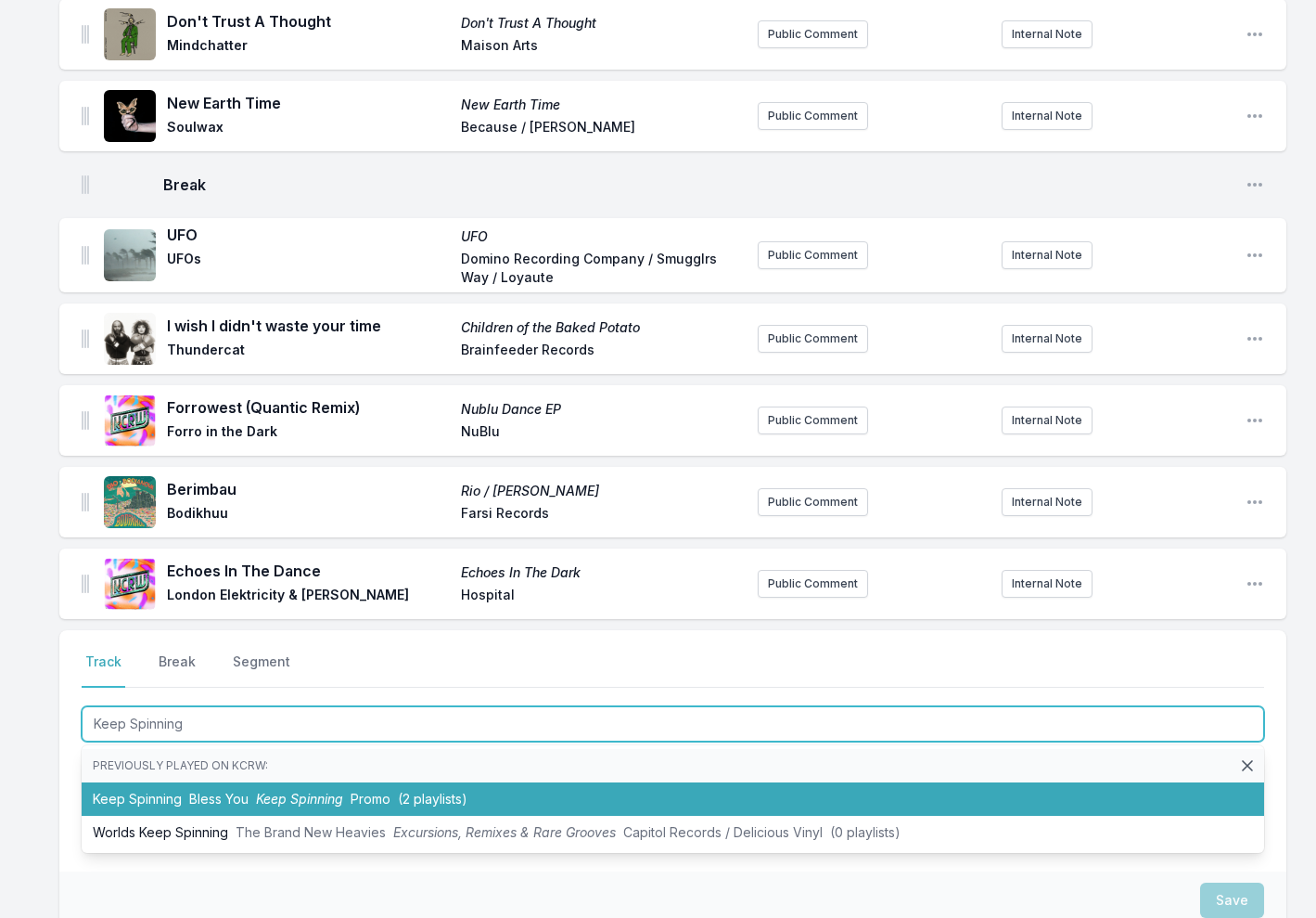
click at [251, 783] on li "Keep Spinning Bless You Keep Spinning Promo (2 playlists)" at bounding box center [673, 799] width 1183 height 34
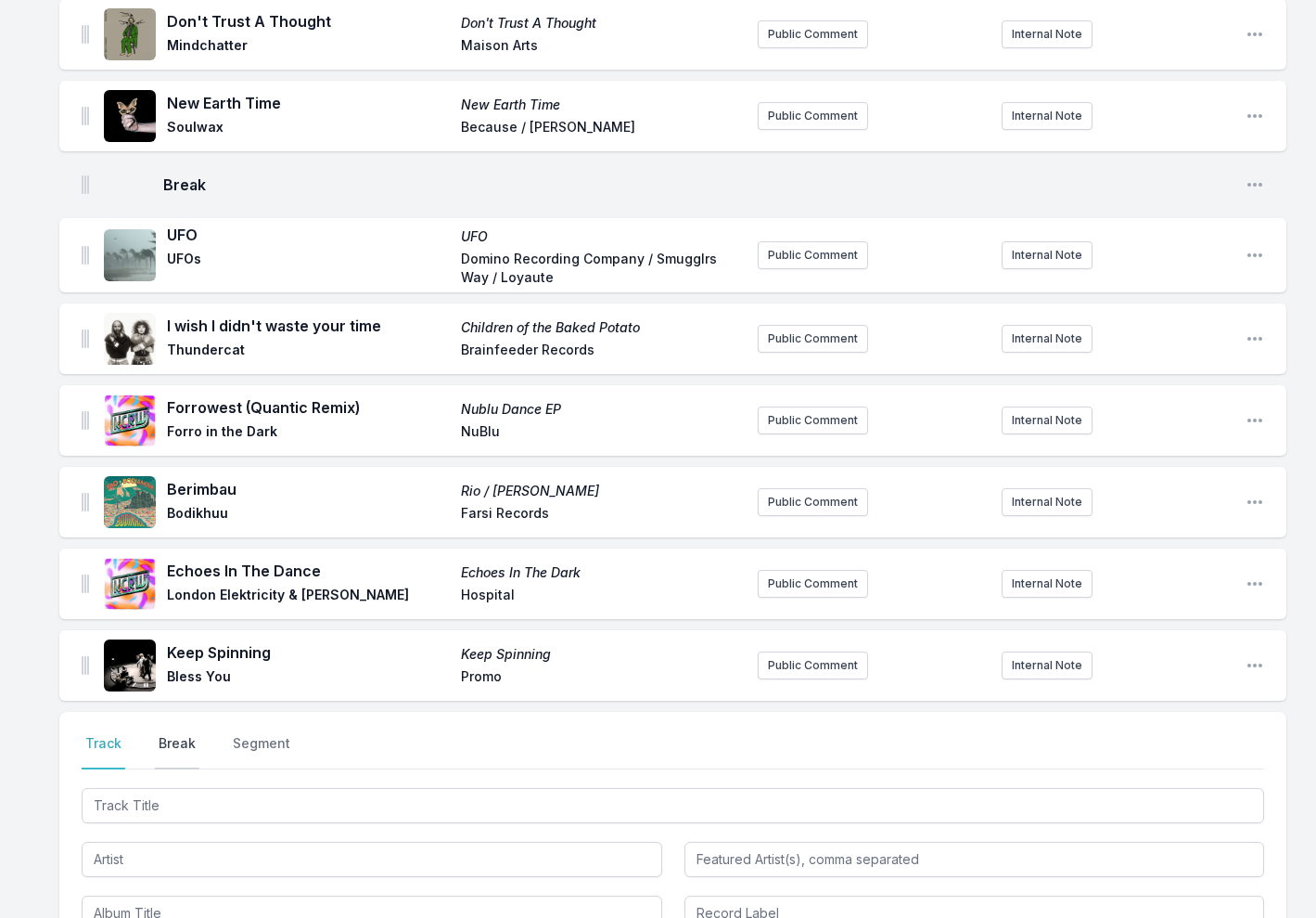
click at [161, 734] on button "Break" at bounding box center [177, 751] width 44 height 36
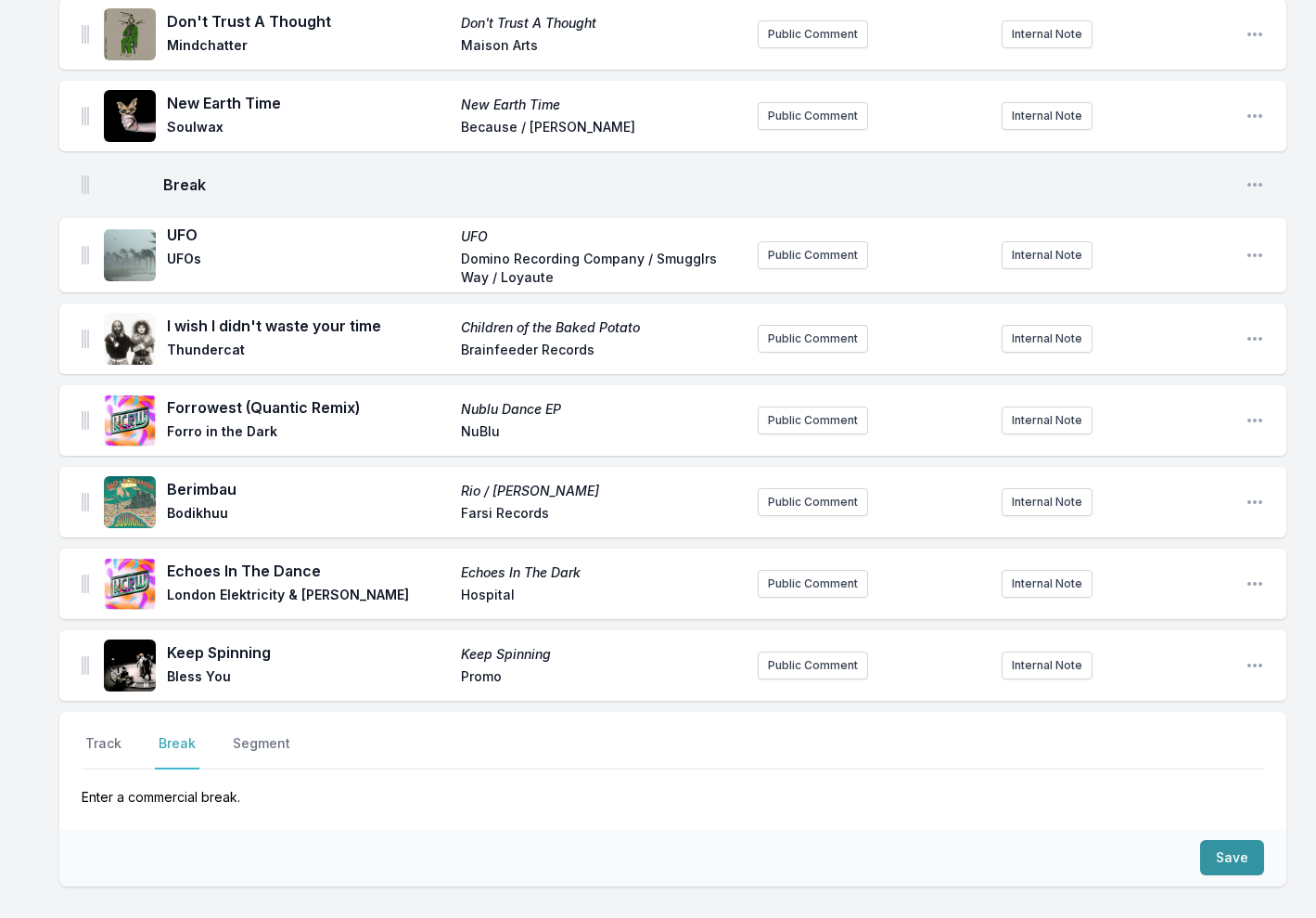
click at [1241, 842] on button "Save" at bounding box center [1232, 858] width 64 height 36
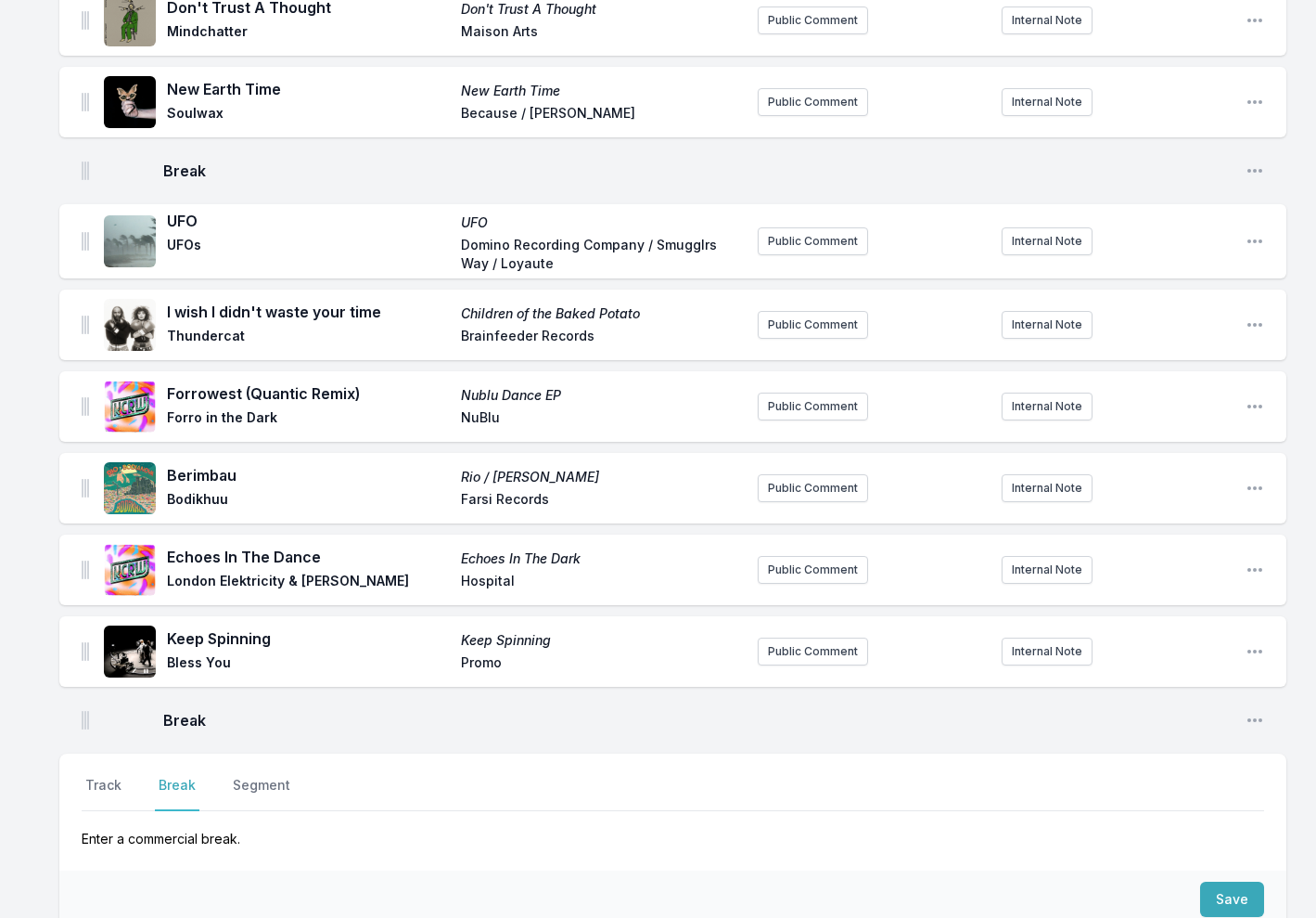
scroll to position [1406, 0]
